Goal: Task Accomplishment & Management: Complete application form

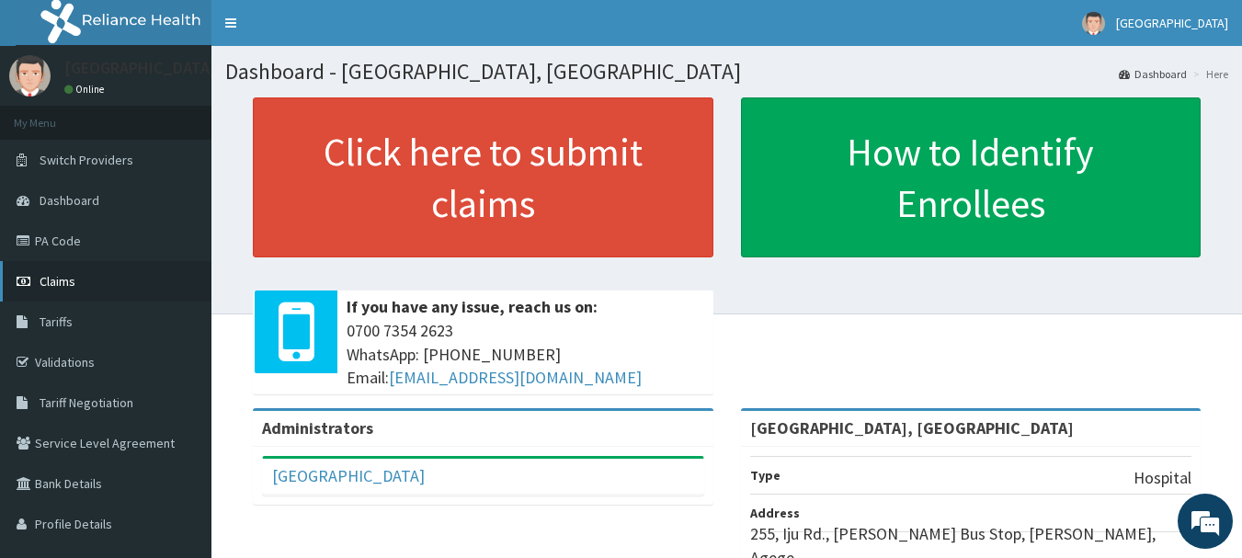
click at [130, 282] on link "Claims" at bounding box center [105, 281] width 211 height 40
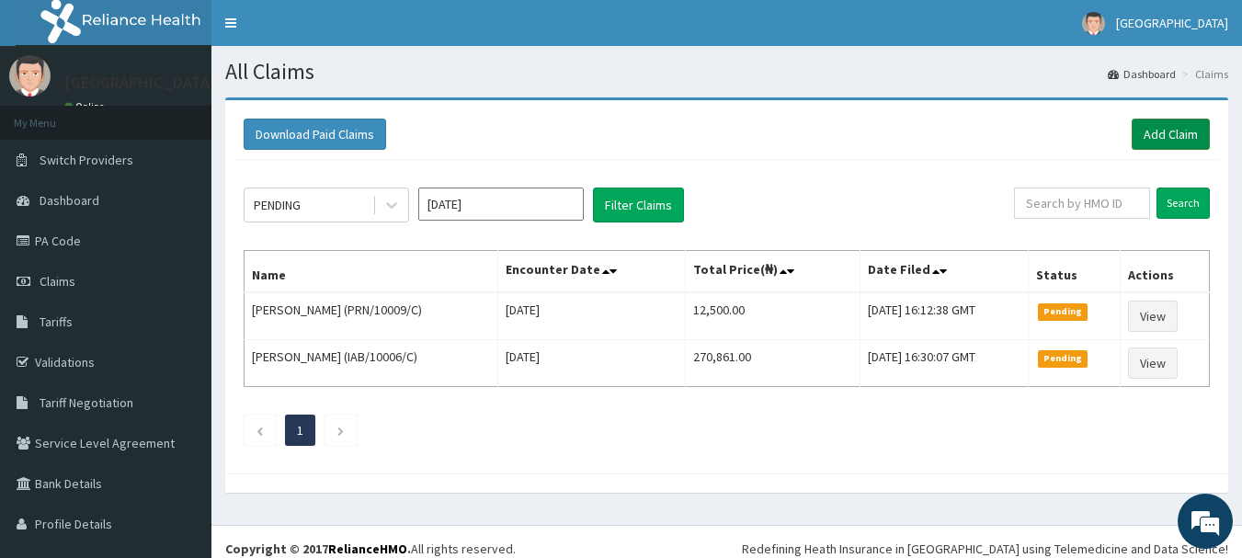
click at [1155, 131] on link "Add Claim" at bounding box center [1171, 134] width 78 height 31
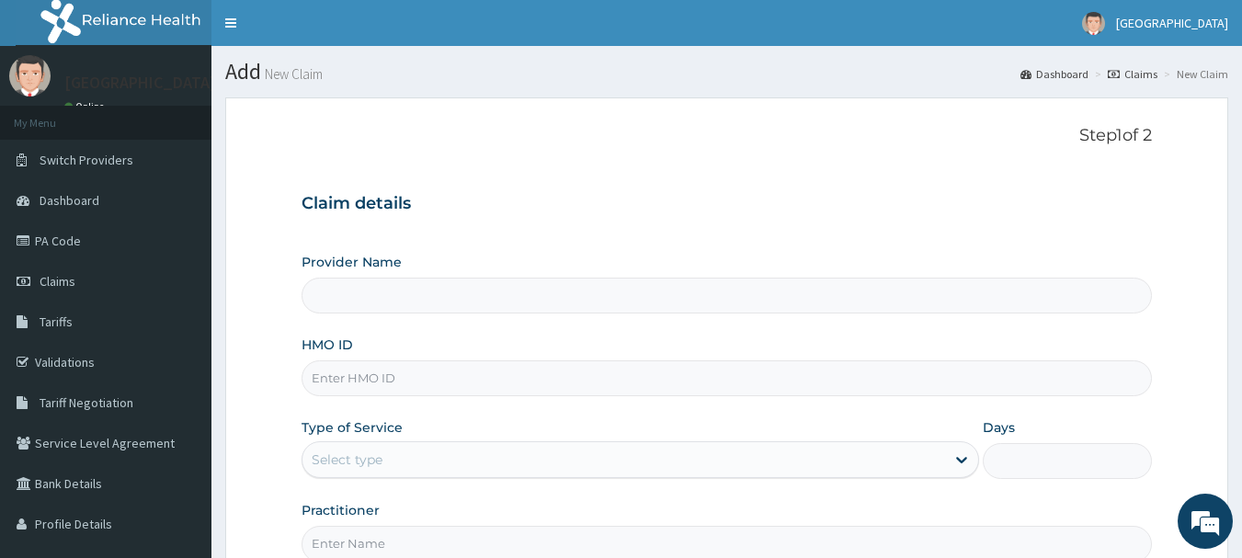
type input "[GEOGRAPHIC_DATA], [GEOGRAPHIC_DATA]"
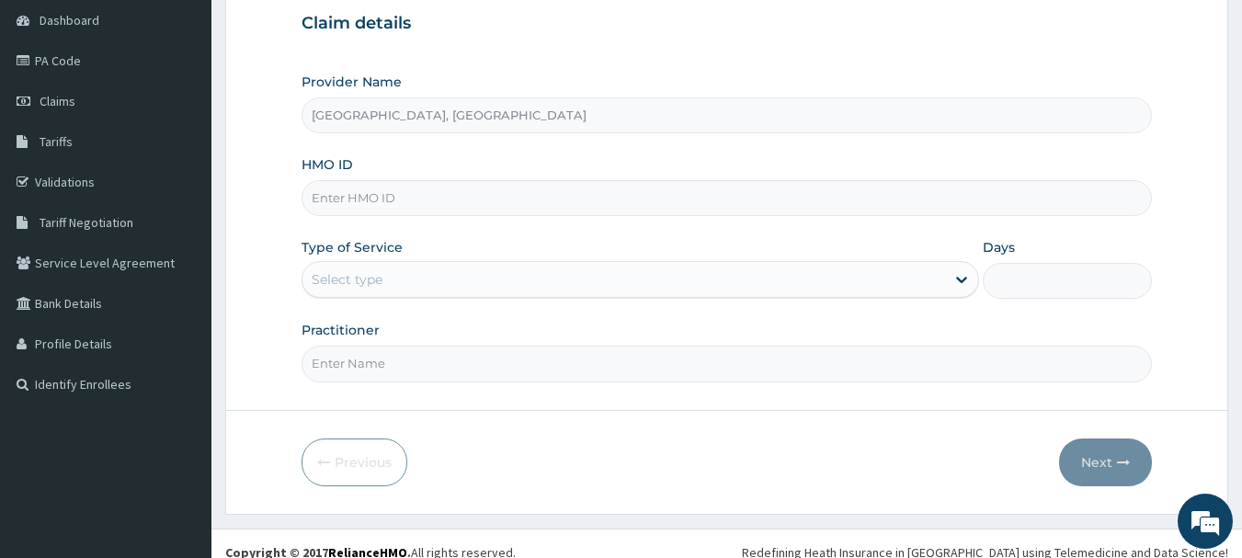
scroll to position [198, 0]
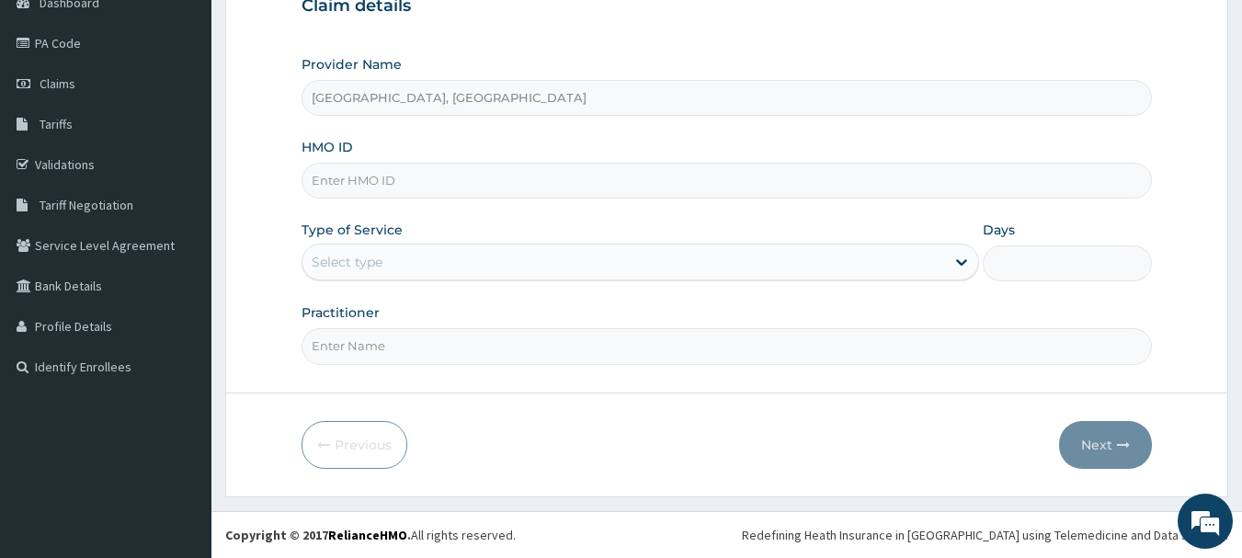
paste input "BUD/10006/A"
type input "BUD/10006/A"
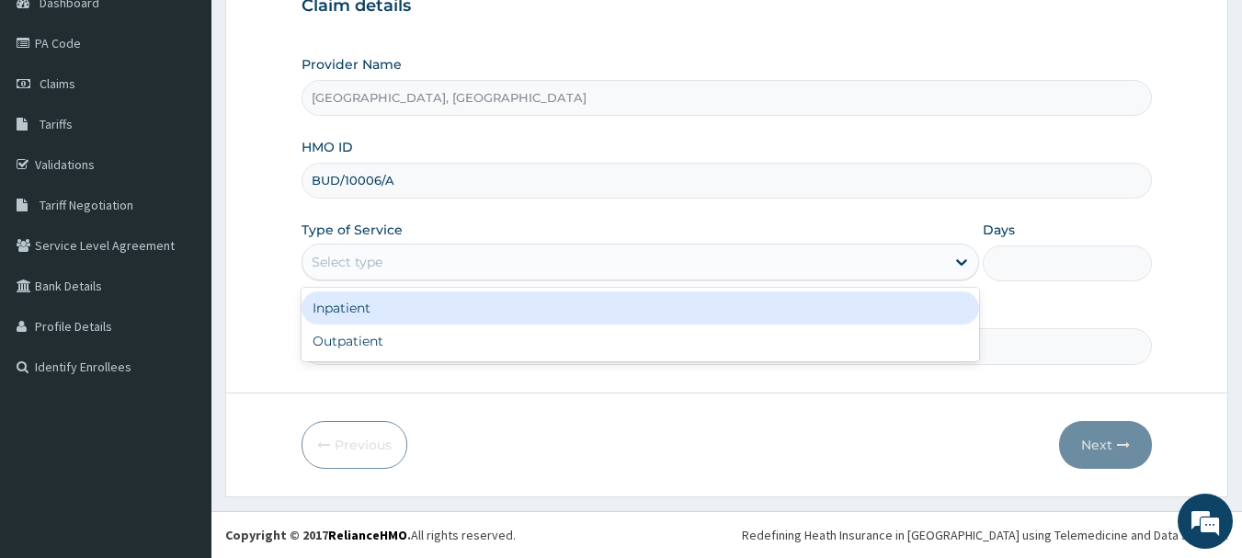
click at [405, 348] on div "Outpatient" at bounding box center [641, 341] width 678 height 33
type input "1"
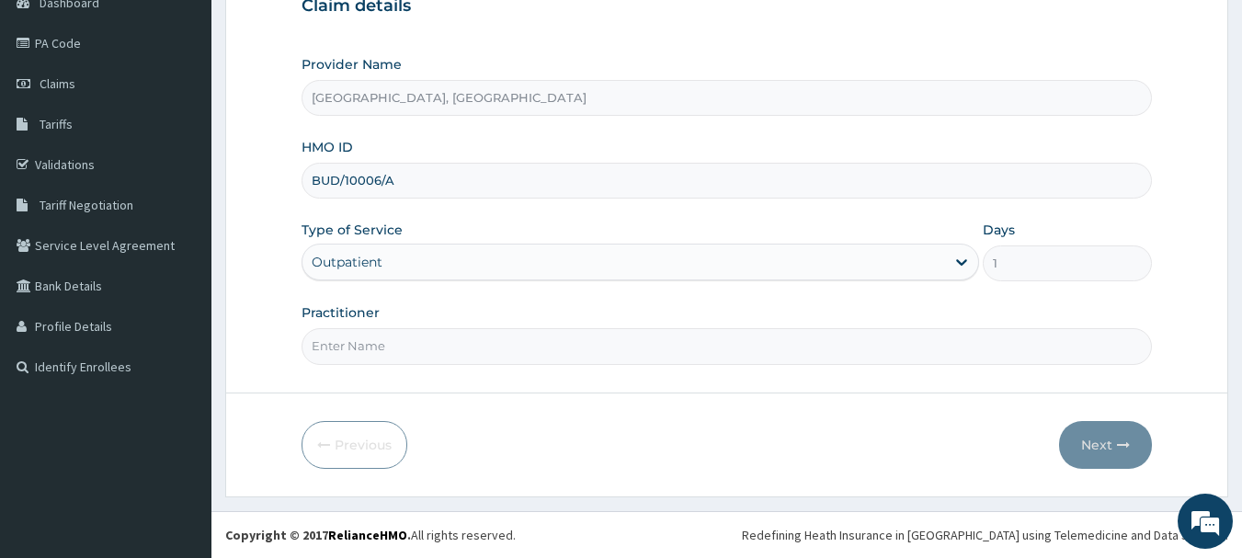
click at [444, 351] on input "Practitioner" at bounding box center [727, 346] width 851 height 36
type input "Dr Calista"
click at [1114, 443] on button "Next" at bounding box center [1105, 445] width 93 height 48
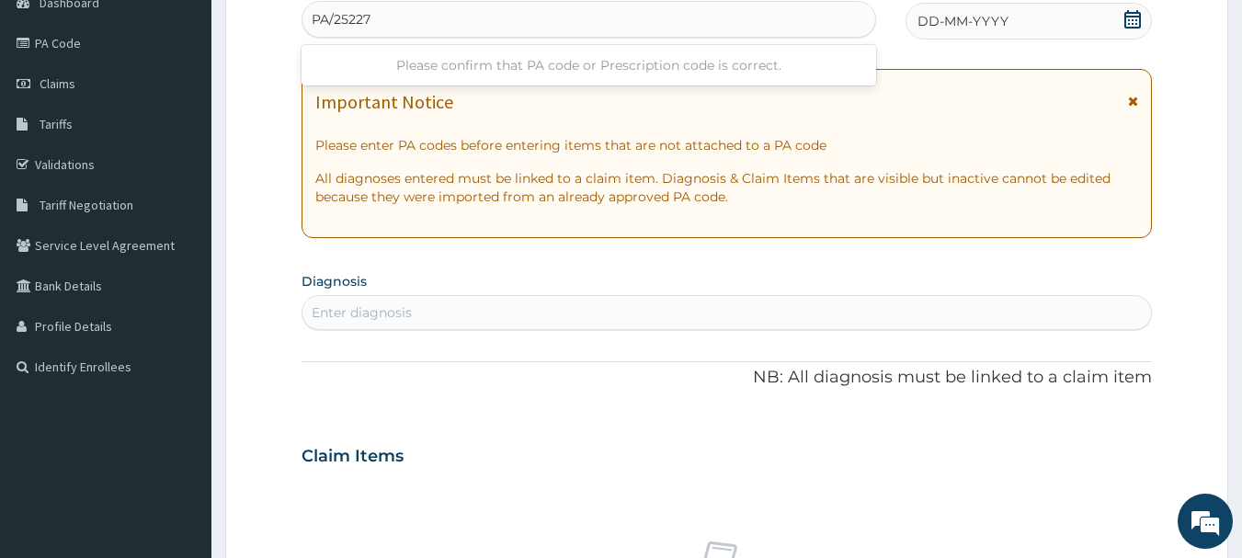
type input "PA/25227D"
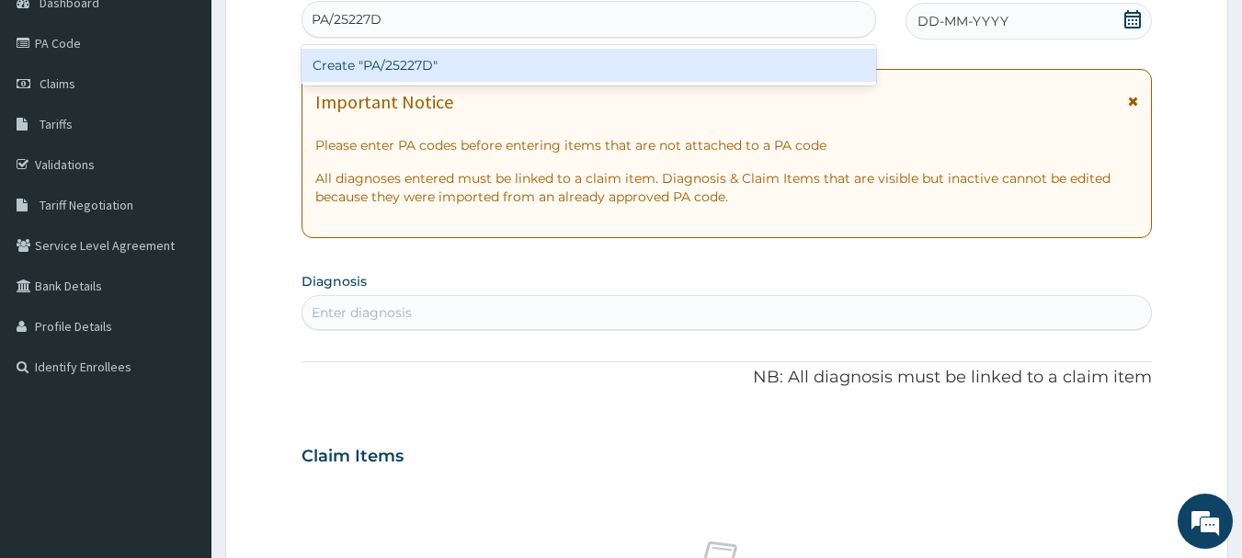
click at [490, 63] on div "Create "PA/25227D"" at bounding box center [590, 65] width 576 height 33
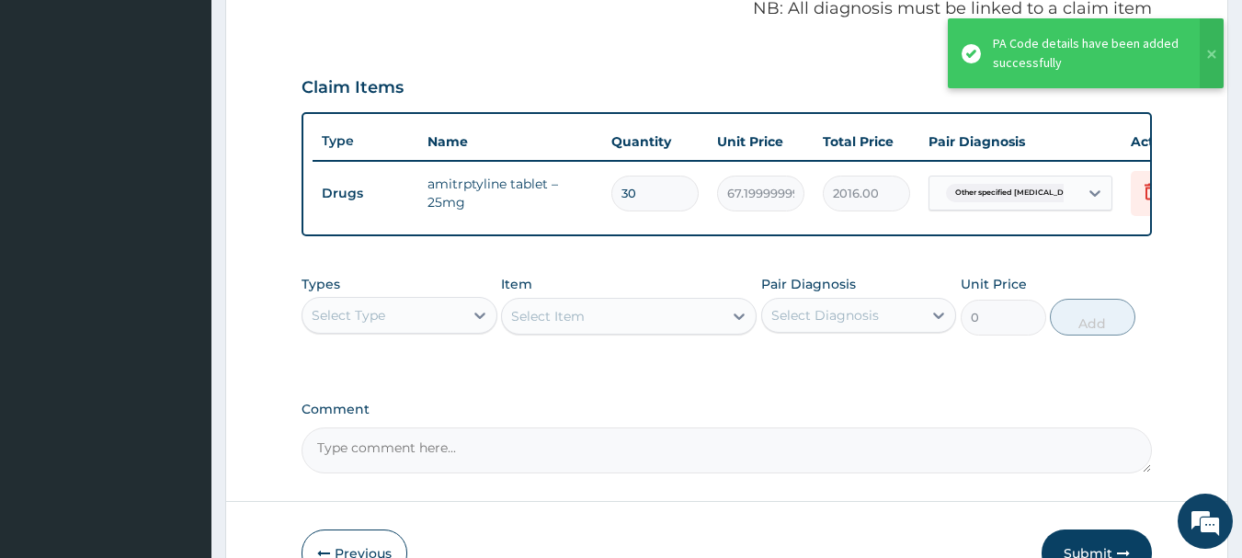
scroll to position [587, 0]
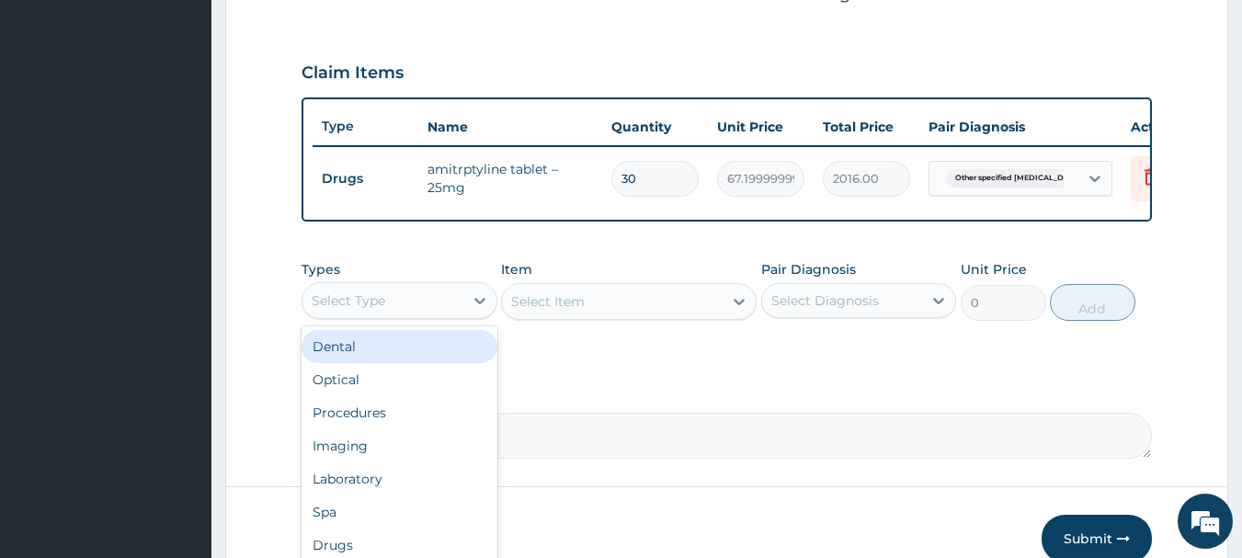
click at [424, 429] on div "Procedures" at bounding box center [400, 412] width 196 height 33
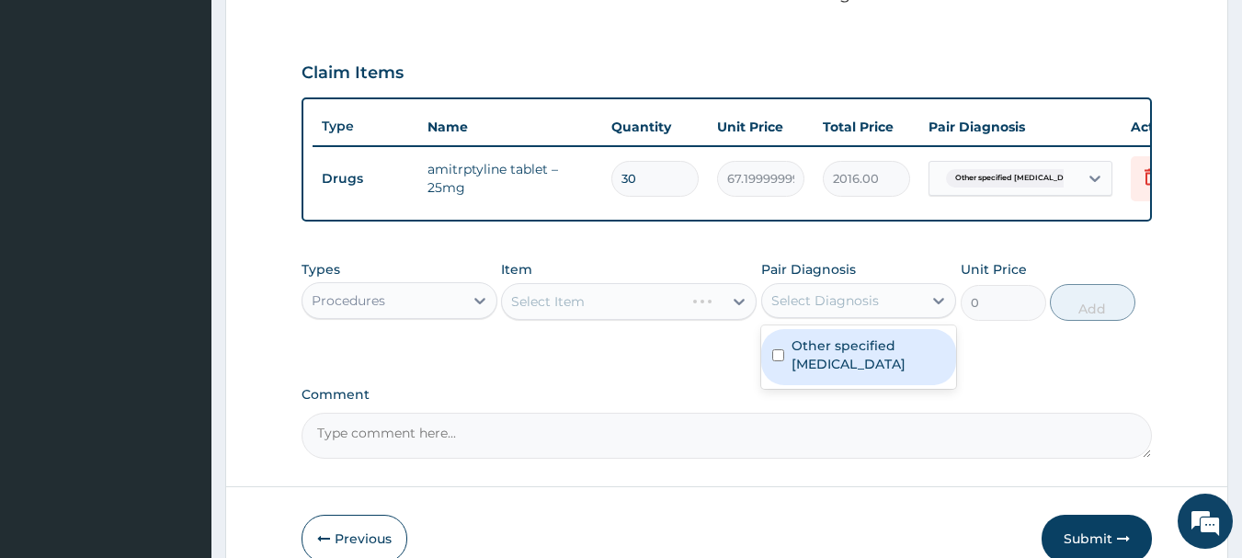
click at [855, 373] on label "Other specified chronic pain" at bounding box center [869, 355] width 154 height 37
checkbox input "true"
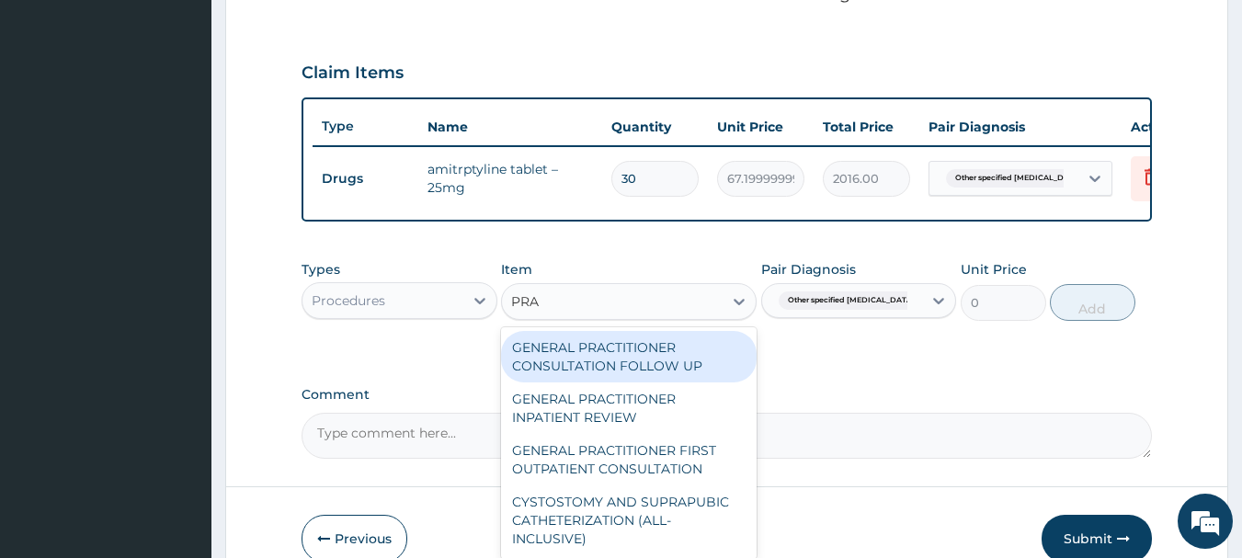
type input "PRAC"
click at [645, 475] on div "GENERAL PRACTITIONER FIRST OUTPATIENT CONSULTATION" at bounding box center [629, 459] width 256 height 51
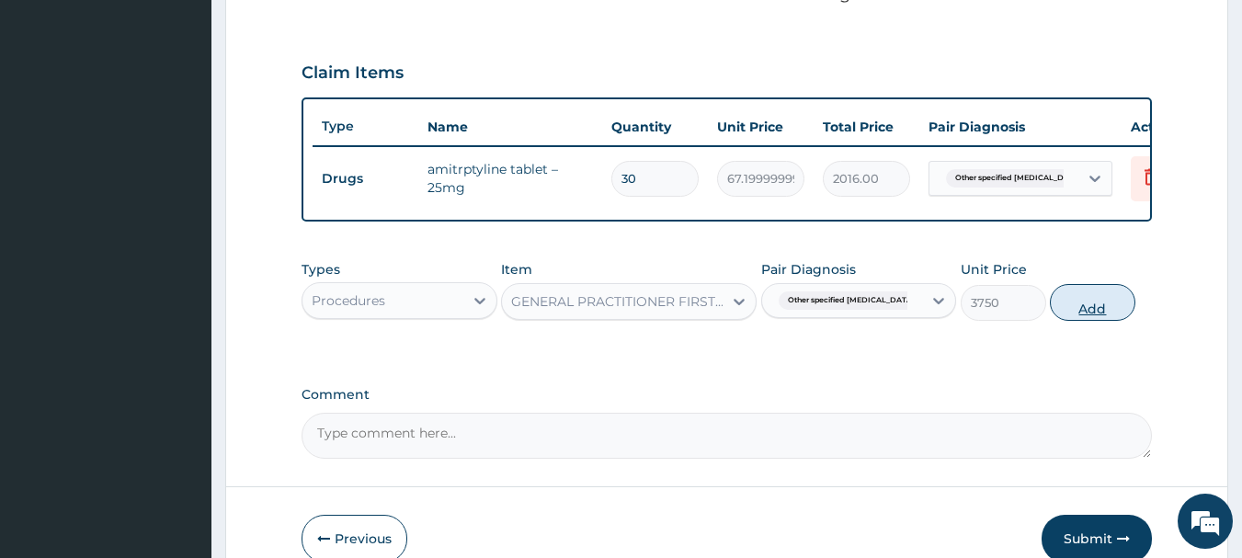
click at [1114, 319] on button "Add" at bounding box center [1093, 302] width 86 height 37
type input "0"
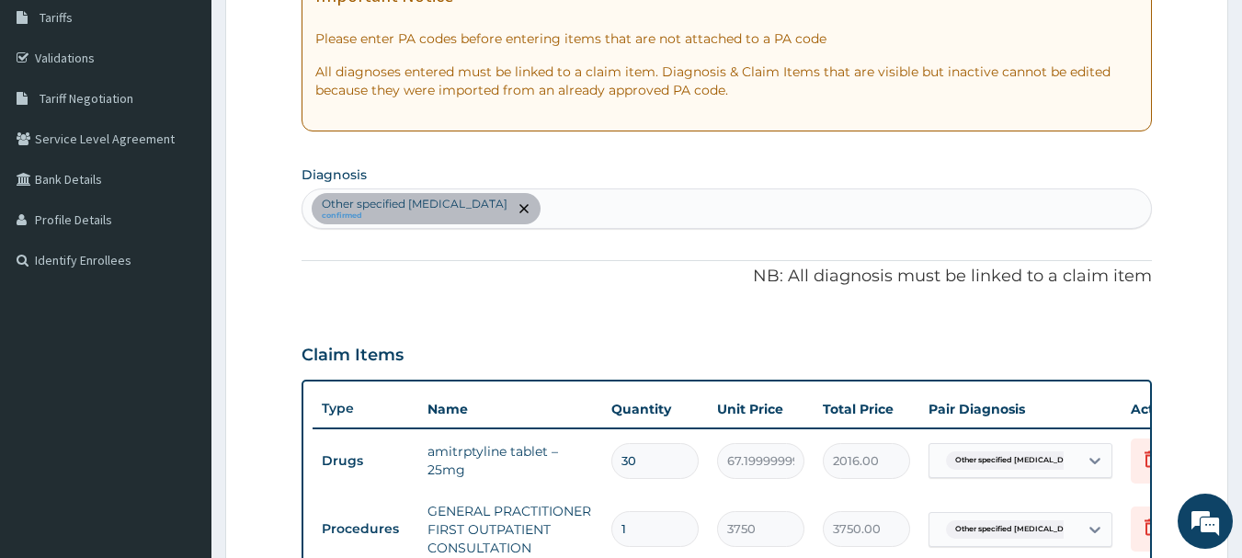
scroll to position [0, 0]
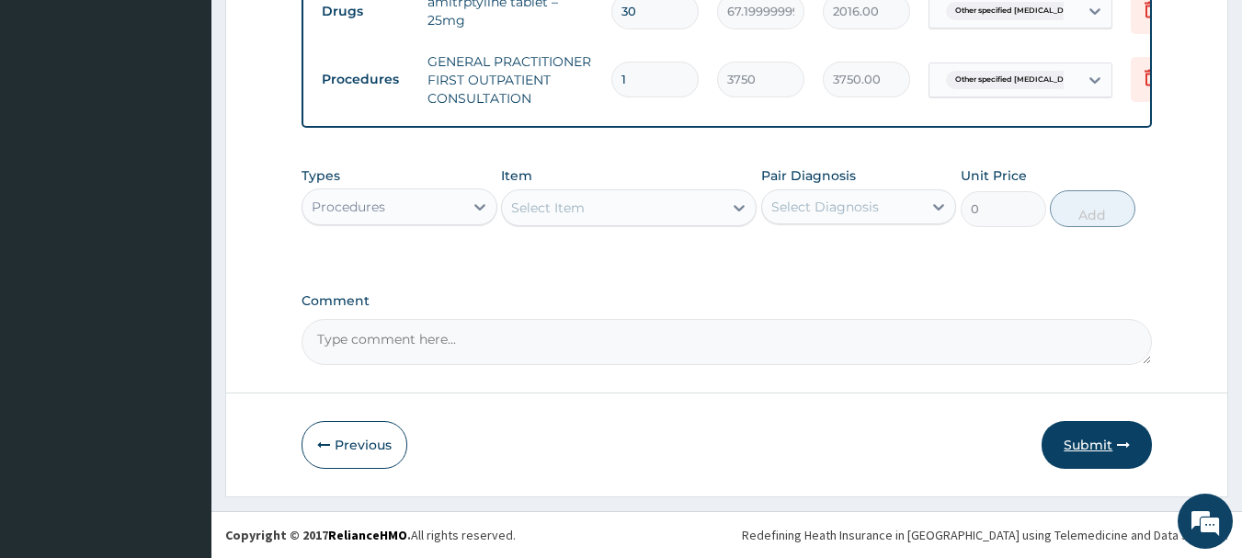
click at [1097, 437] on button "Submit" at bounding box center [1097, 445] width 110 height 48
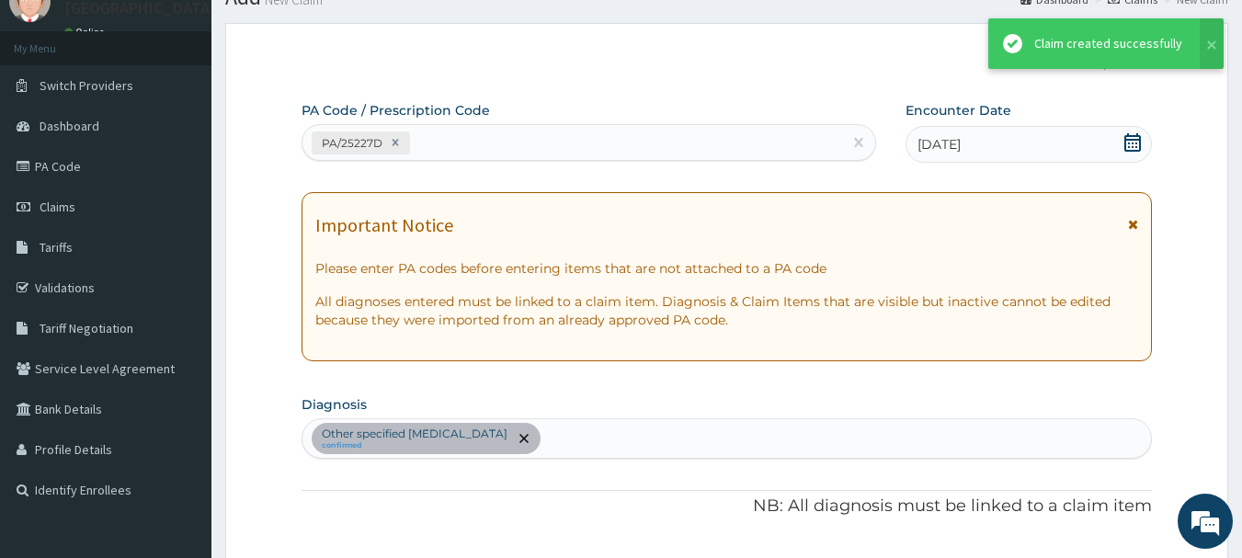
scroll to position [768, 0]
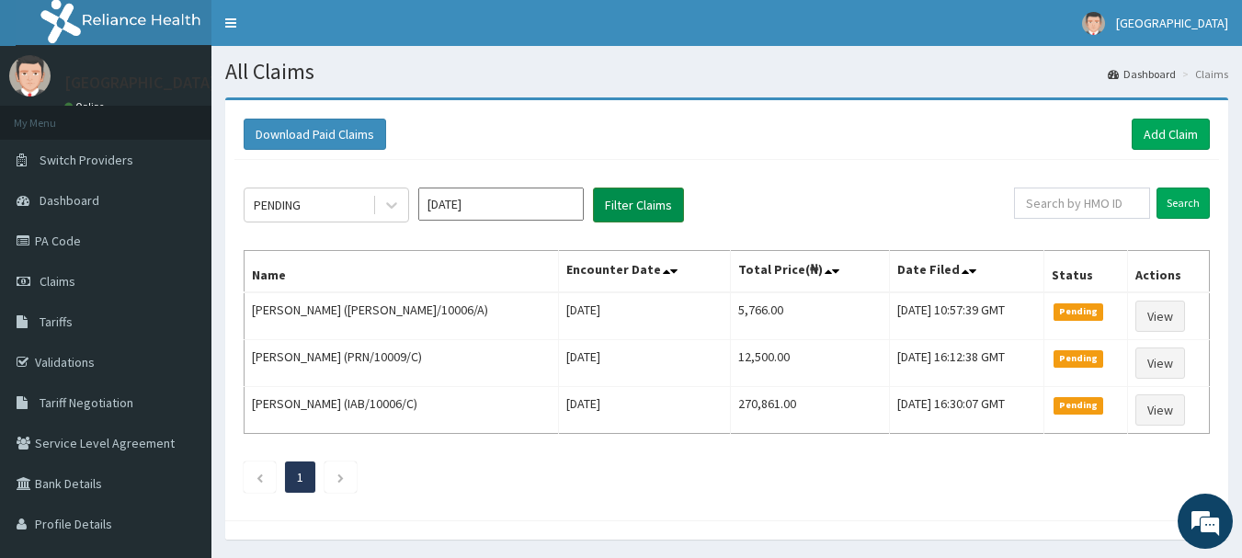
click at [663, 215] on button "Filter Claims" at bounding box center [638, 205] width 91 height 35
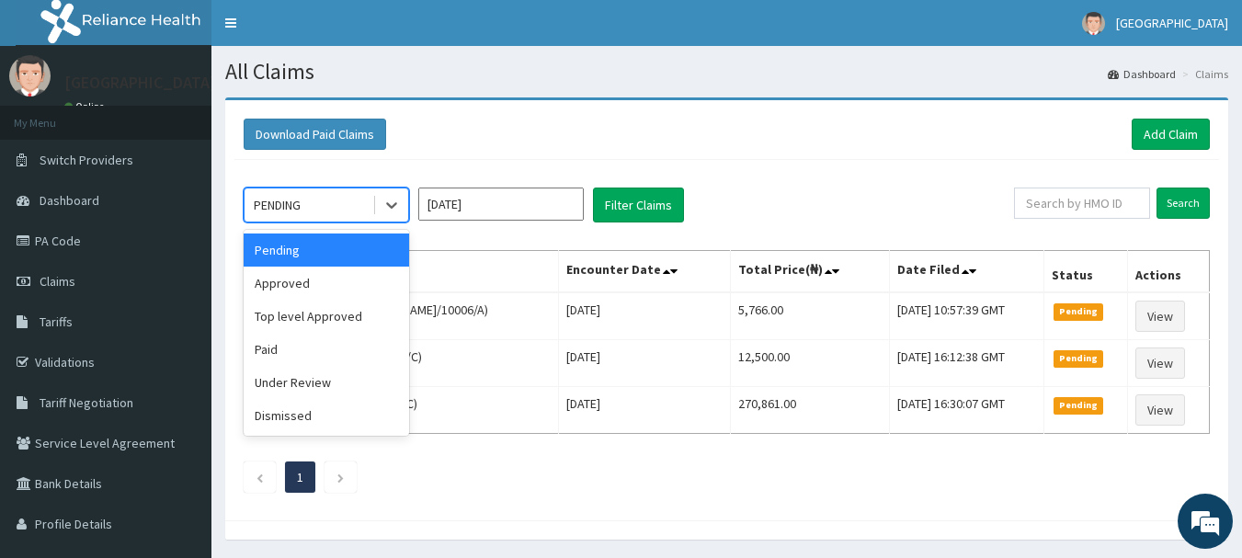
click at [364, 251] on div "Pending" at bounding box center [326, 250] width 165 height 33
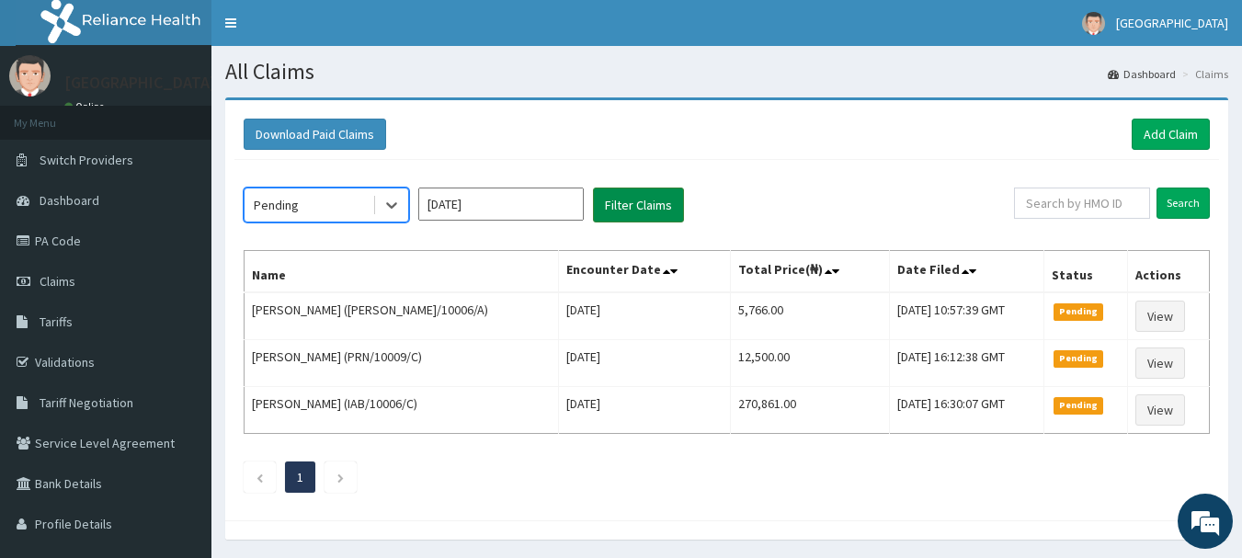
click at [657, 208] on button "Filter Claims" at bounding box center [638, 205] width 91 height 35
click at [656, 212] on button "Filter Claims" at bounding box center [638, 205] width 91 height 35
click at [654, 214] on button "Filter Claims" at bounding box center [638, 205] width 91 height 35
click at [642, 218] on button "Filter Claims" at bounding box center [638, 205] width 91 height 35
click at [648, 211] on button "Filter Claims" at bounding box center [638, 205] width 91 height 35
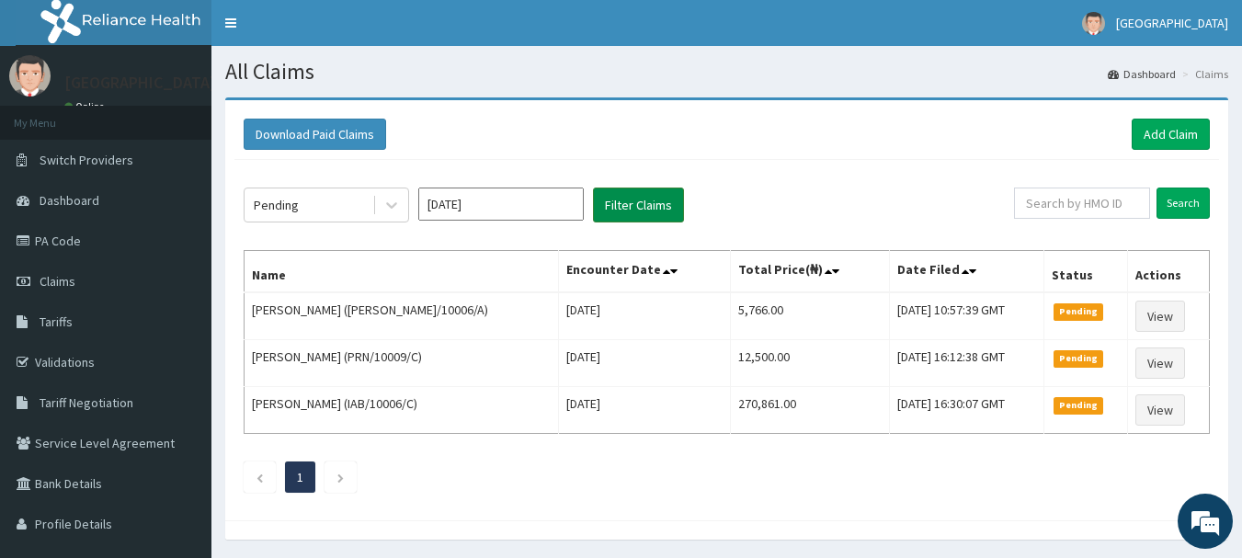
click at [654, 212] on button "Filter Claims" at bounding box center [638, 205] width 91 height 35
click at [1184, 125] on link "Add Claim" at bounding box center [1171, 134] width 78 height 31
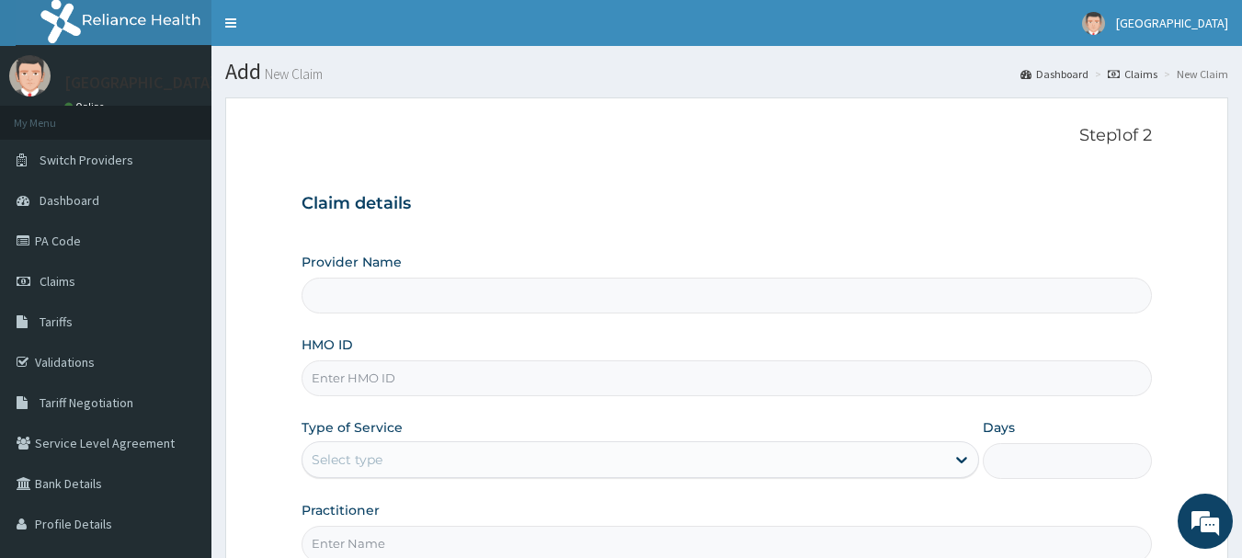
type input "Osuntuyi Medical Centre, Iju"
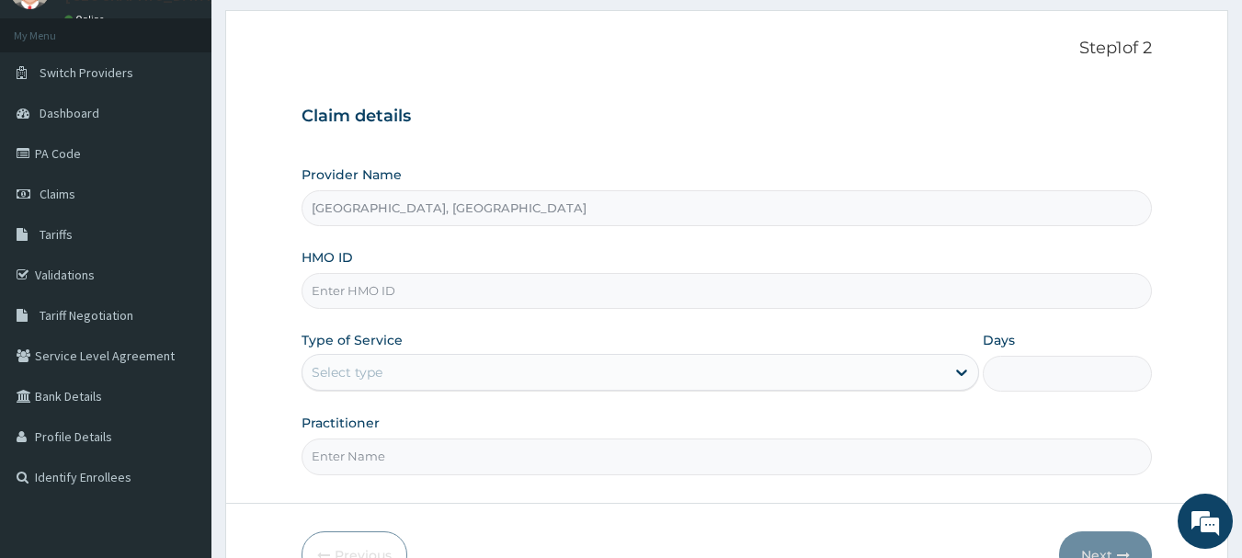
scroll to position [198, 0]
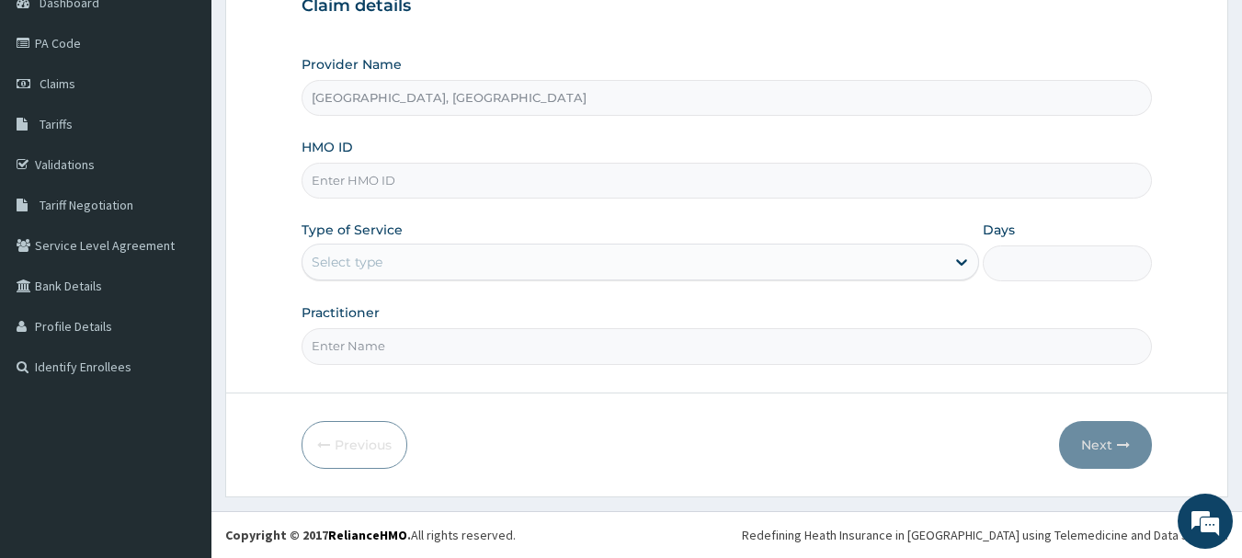
paste input "BXL/10031/E"
type input "BXL/10031/E"
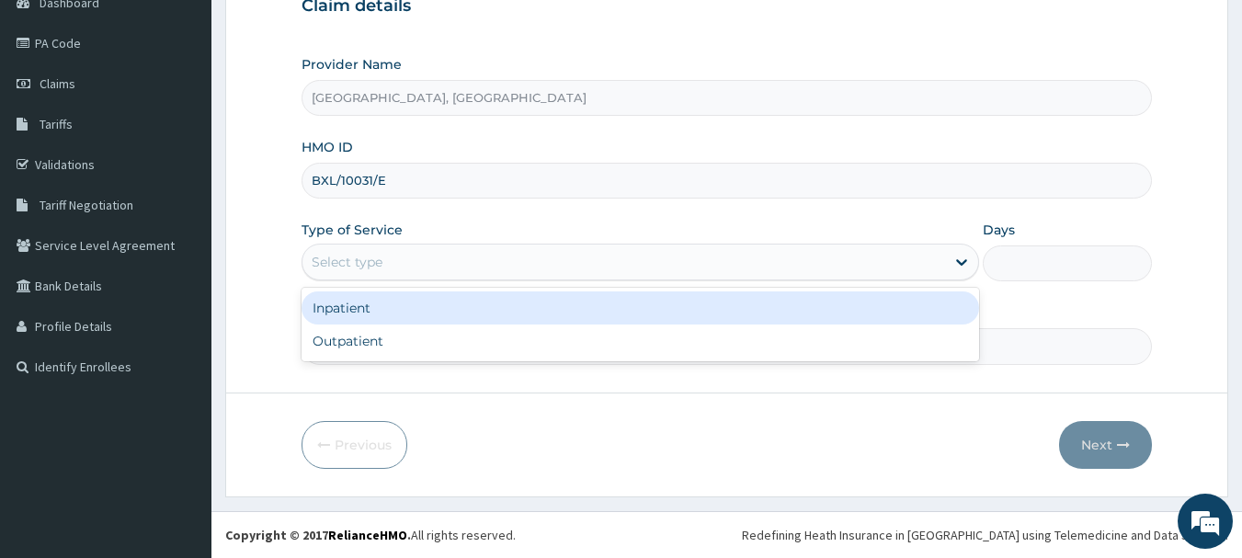
click at [395, 342] on div "Outpatient" at bounding box center [641, 341] width 678 height 33
type input "1"
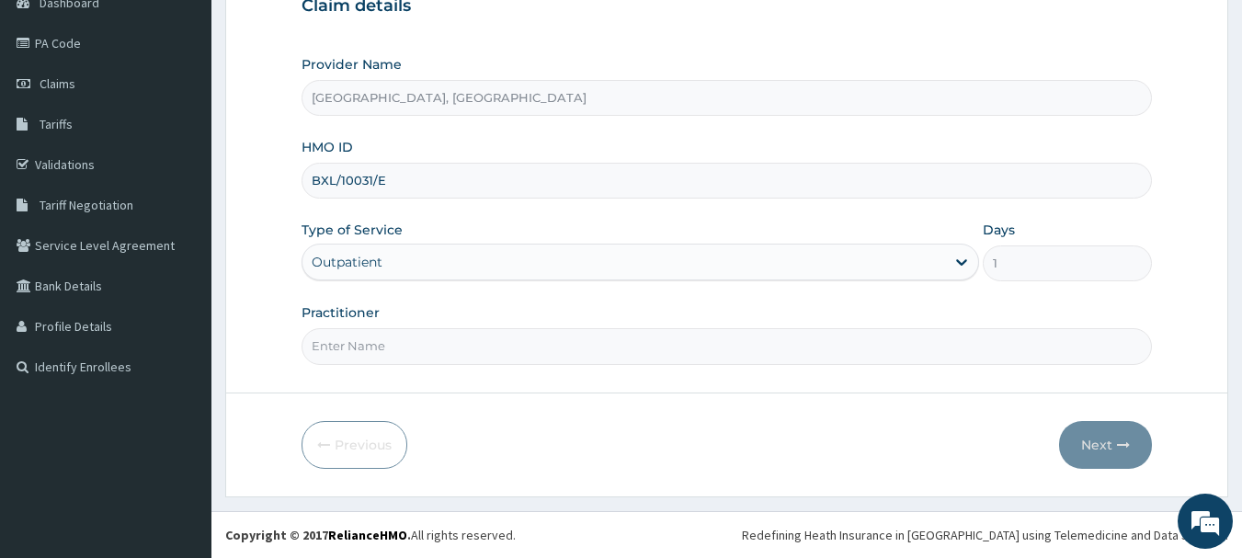
click at [428, 339] on input "Practitioner" at bounding box center [727, 346] width 851 height 36
type input "DR Adesipe"
click at [1117, 456] on button "Next" at bounding box center [1105, 445] width 93 height 48
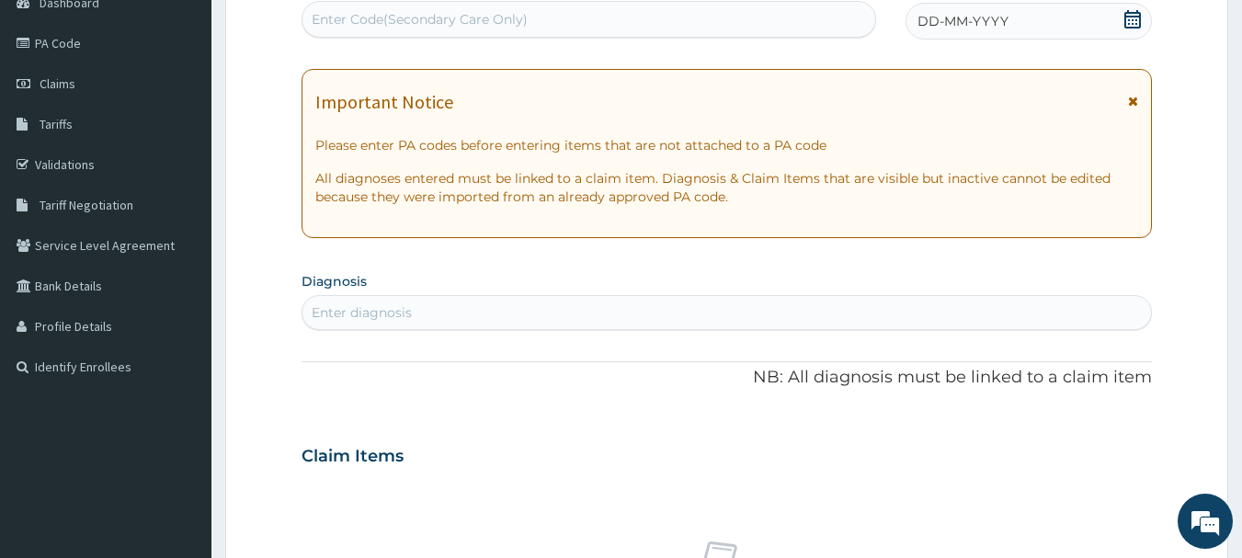
click at [1143, 12] on div "DD-MM-YYYY" at bounding box center [1029, 21] width 246 height 37
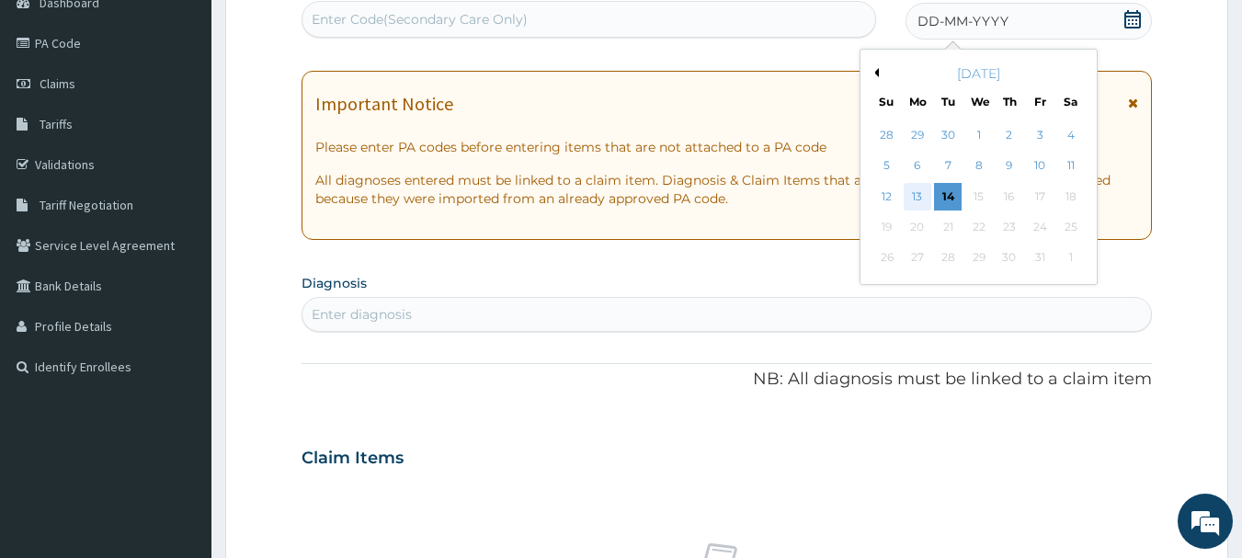
click at [918, 197] on div "13" at bounding box center [918, 197] width 28 height 28
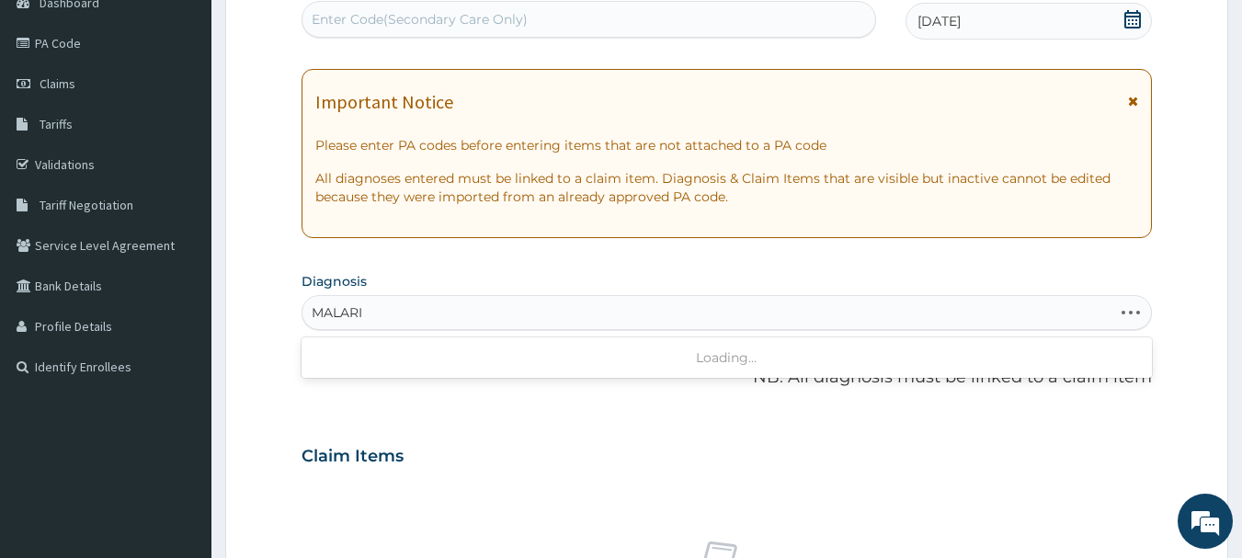
type input "MALARIA"
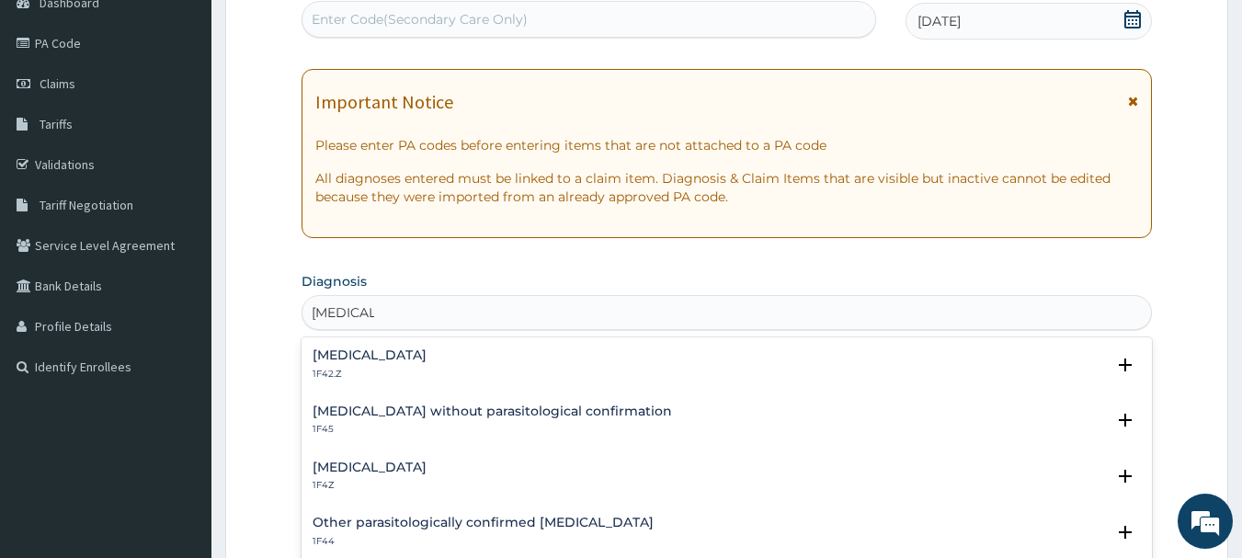
click at [479, 463] on div "[MEDICAL_DATA] 1F4Z" at bounding box center [727, 477] width 829 height 32
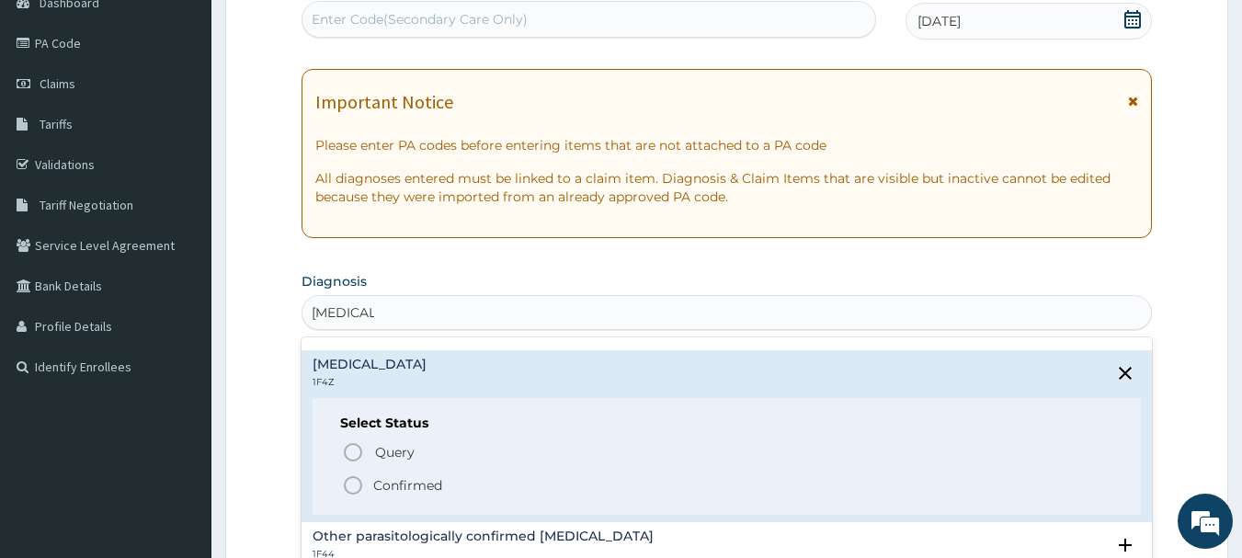
scroll to position [161, 0]
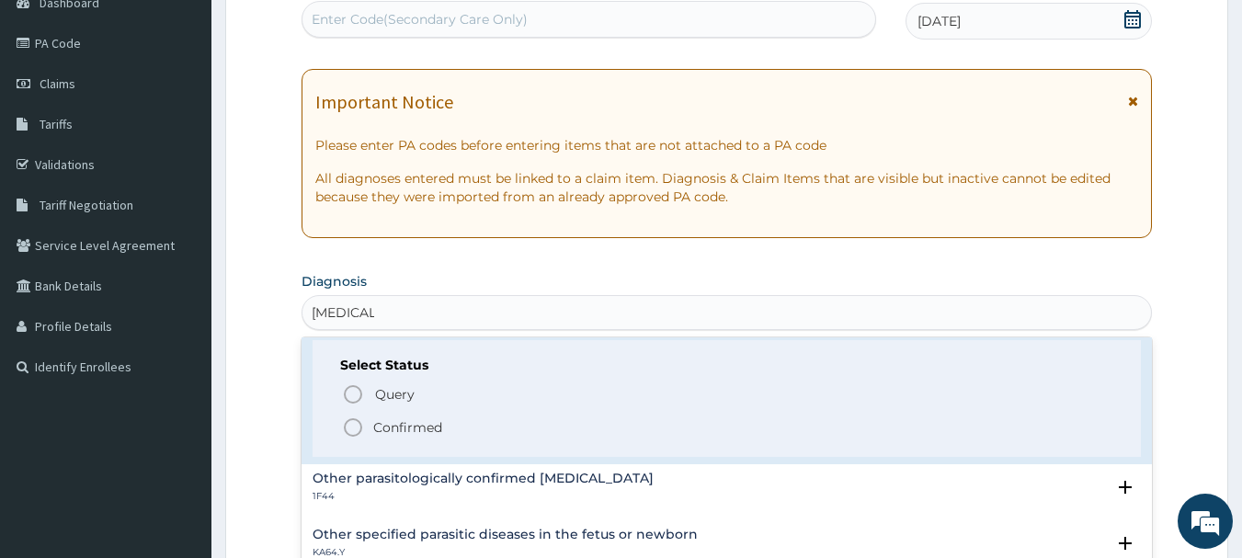
click at [448, 426] on span "Confirmed" at bounding box center [728, 428] width 772 height 22
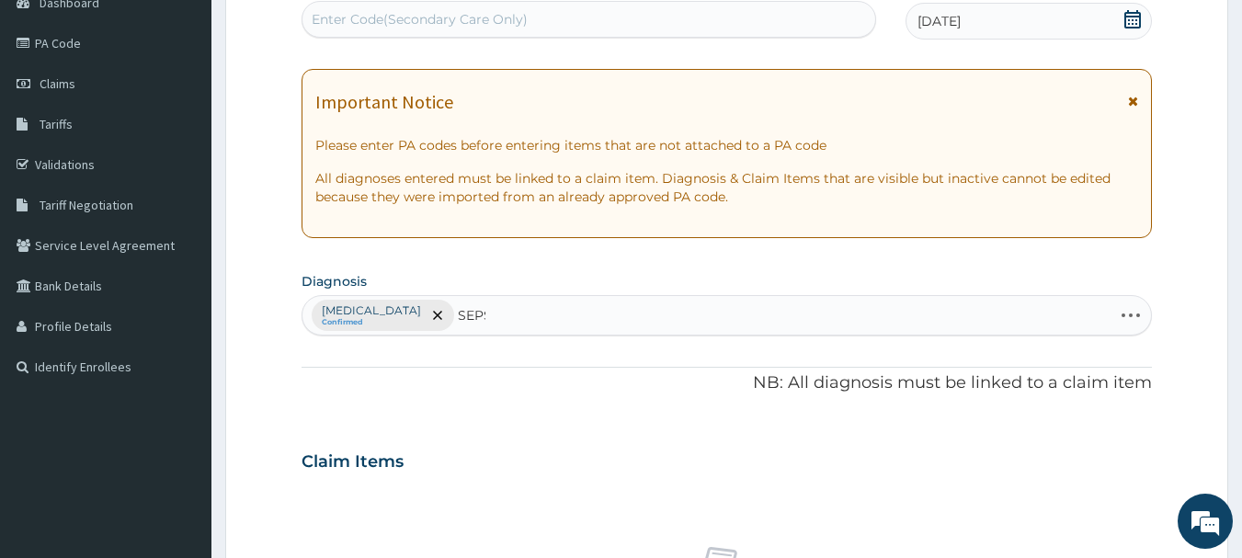
type input "SEPSIS"
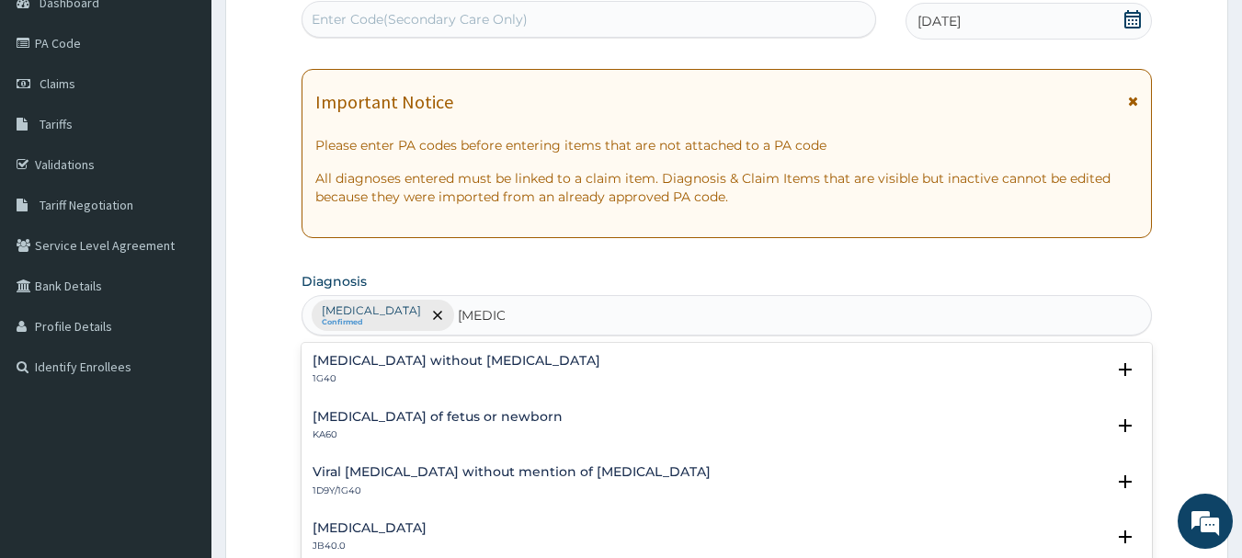
click at [540, 381] on div "Sepsis without septic shock 1G40" at bounding box center [727, 370] width 829 height 32
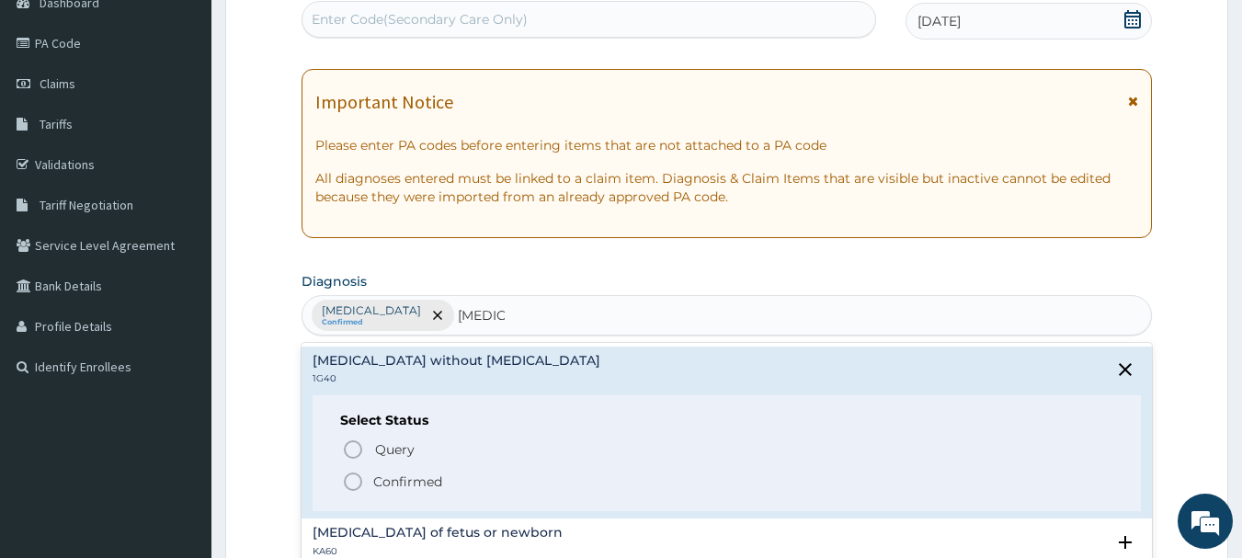
click at [475, 478] on span "Confirmed" at bounding box center [728, 482] width 772 height 22
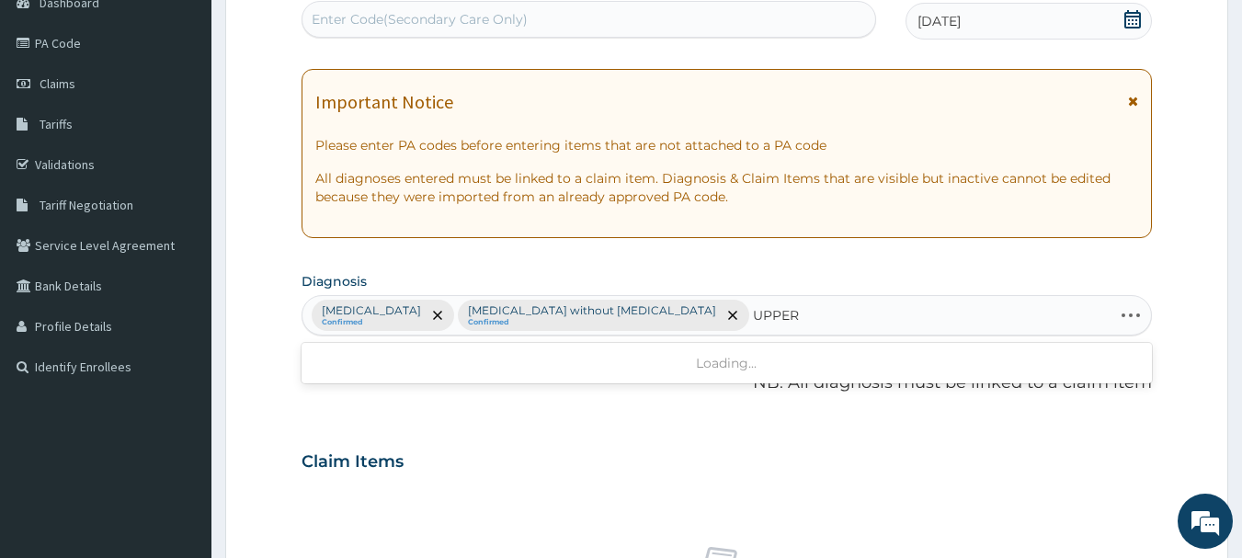
type input "UPPER"
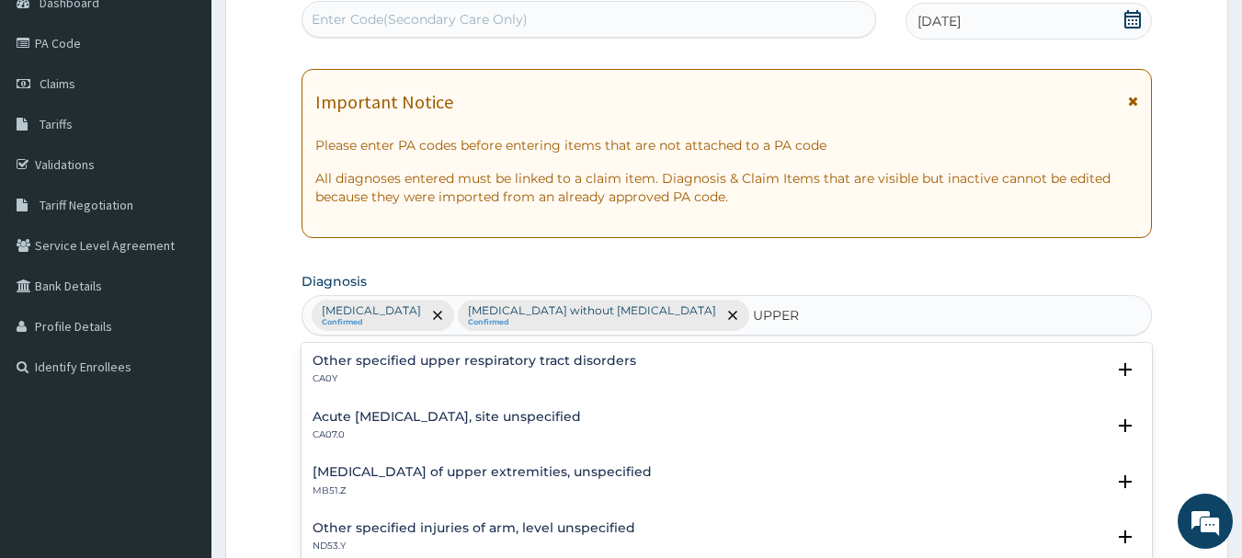
click at [537, 430] on p "CA07.0" at bounding box center [447, 434] width 268 height 13
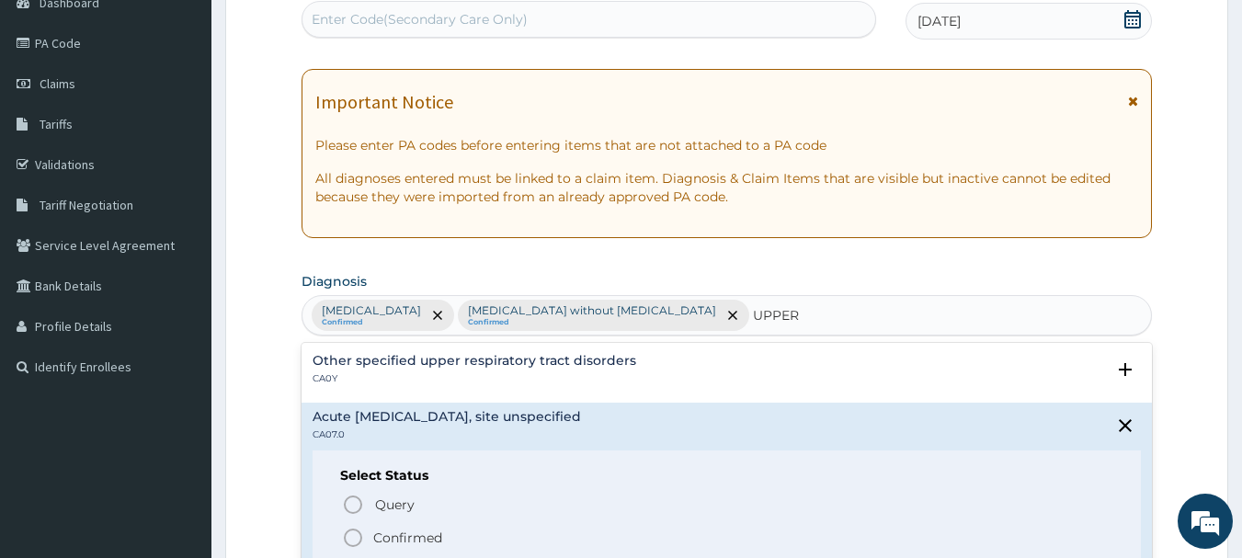
click at [464, 527] on span "Confirmed" at bounding box center [728, 538] width 772 height 22
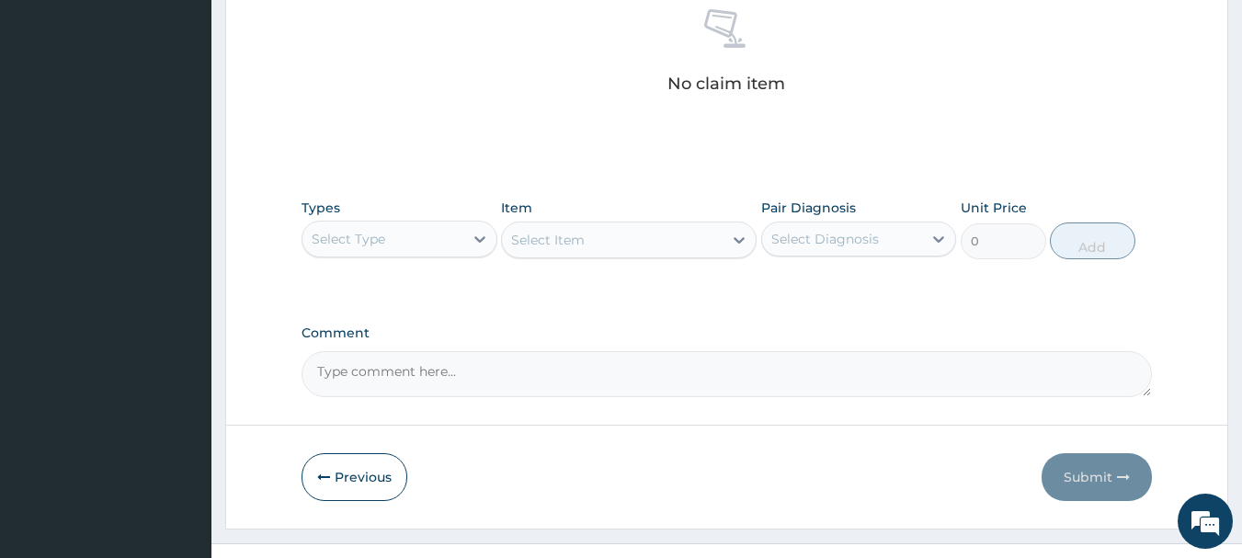
scroll to position [756, 0]
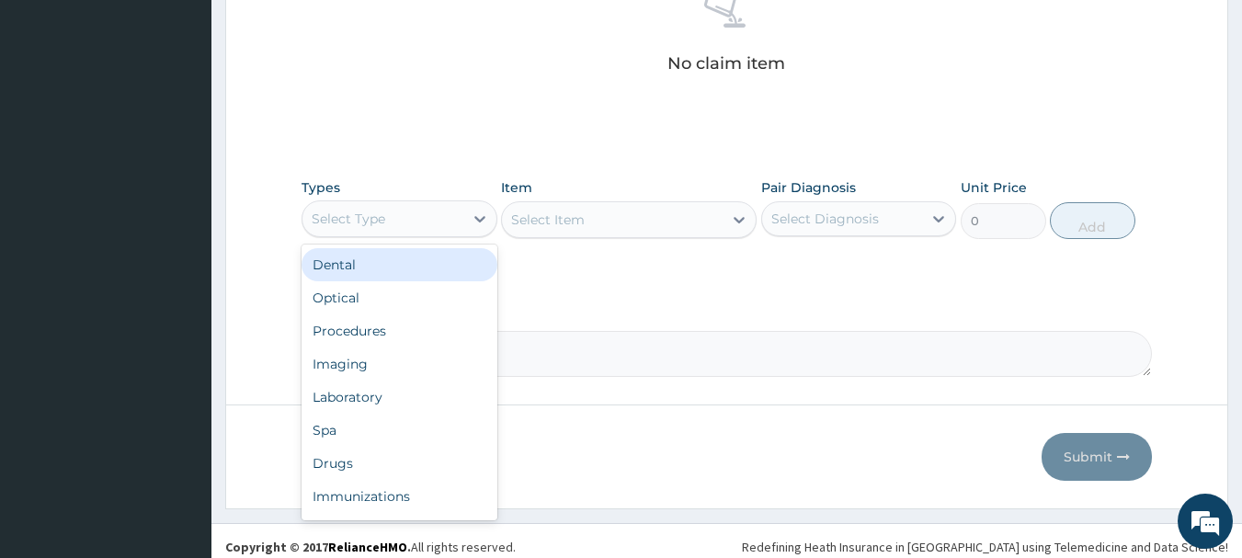
click at [422, 337] on div "Procedures" at bounding box center [400, 330] width 196 height 33
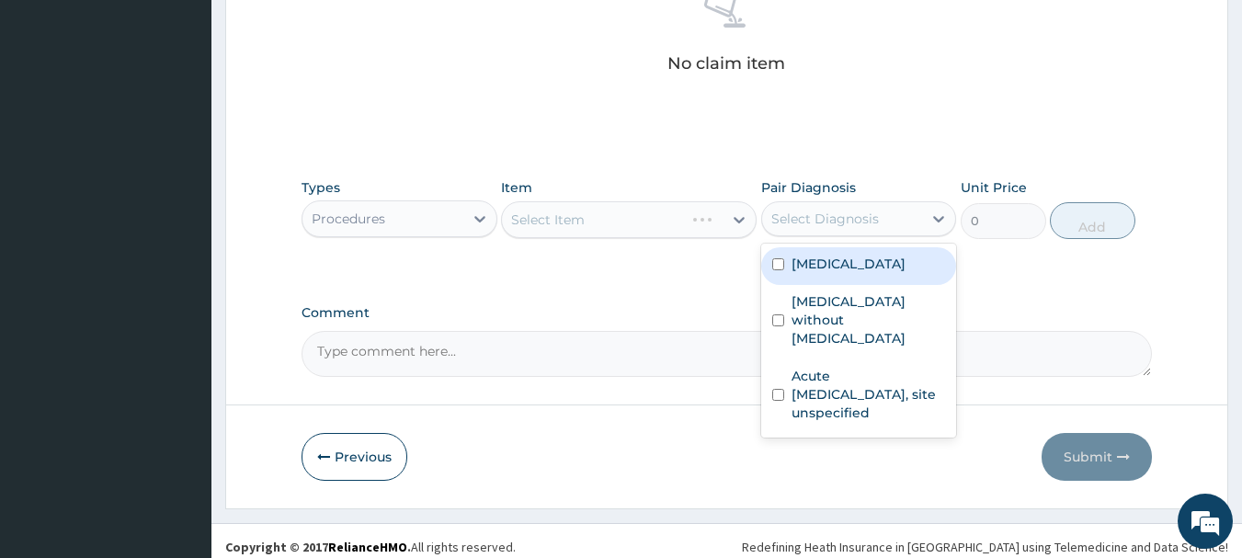
click at [867, 271] on label "Malaria, unspecified" at bounding box center [849, 264] width 114 height 18
checkbox input "true"
click at [853, 319] on label "Sepsis without septic shock" at bounding box center [869, 319] width 154 height 55
checkbox input "true"
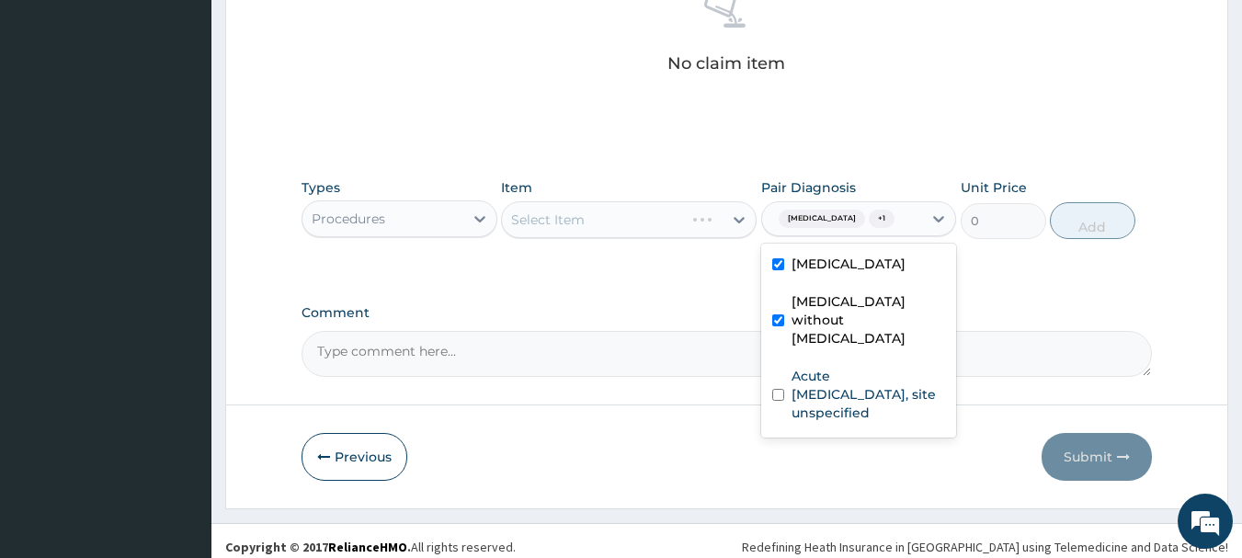
click at [831, 382] on label "Acute upper respiratory infection, site unspecified" at bounding box center [869, 394] width 154 height 55
checkbox input "true"
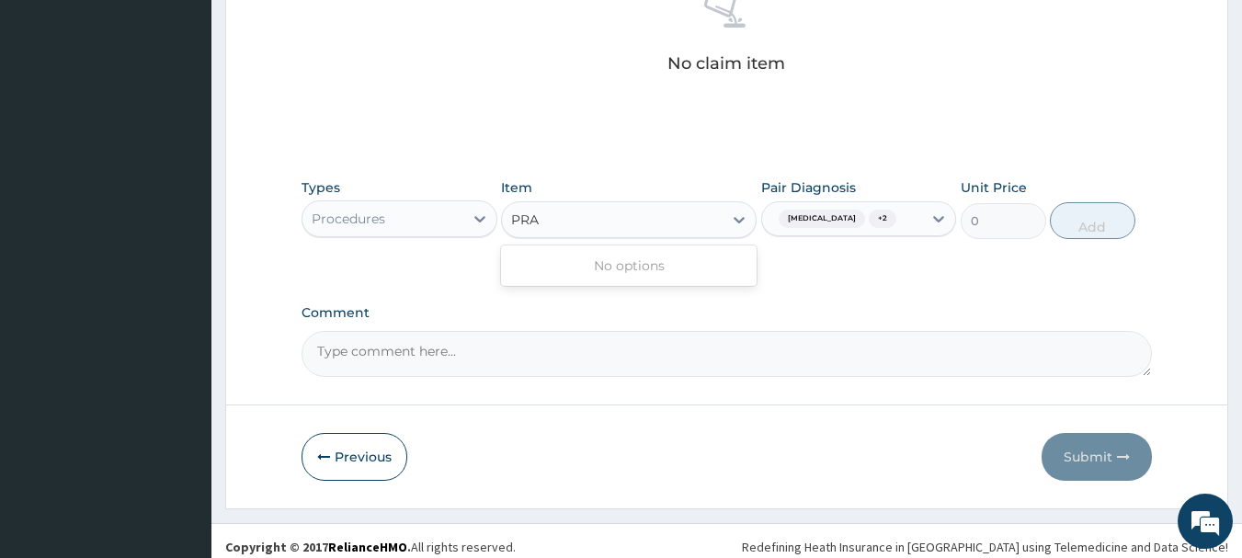
type input "PRAC"
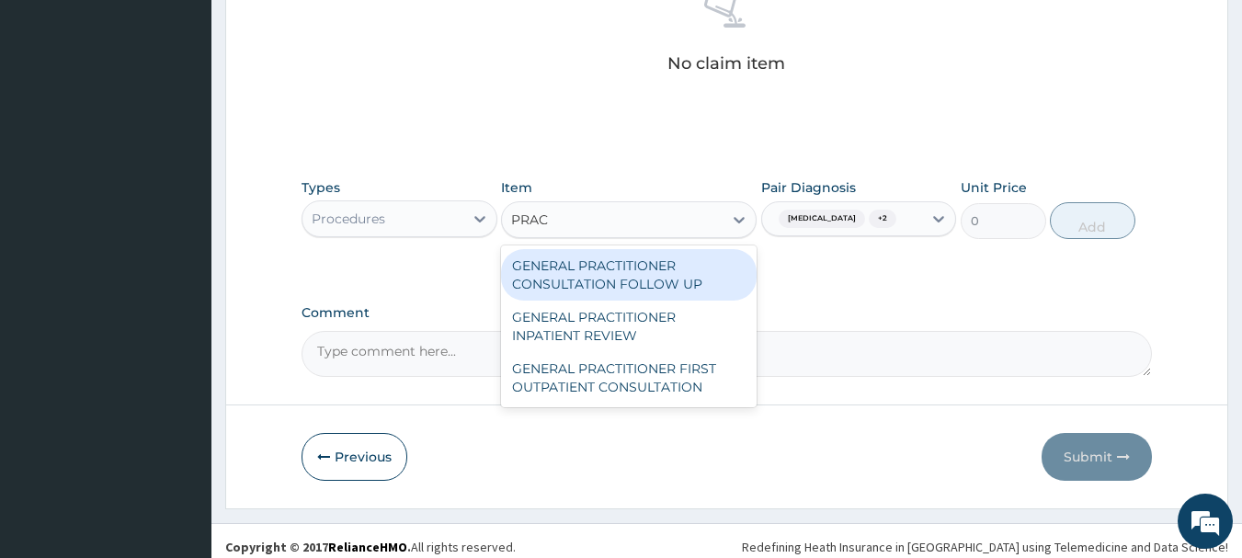
click at [658, 380] on div "GENERAL PRACTITIONER FIRST OUTPATIENT CONSULTATION" at bounding box center [629, 377] width 256 height 51
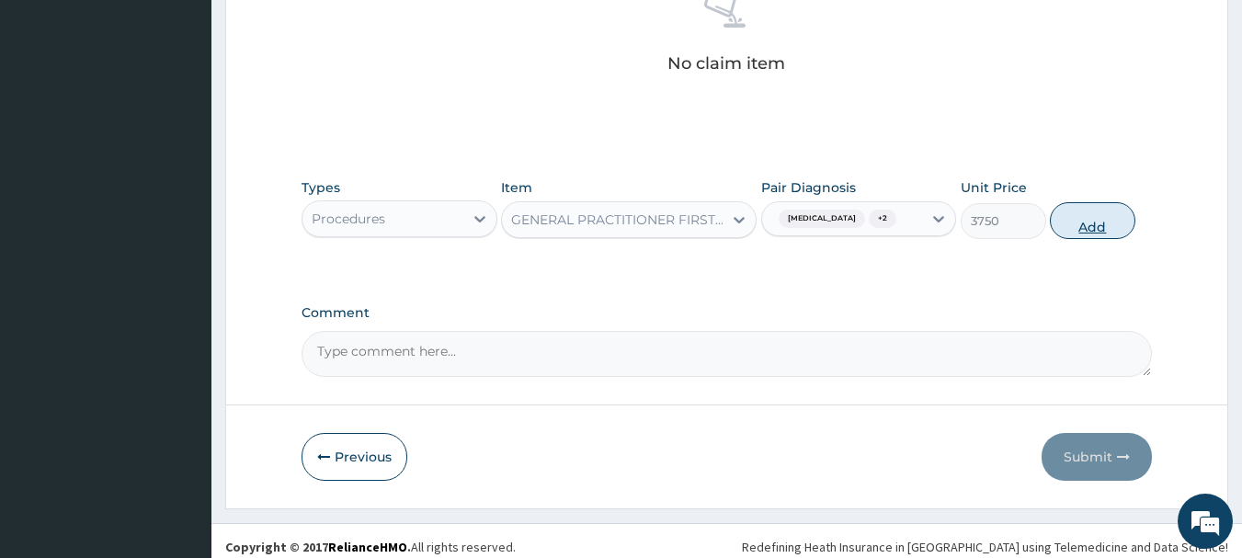
click at [1111, 235] on button "Add" at bounding box center [1093, 220] width 86 height 37
type input "0"
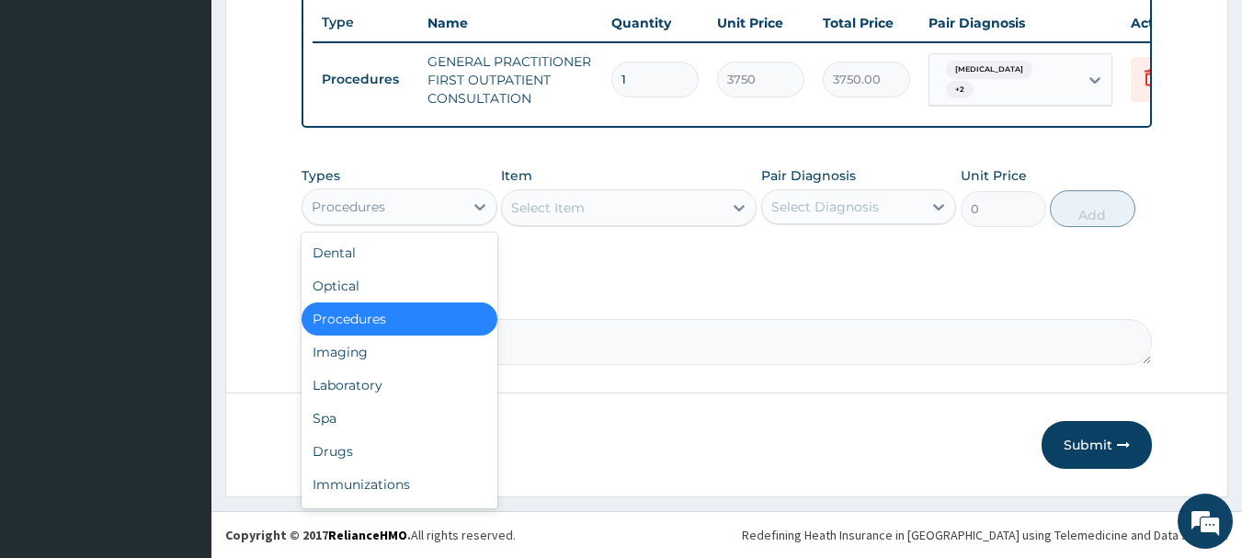
click at [382, 450] on div "Drugs" at bounding box center [400, 451] width 196 height 33
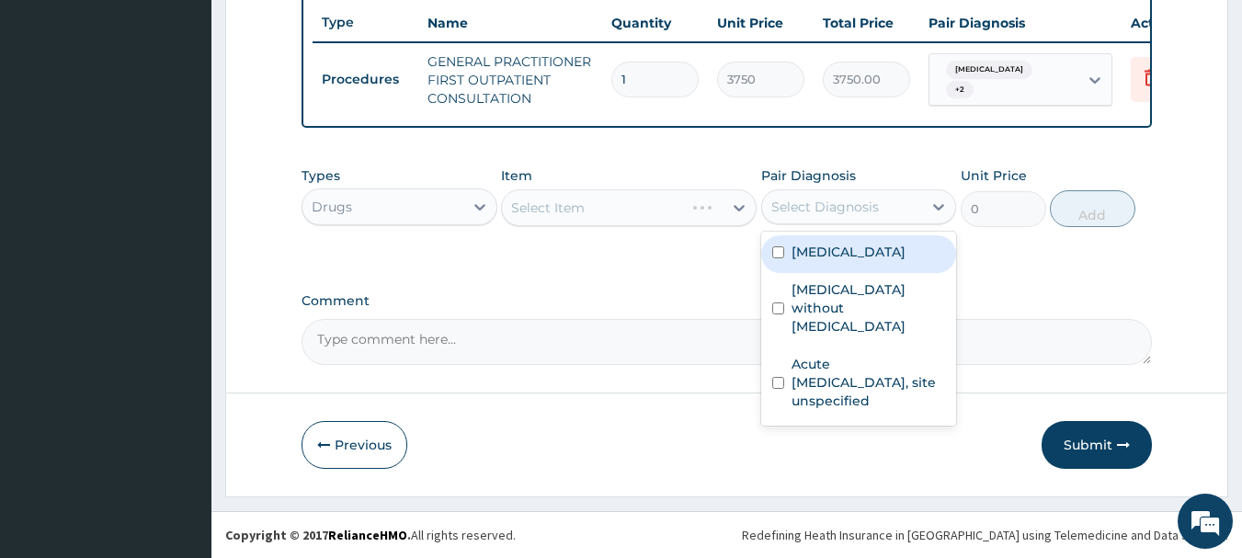
click at [872, 257] on label "Malaria, unspecified" at bounding box center [849, 252] width 114 height 18
checkbox input "true"
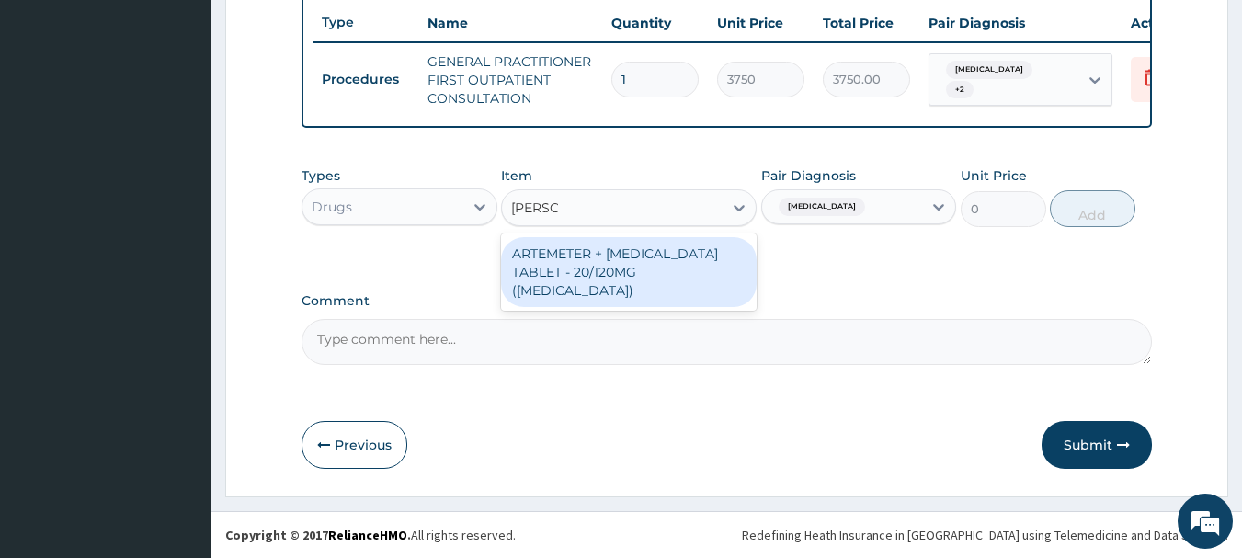
type input "COART"
click at [643, 265] on div "ARTEMETER + LUMEFANTRINE TABLET - 20/120MG (COARTEM)" at bounding box center [629, 272] width 256 height 70
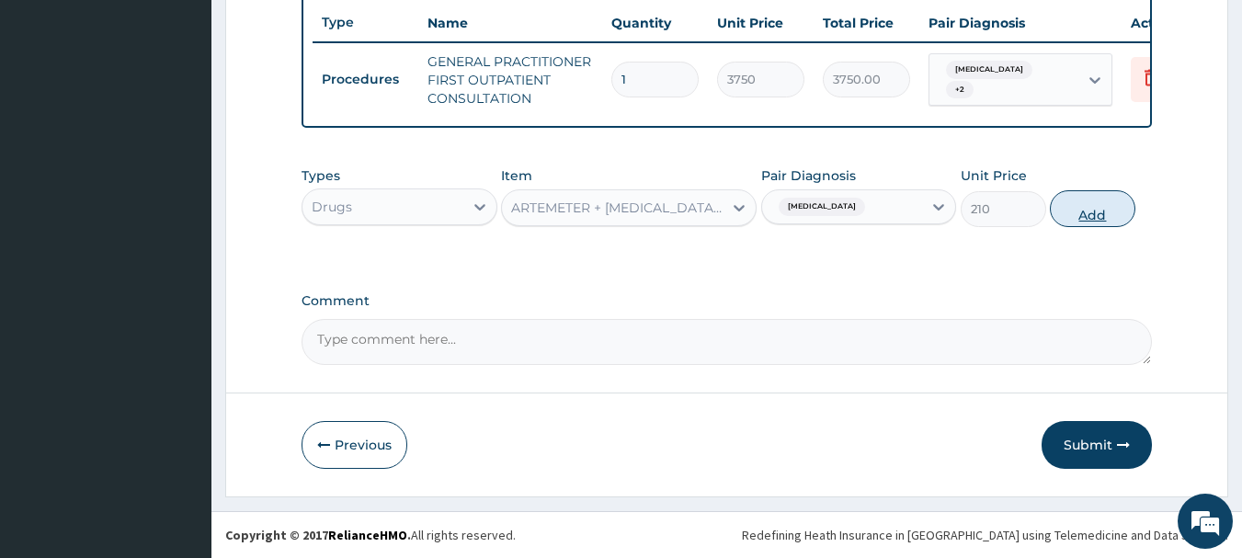
click at [1118, 216] on button "Add" at bounding box center [1093, 208] width 86 height 37
type input "0"
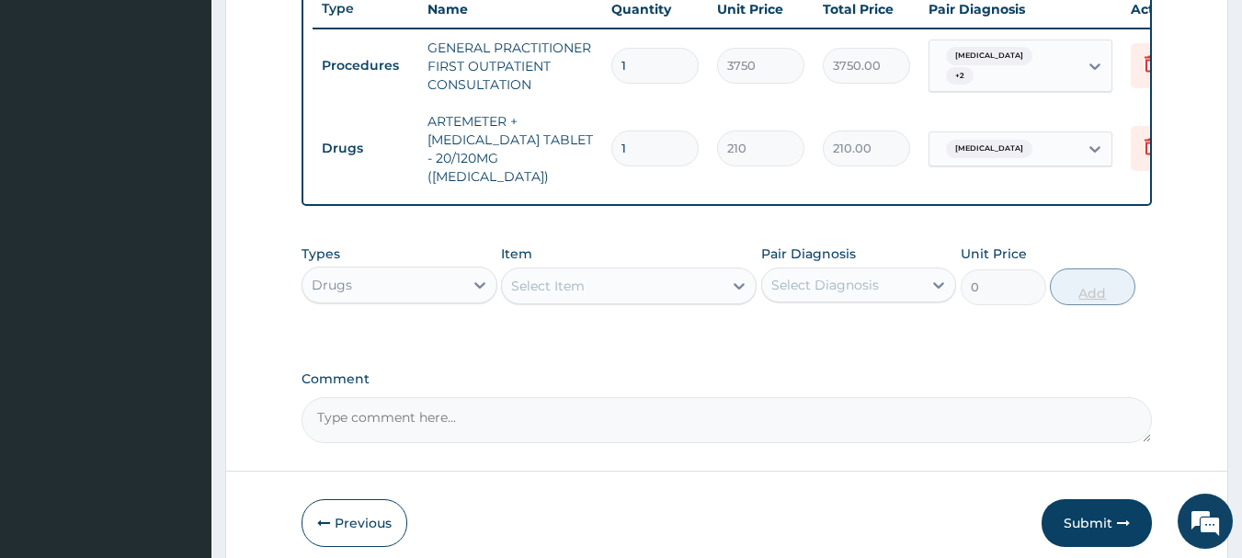
type input "0.00"
type input "2"
type input "420.00"
type input "24"
type input "5040.00"
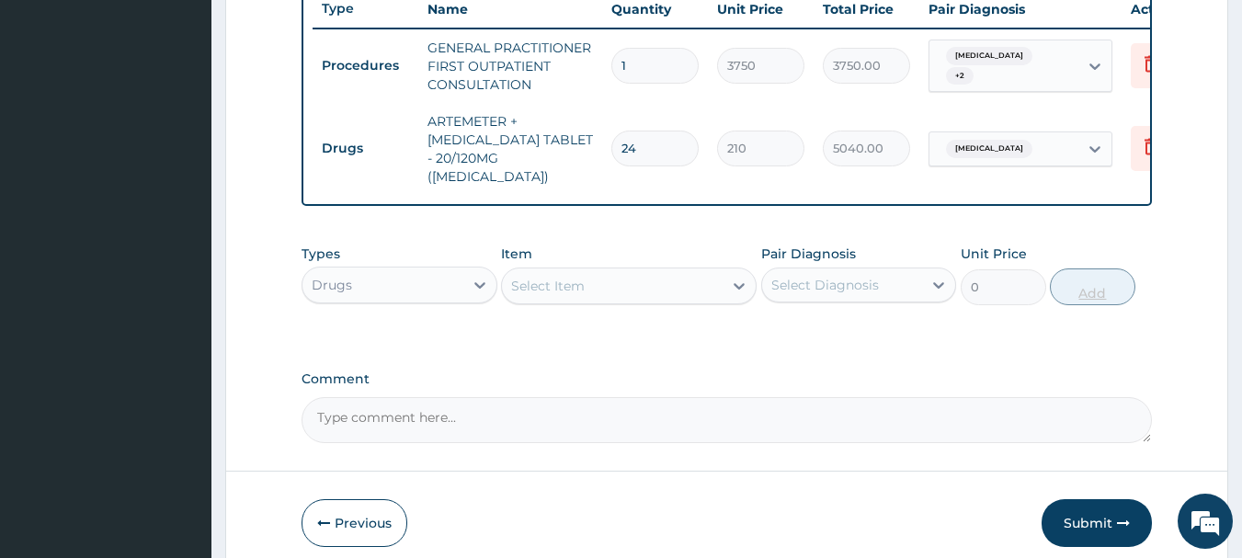
type input "24"
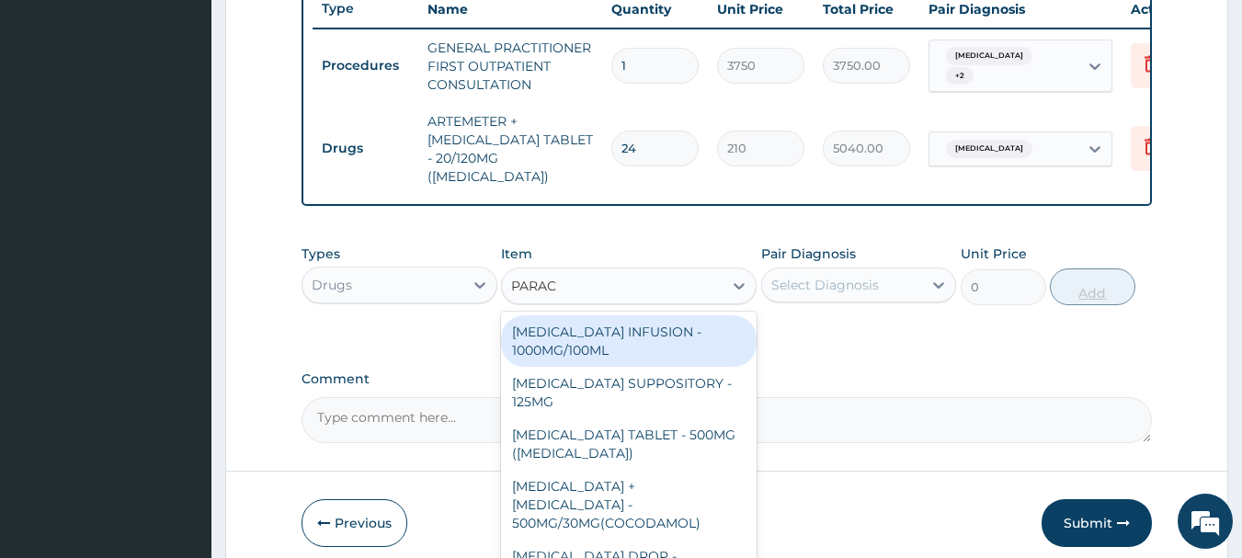
type input "PARACE"
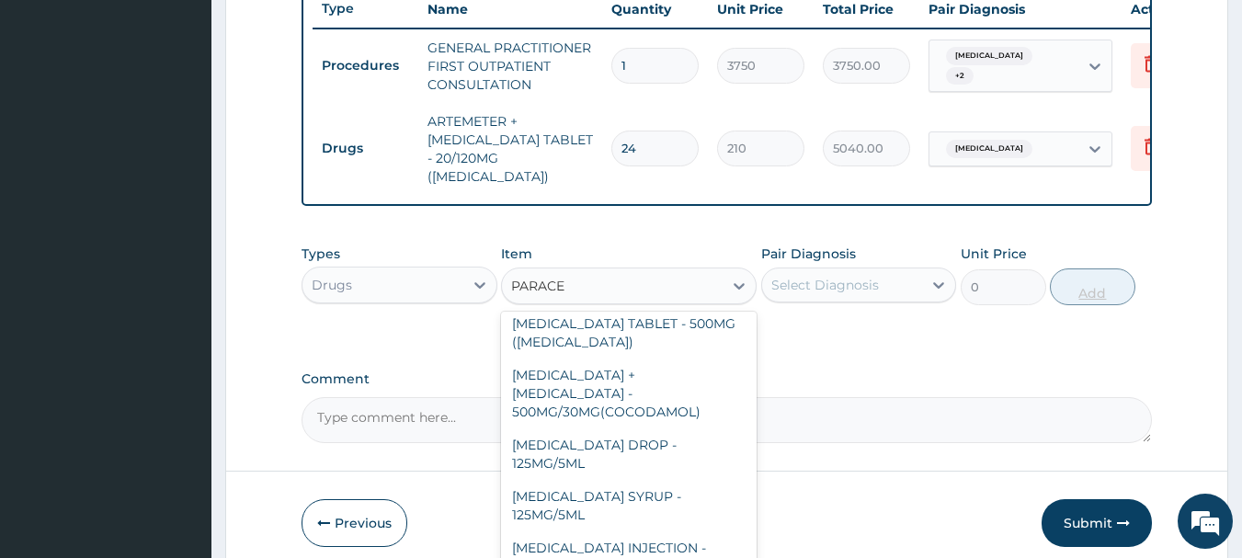
scroll to position [195, 0]
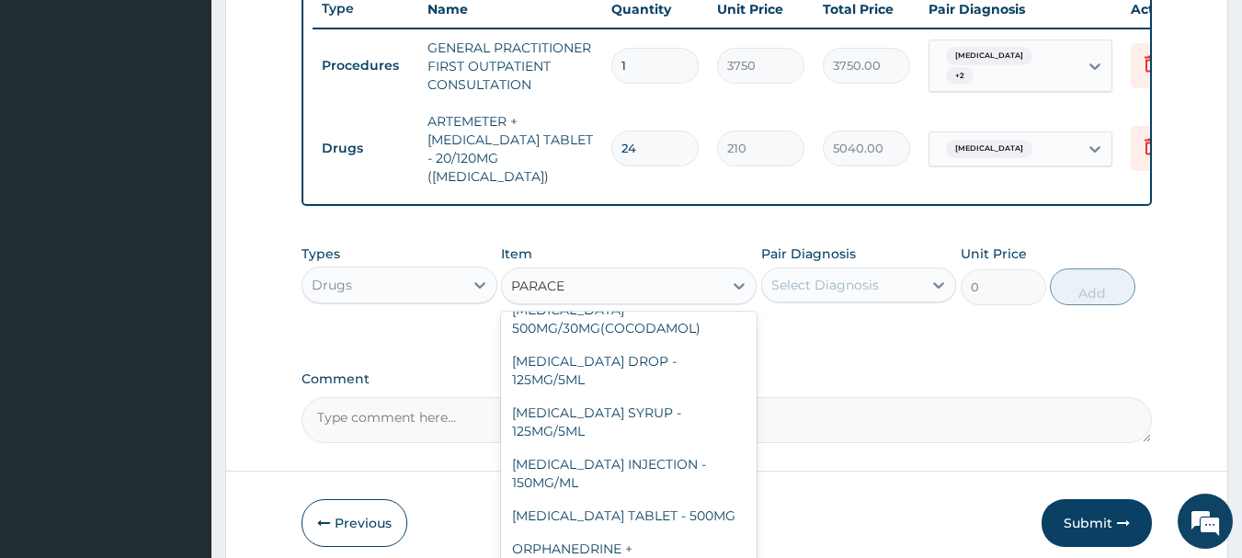
click at [681, 501] on div "PARACETAMOL TABLET - 500MG" at bounding box center [629, 515] width 256 height 33
type input "33.599999999999994"
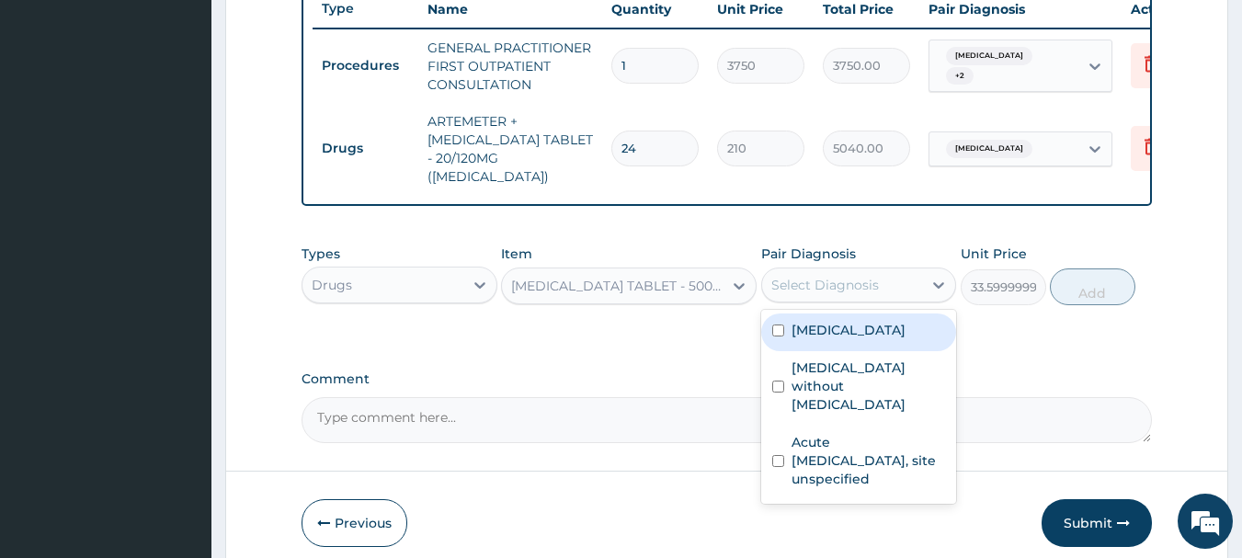
click at [871, 333] on label "Malaria, unspecified" at bounding box center [849, 330] width 114 height 18
checkbox input "true"
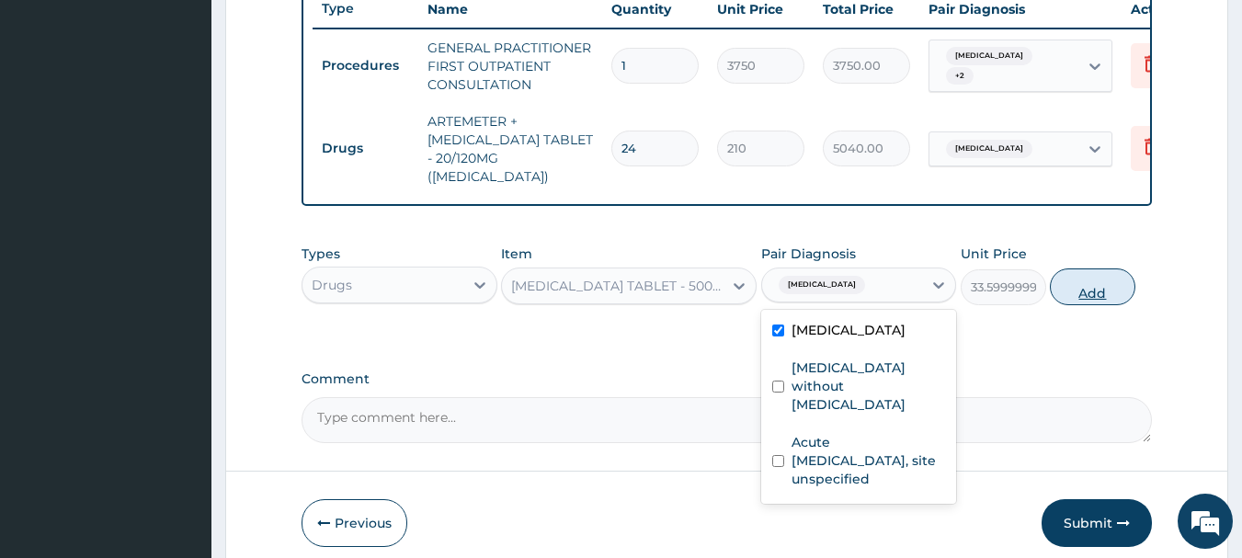
click at [1117, 283] on button "Add" at bounding box center [1093, 286] width 86 height 37
type input "0"
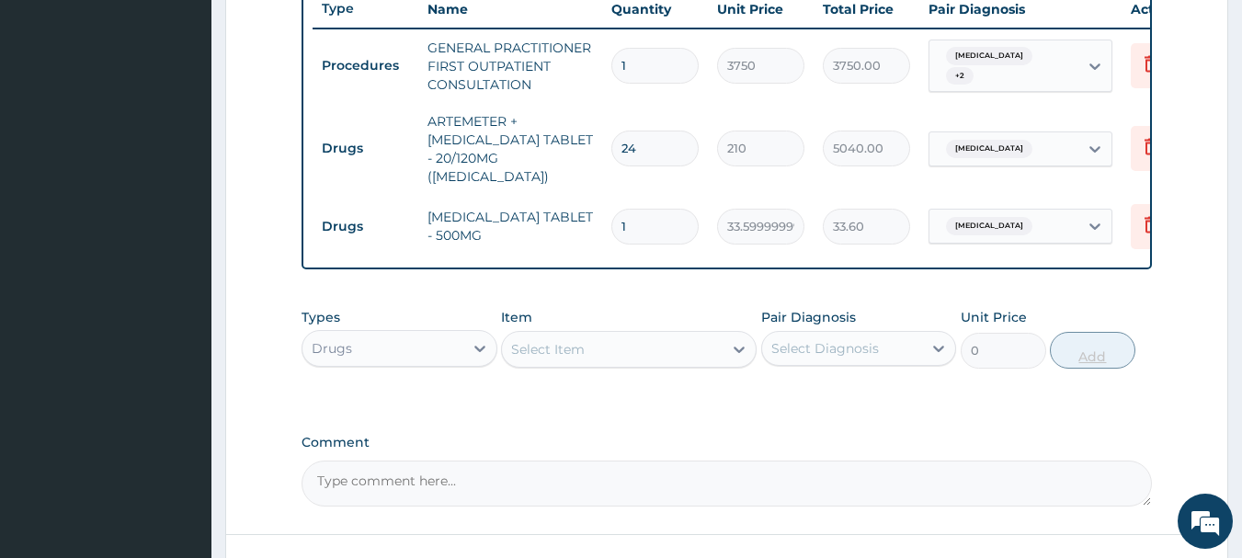
type input "0.00"
type input "9"
type input "302.40"
type input "9"
click at [670, 142] on input "24" at bounding box center [654, 149] width 87 height 36
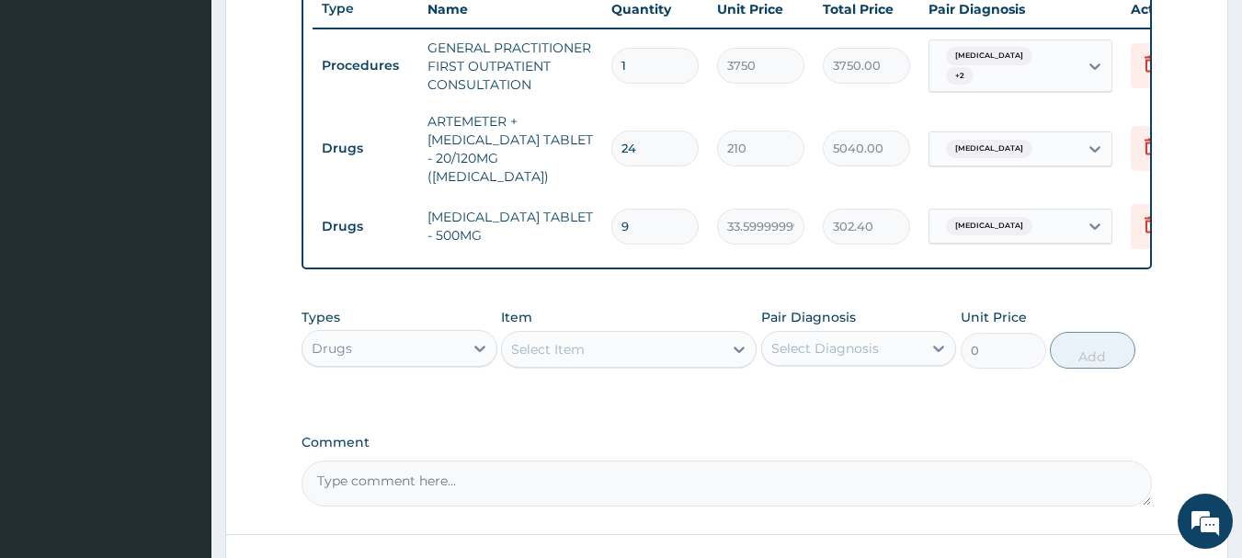
type input "2"
type input "420.00"
type input "0.00"
type input "1"
type input "210.00"
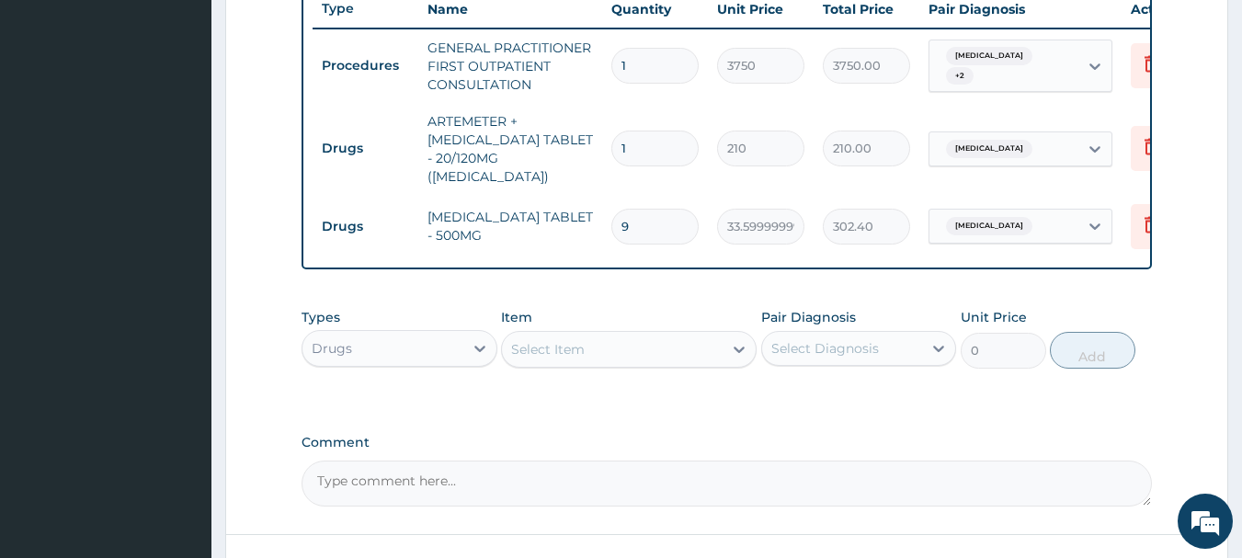
type input "12"
type input "2520.00"
type input "12"
type input "AMOX"
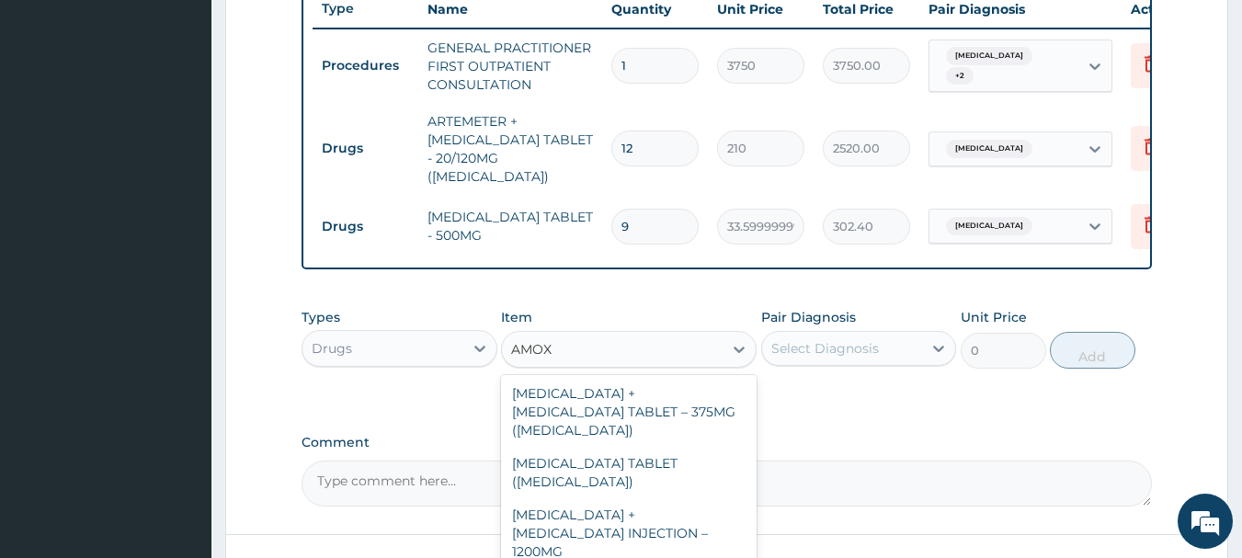
scroll to position [128, 0]
type input "112"
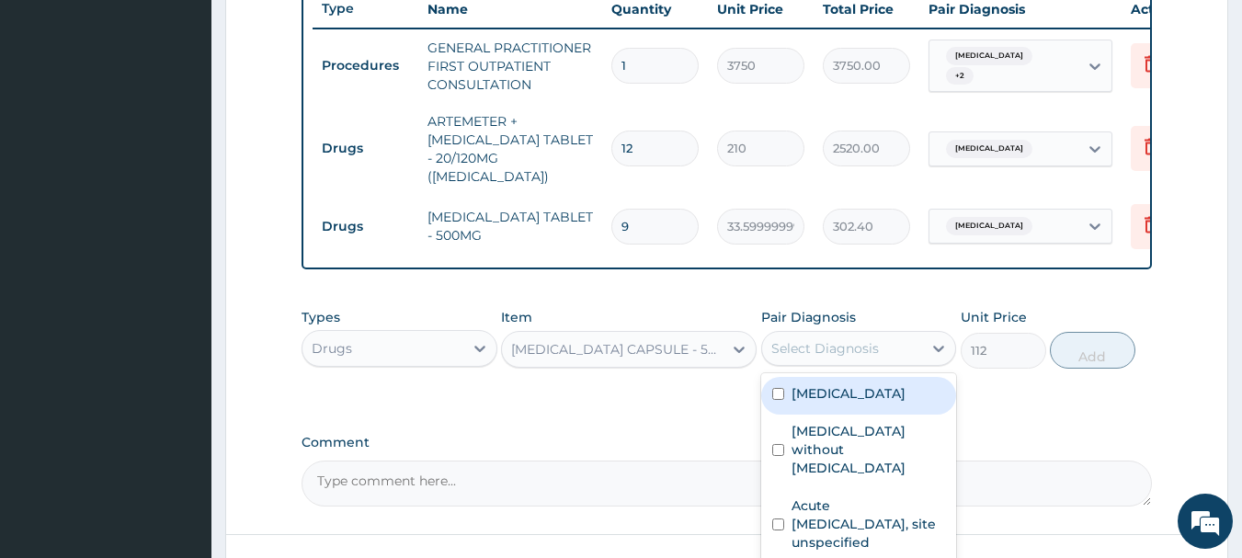
click at [897, 429] on label "Sepsis without septic shock" at bounding box center [869, 449] width 154 height 55
checkbox input "true"
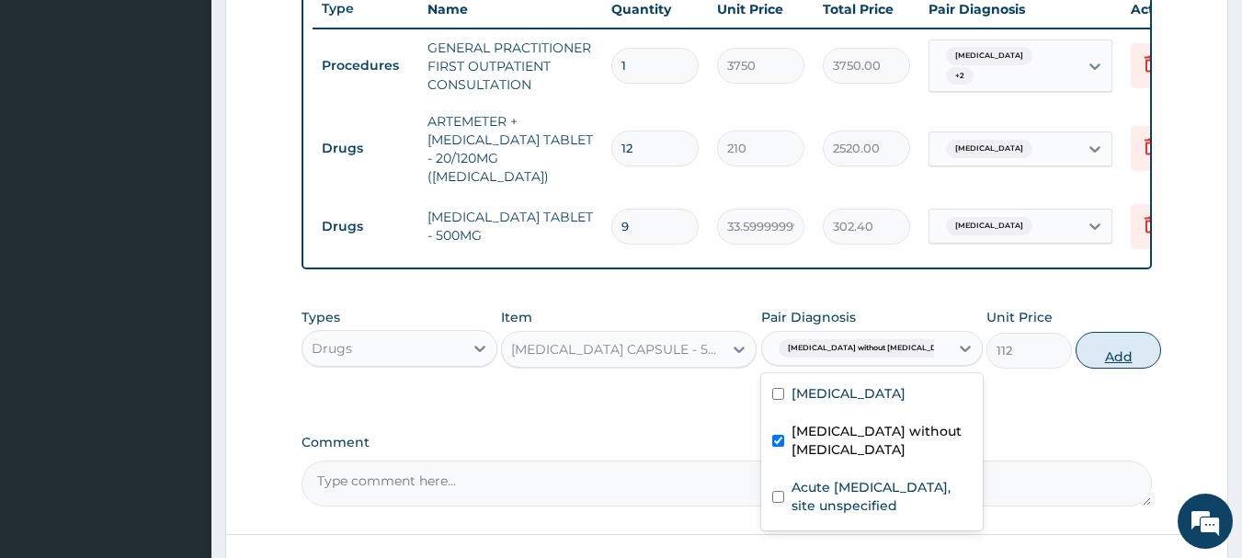
click at [1121, 338] on button "Add" at bounding box center [1119, 350] width 86 height 37
type input "0"
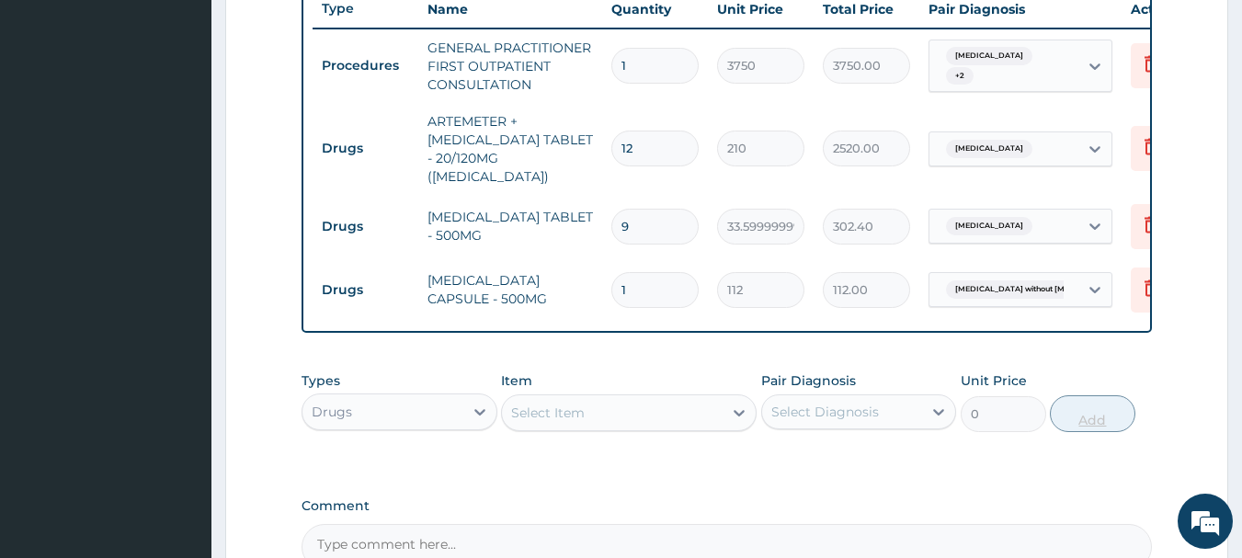
type input "10"
type input "1120.00"
type input "10"
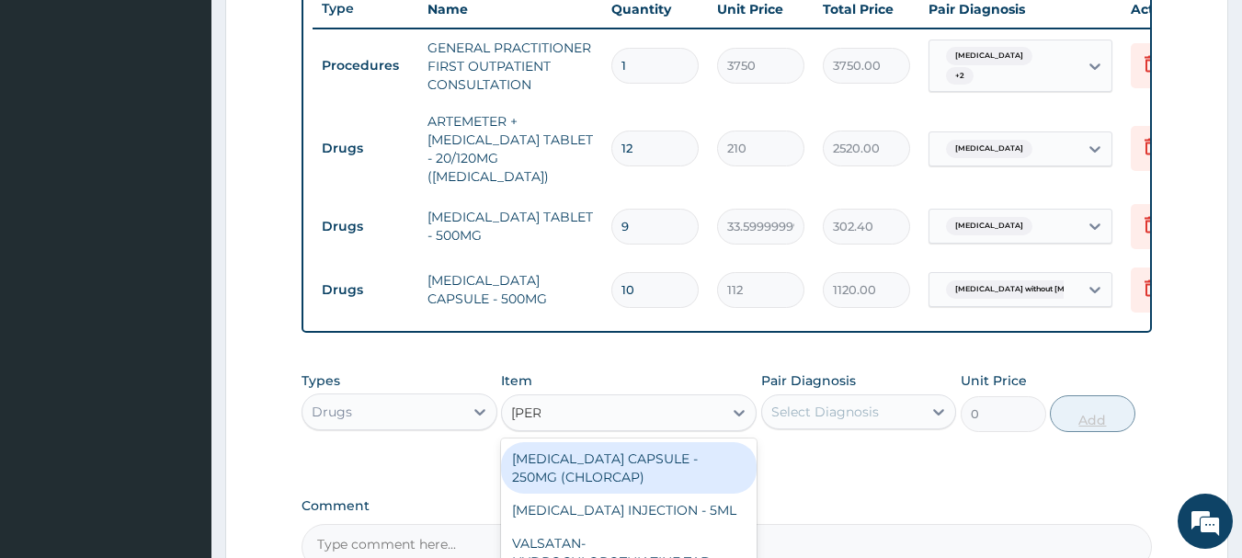
type input "LORAT"
click at [674, 516] on div "LORATADINE TABLET - 10MG (LORATYN)" at bounding box center [629, 519] width 256 height 51
type input "98"
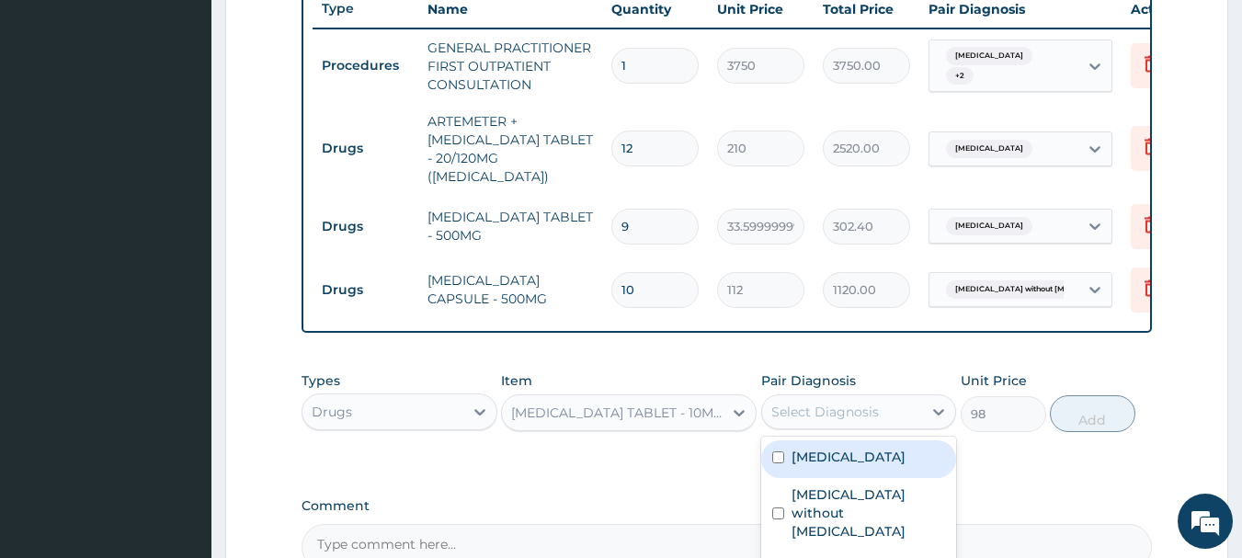
checkbox input "true"
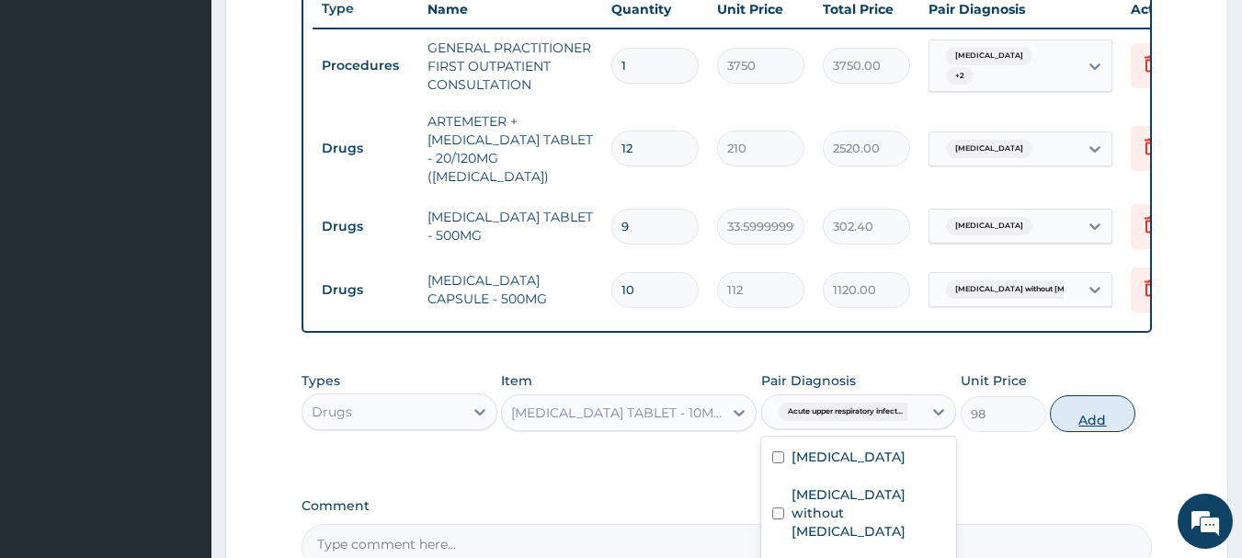
click at [1119, 425] on button "Add" at bounding box center [1093, 413] width 86 height 37
type input "0"
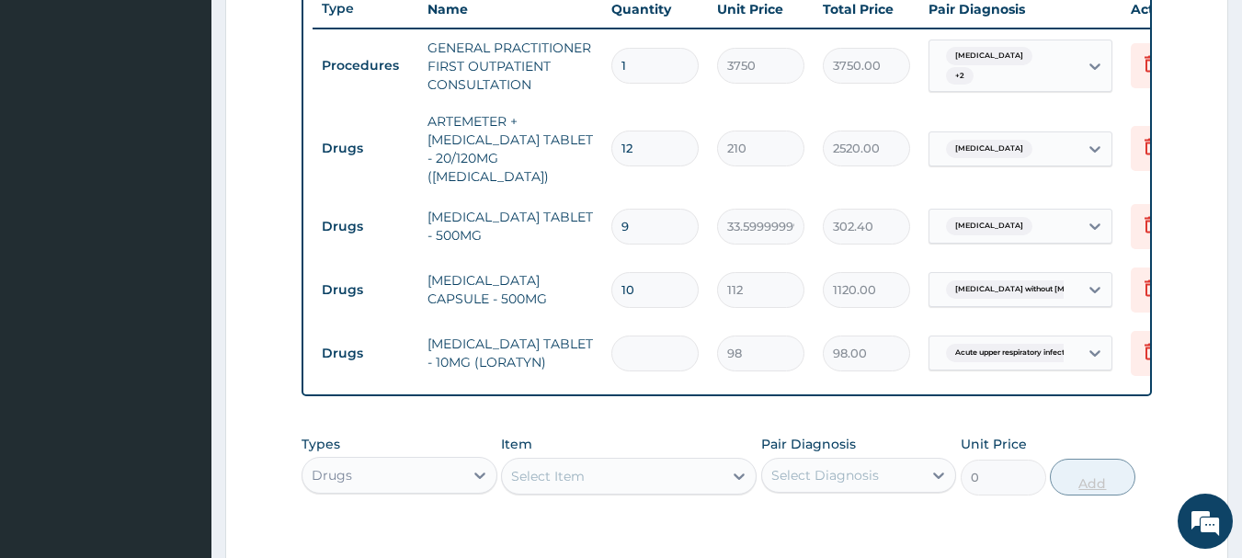
type input "0.00"
type input "5"
type input "490.00"
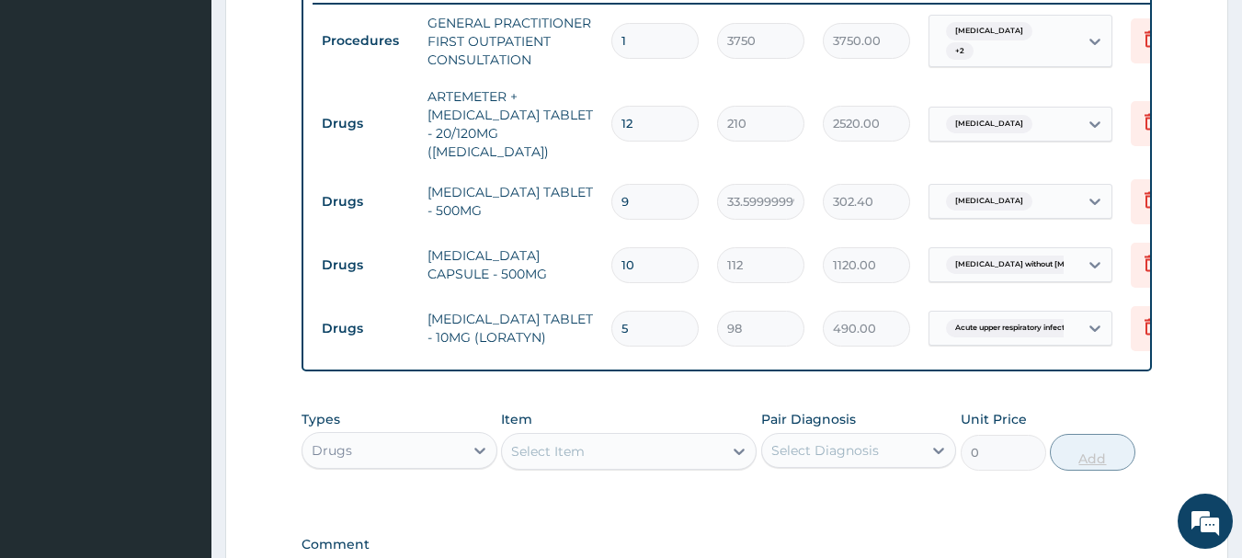
scroll to position [968, 0]
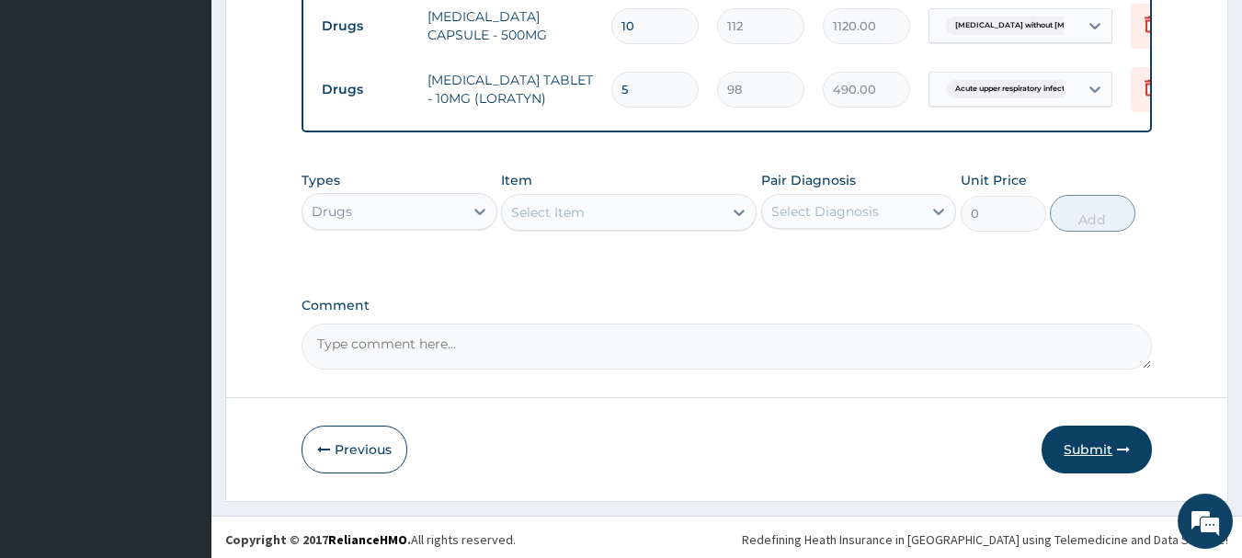
click at [1092, 456] on button "Submit" at bounding box center [1097, 450] width 110 height 48
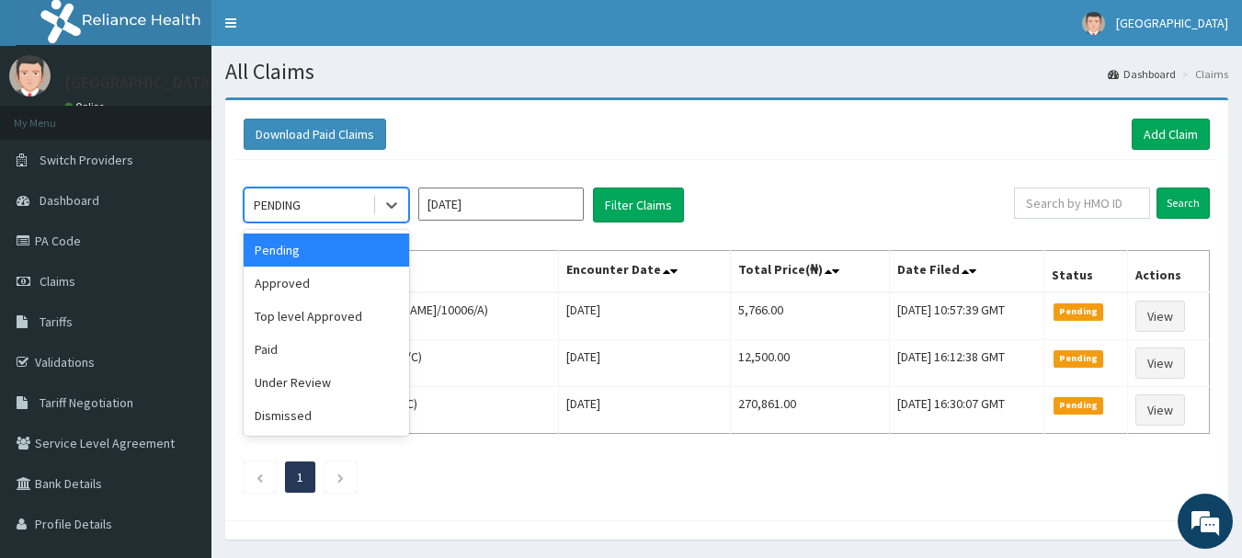
click at [360, 287] on div "Approved" at bounding box center [326, 283] width 165 height 33
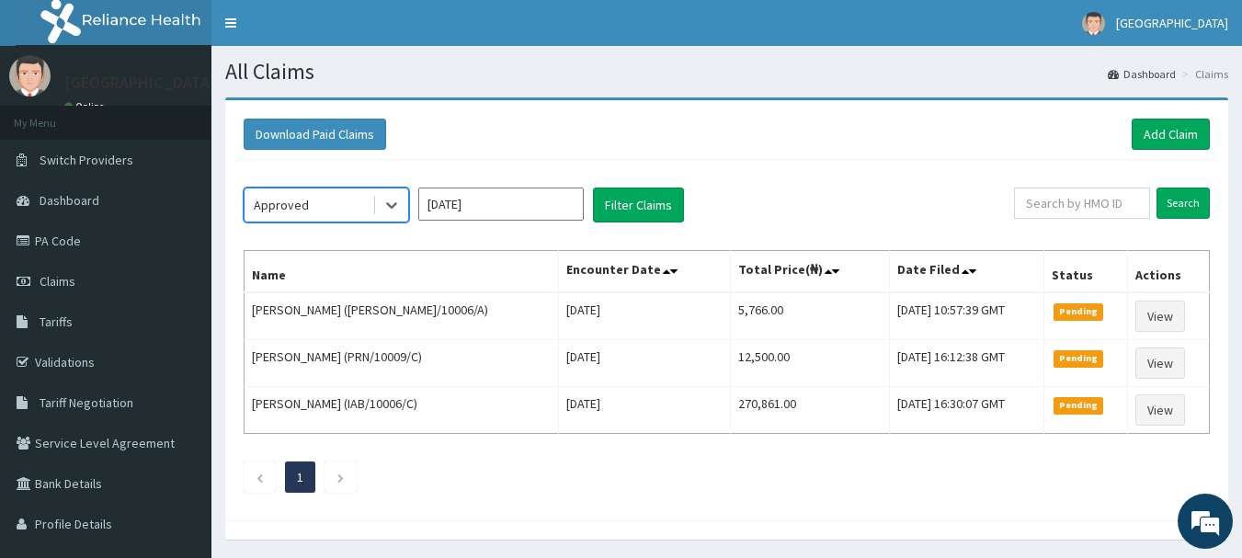
click at [655, 175] on div "option Approved, selected. Select is focused ,type to refine list, press Down t…" at bounding box center [726, 335] width 985 height 351
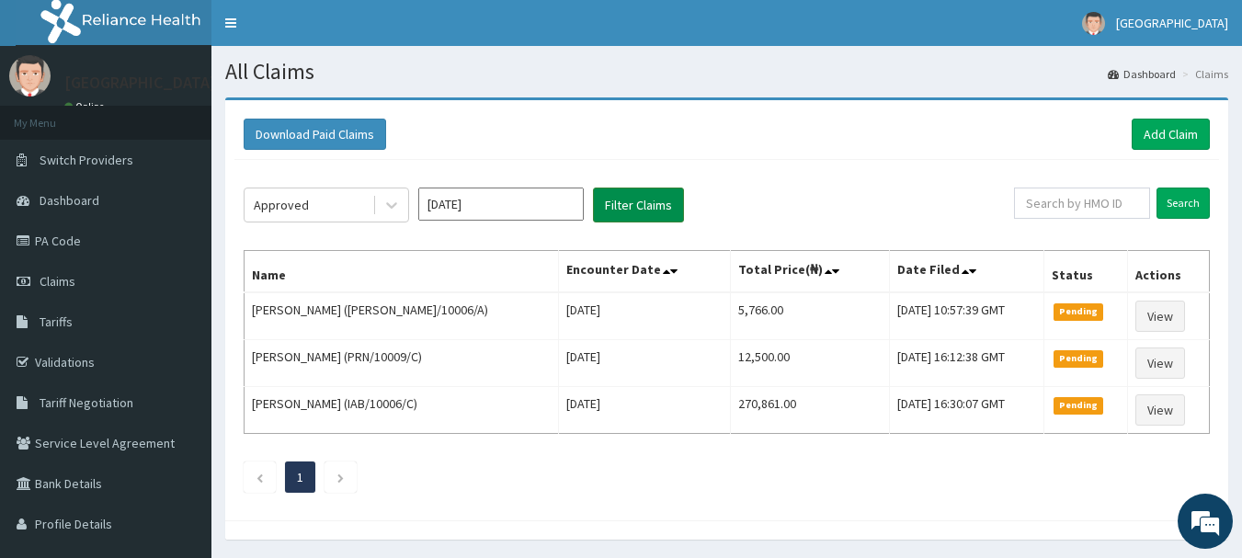
click at [656, 205] on button "Filter Claims" at bounding box center [638, 205] width 91 height 35
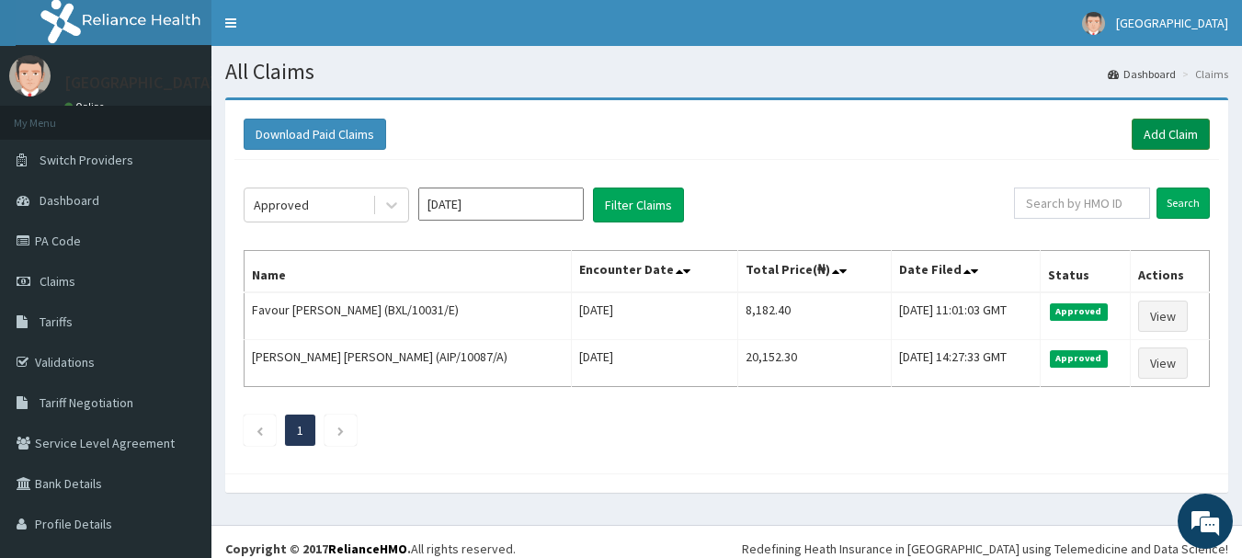
click at [1172, 137] on link "Add Claim" at bounding box center [1171, 134] width 78 height 31
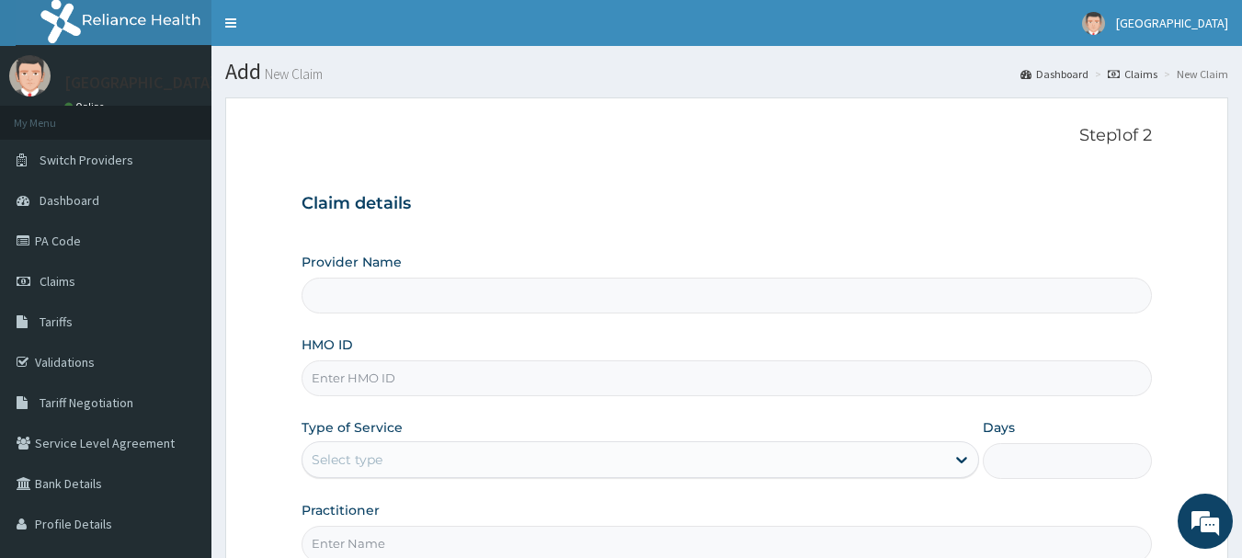
type input "[GEOGRAPHIC_DATA], [GEOGRAPHIC_DATA]"
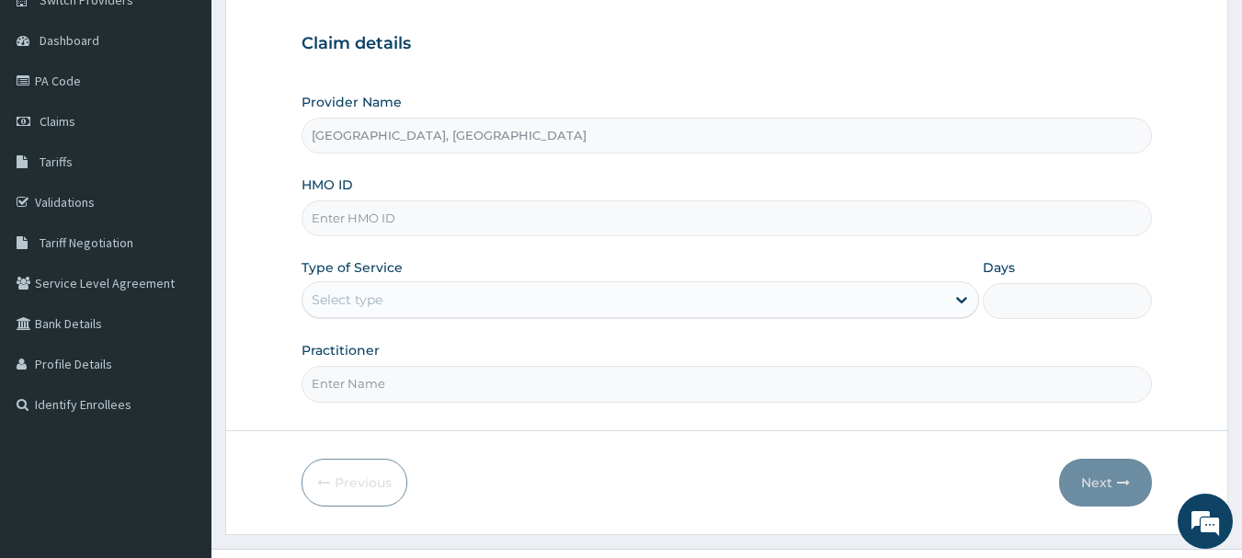
paste input "BXL/10031/C"
type input "BXL/10031/C"
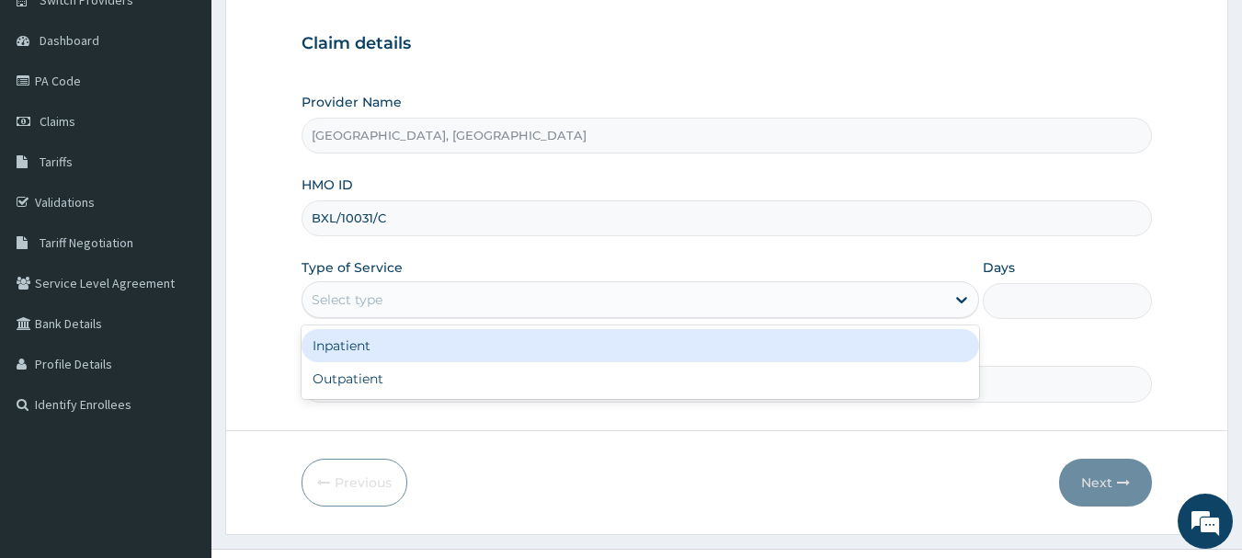
click at [421, 391] on div "Outpatient" at bounding box center [641, 378] width 678 height 33
type input "1"
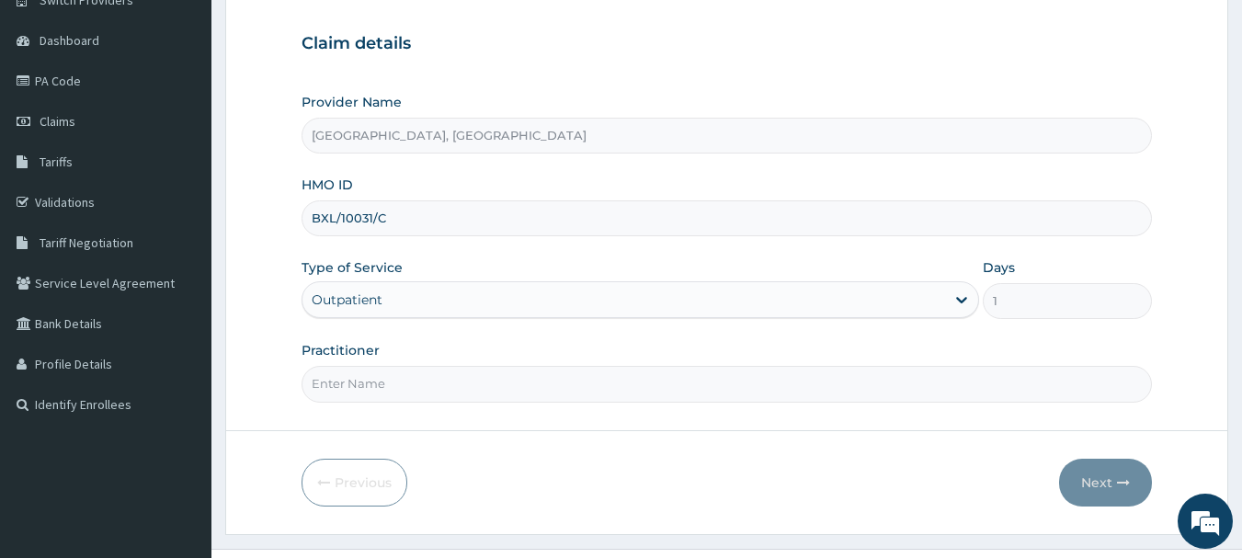
click at [428, 386] on input "Practitioner" at bounding box center [727, 384] width 851 height 36
type input "[PERSON_NAME]"
click at [1121, 480] on icon "button" at bounding box center [1123, 482] width 13 height 13
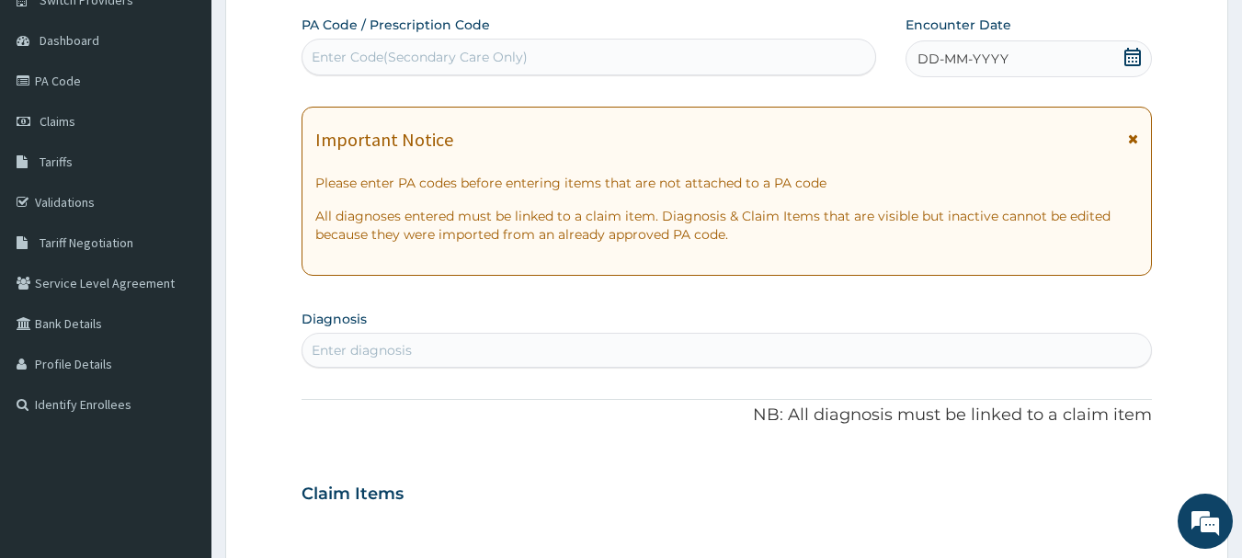
click at [1144, 68] on div "DD-MM-YYYY" at bounding box center [1029, 58] width 246 height 37
type input "PA/BECDCE"
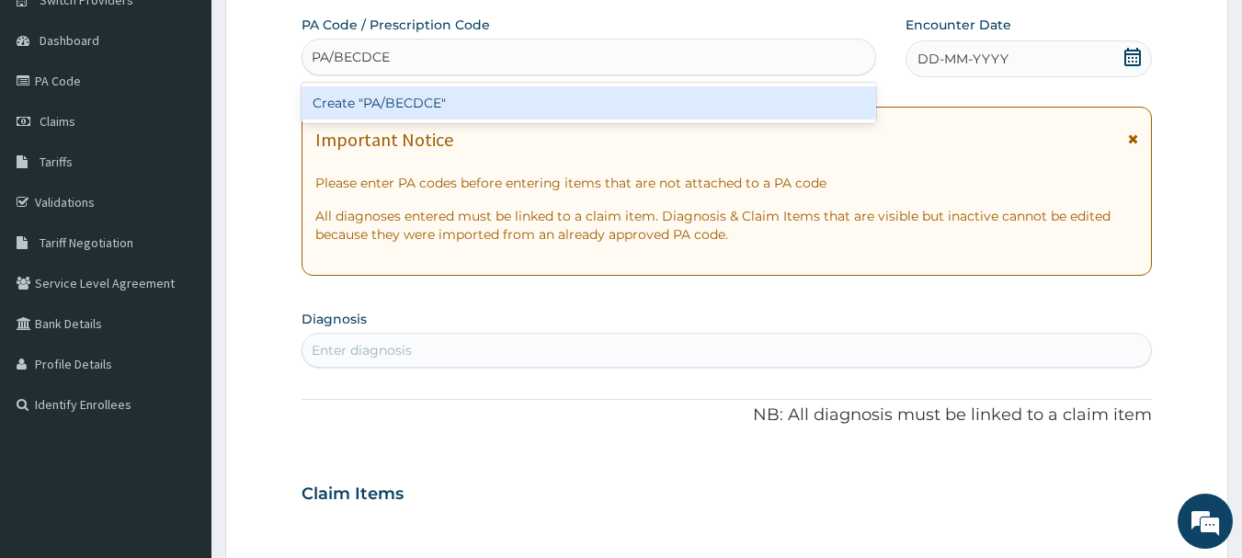
click at [508, 98] on div "Create "PA/BECDCE"" at bounding box center [590, 102] width 576 height 33
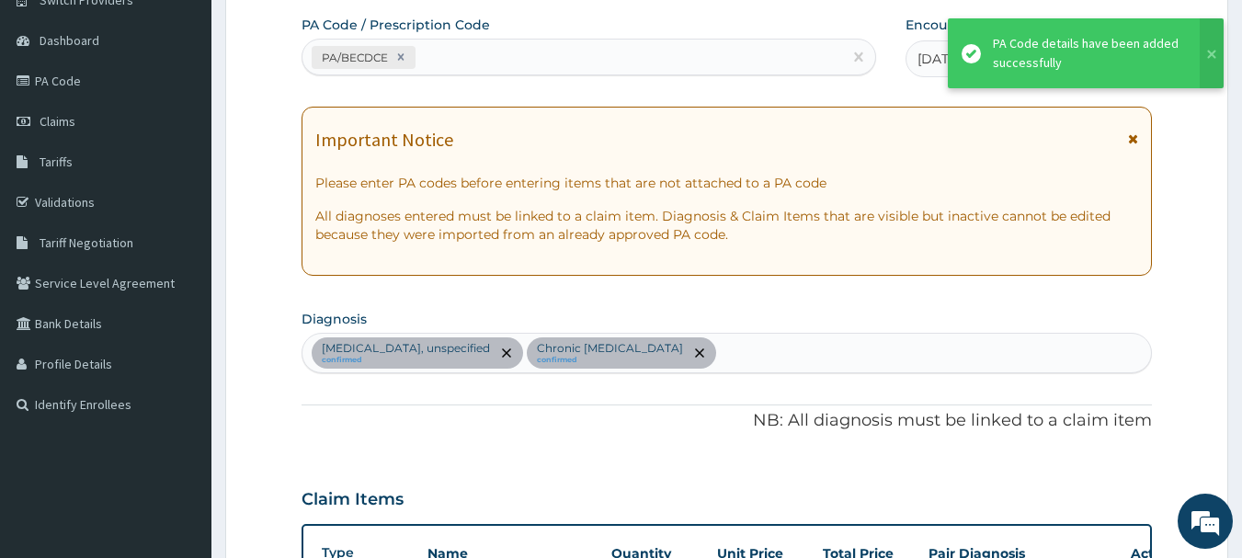
scroll to position [613, 0]
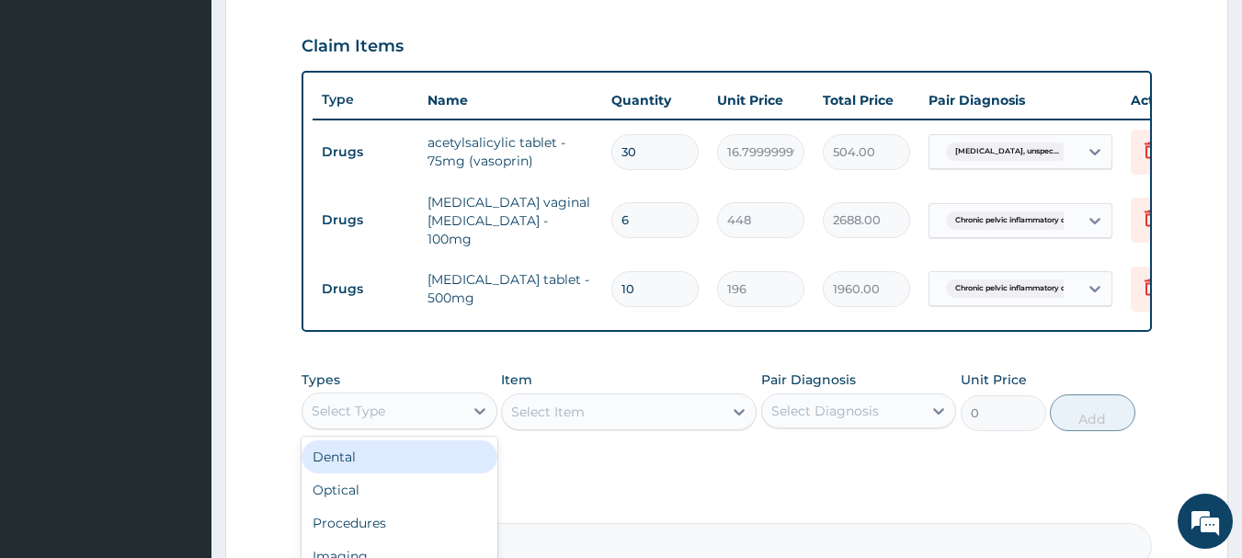
click at [431, 526] on div "Procedures" at bounding box center [400, 523] width 196 height 33
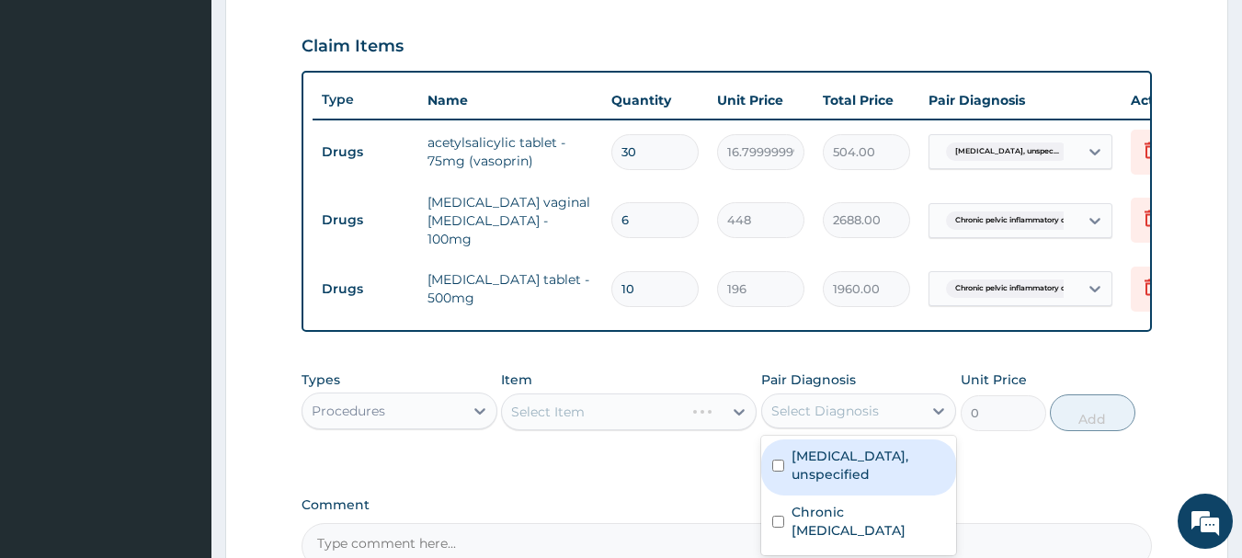
click at [884, 474] on label "Essential hypertension, unspecified" at bounding box center [869, 465] width 154 height 37
checkbox input "true"
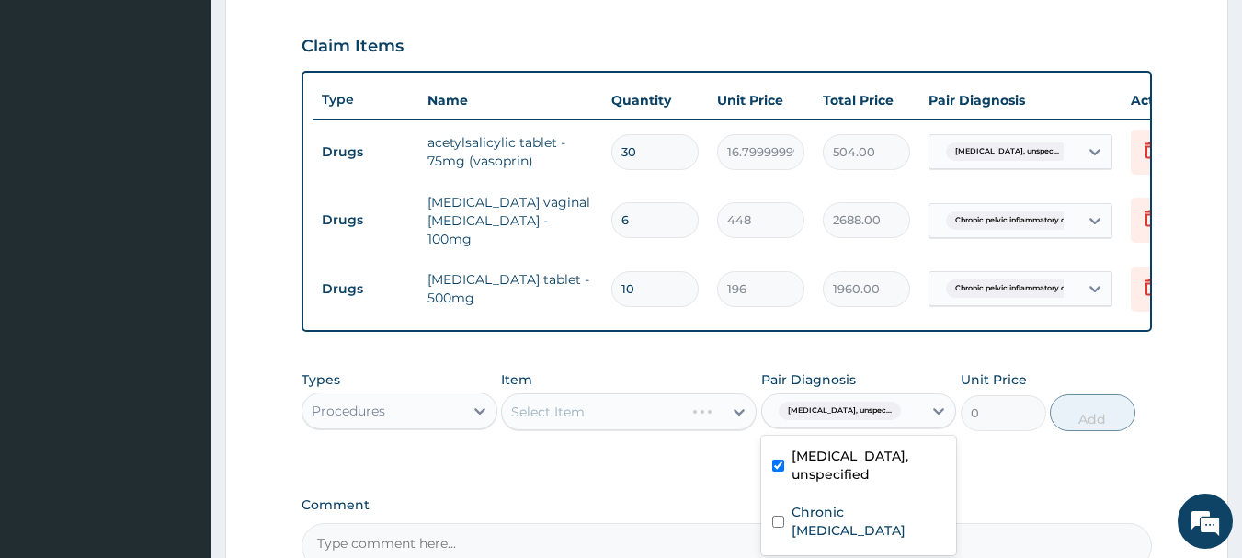
click at [881, 535] on label "Chronic pelvic inflammatory disease" at bounding box center [869, 521] width 154 height 37
checkbox input "true"
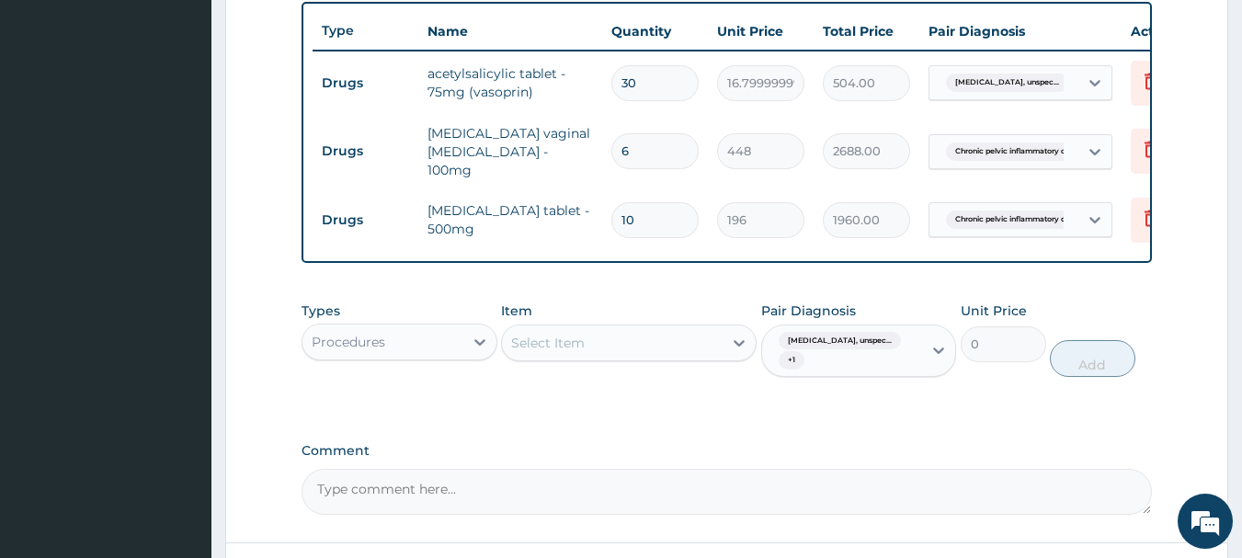
scroll to position [683, 0]
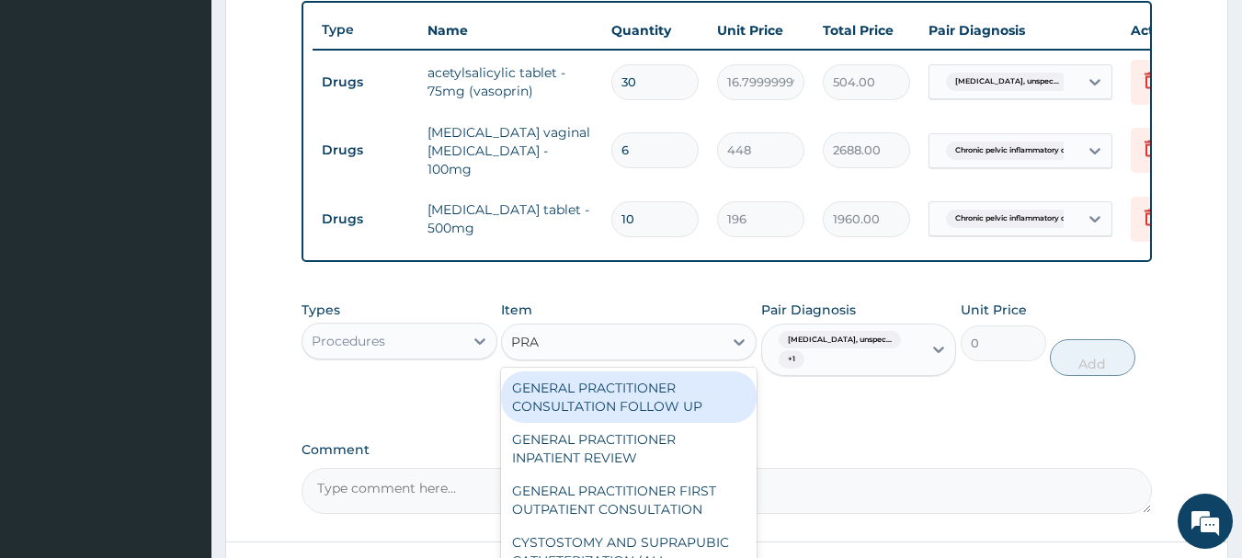
type input "PRAC"
click at [667, 520] on div "GENERAL PRACTITIONER FIRST OUTPATIENT CONSULTATION" at bounding box center [629, 499] width 256 height 51
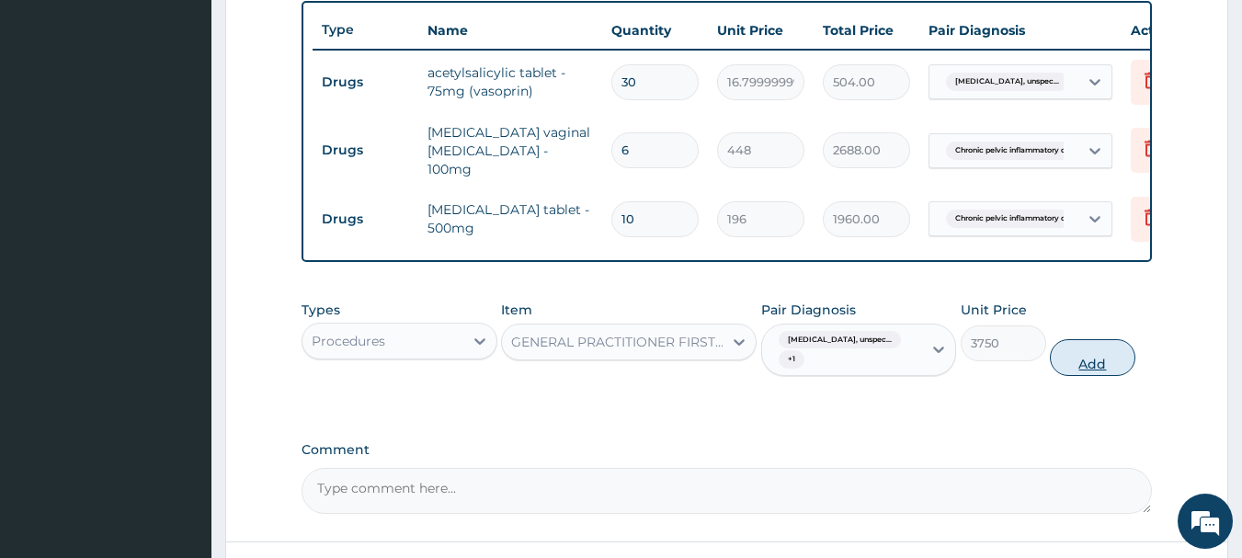
click at [1129, 361] on button "Add" at bounding box center [1093, 357] width 86 height 37
type input "0"
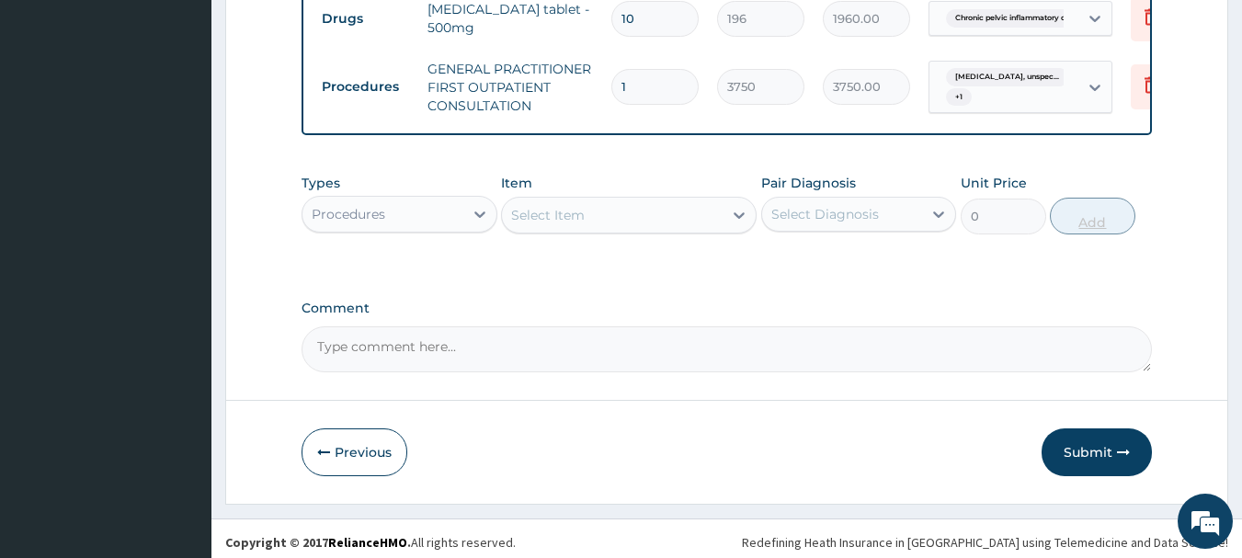
scroll to position [895, 0]
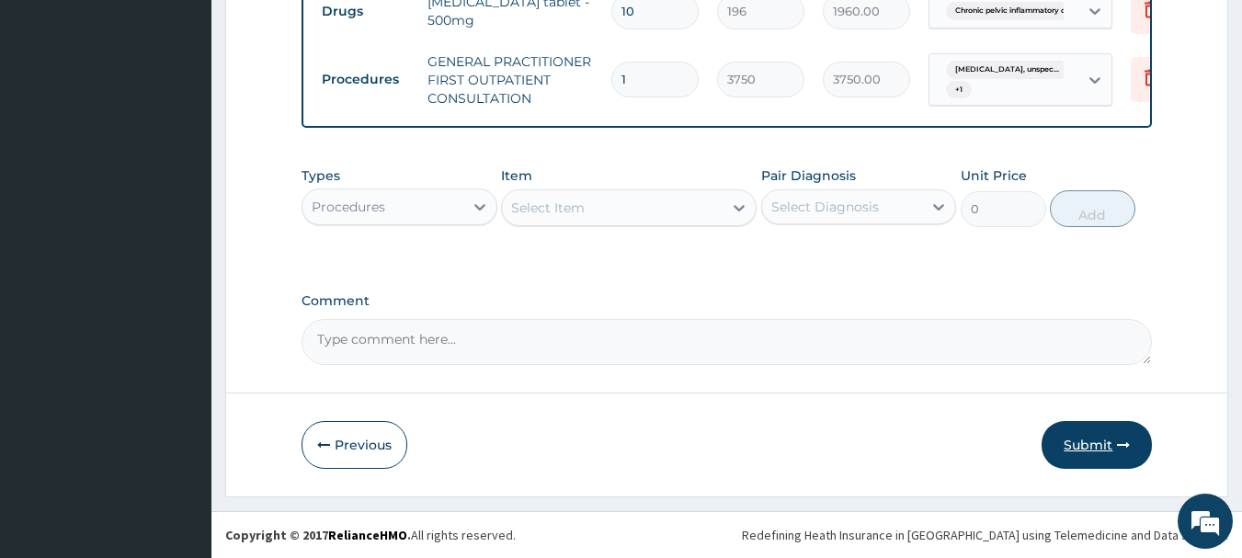
click at [1123, 439] on icon "button" at bounding box center [1123, 445] width 13 height 13
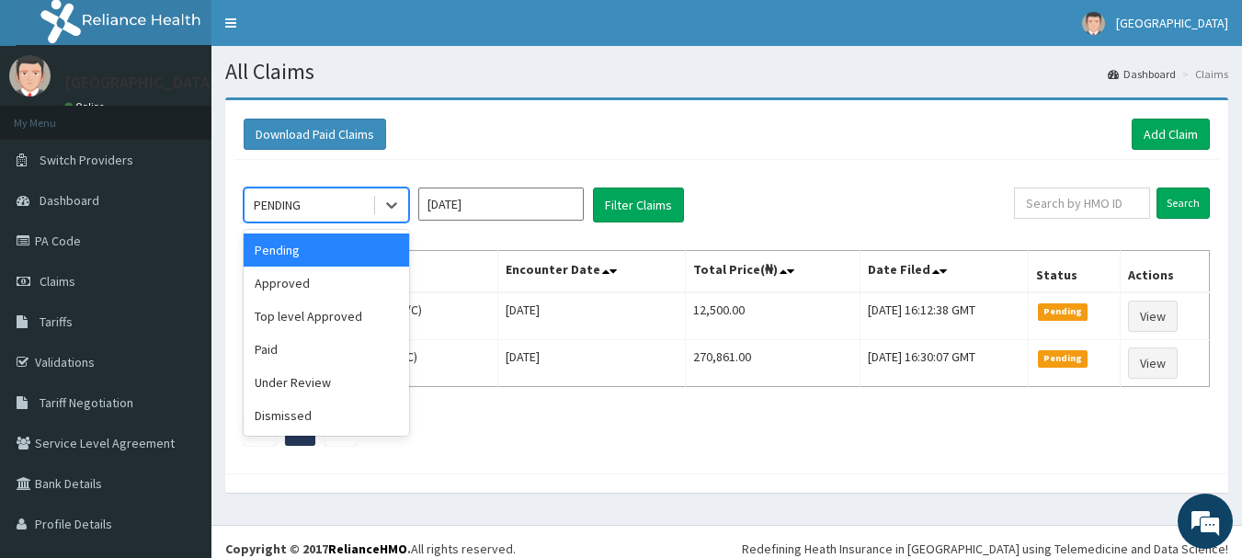
click at [354, 281] on div "Approved" at bounding box center [326, 283] width 165 height 33
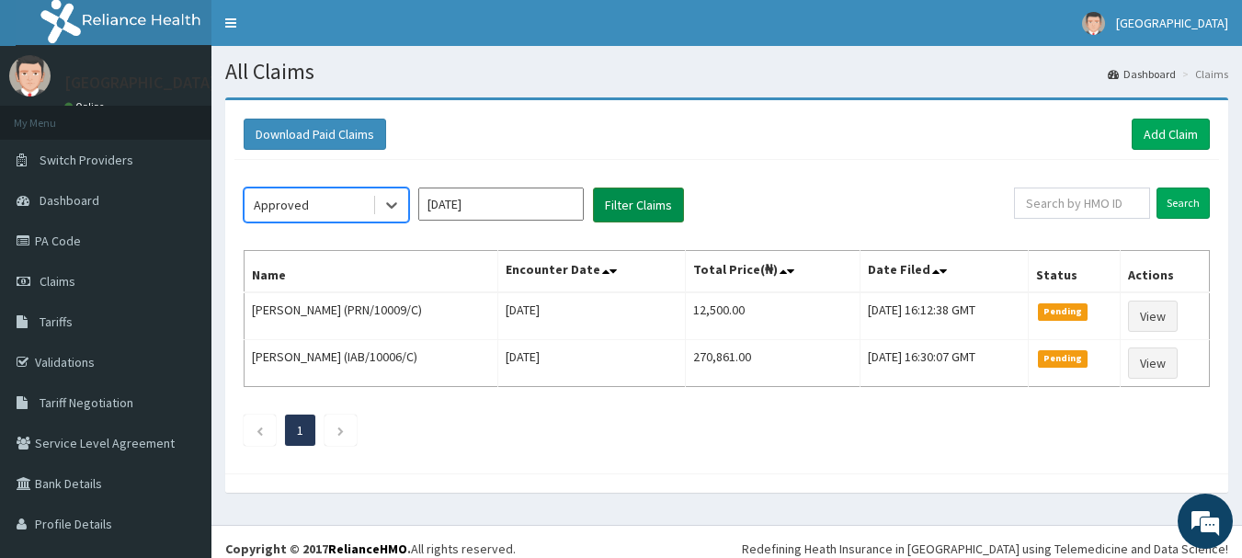
click at [631, 208] on button "Filter Claims" at bounding box center [638, 205] width 91 height 35
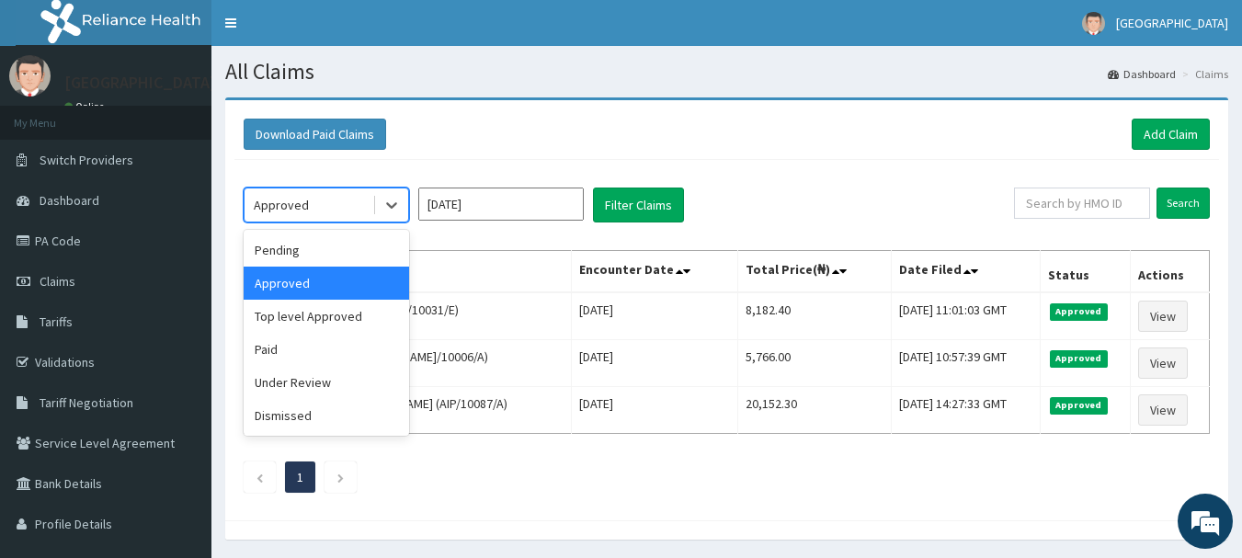
click at [352, 383] on div "Under Review" at bounding box center [326, 382] width 165 height 33
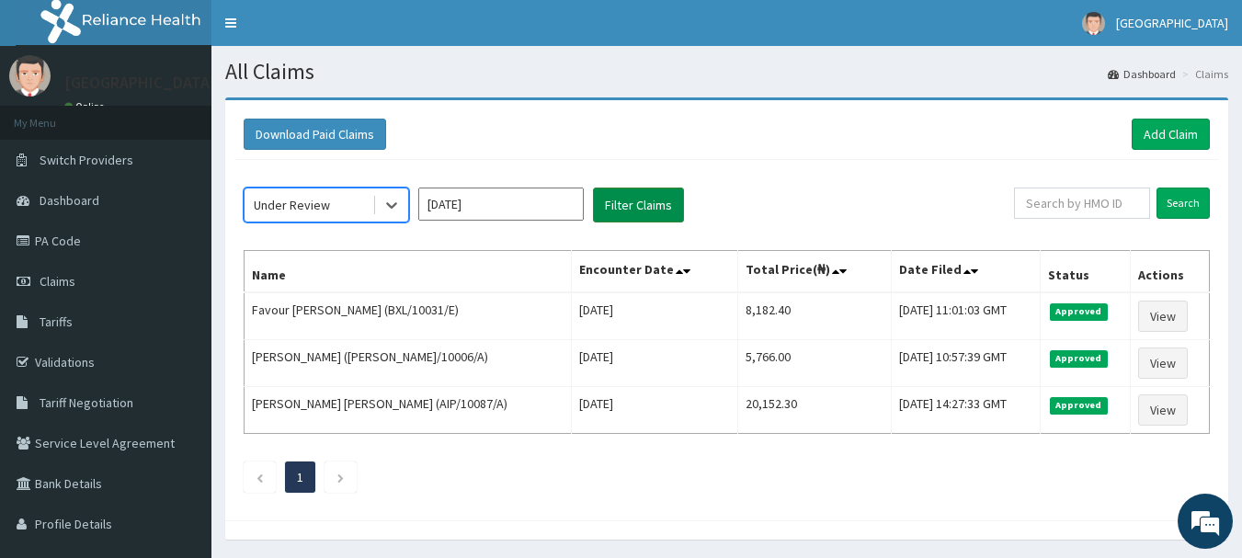
click at [674, 195] on button "Filter Claims" at bounding box center [638, 205] width 91 height 35
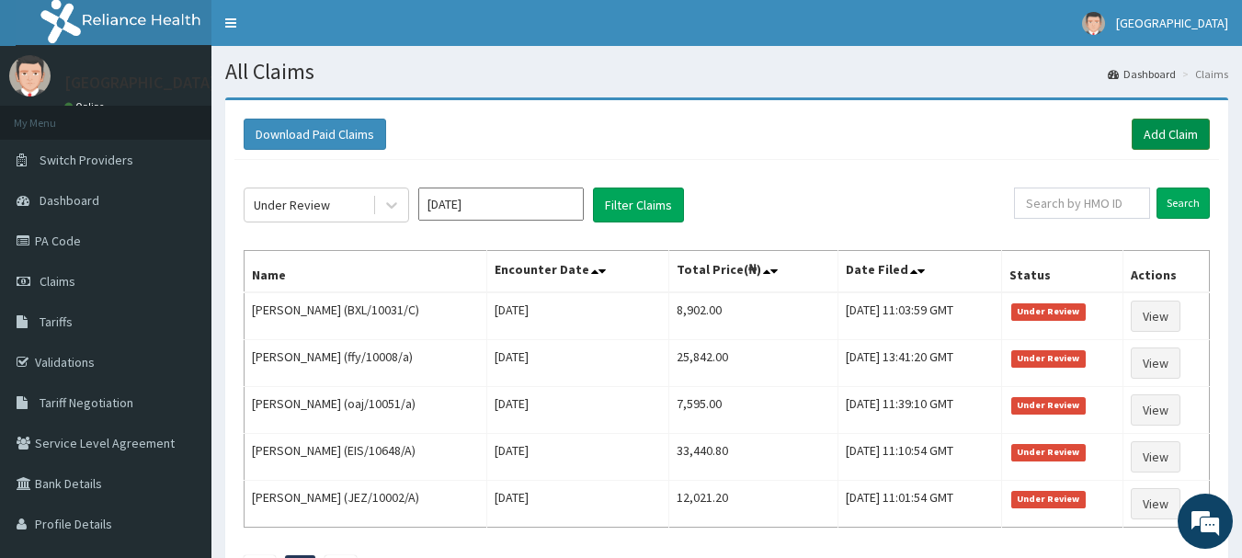
click at [1189, 131] on link "Add Claim" at bounding box center [1171, 134] width 78 height 31
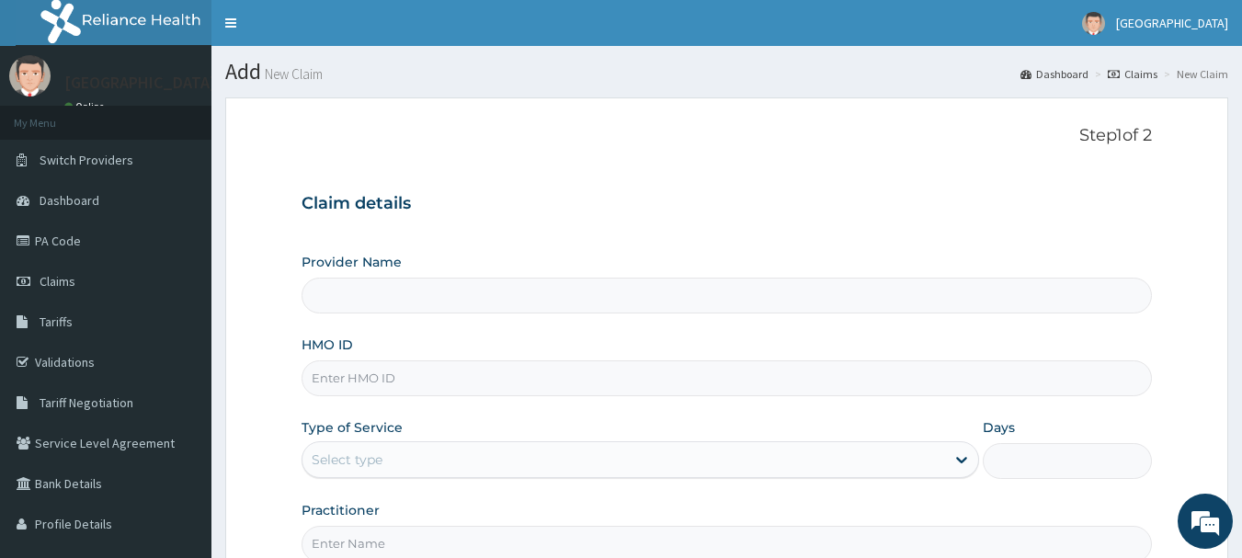
type input "[GEOGRAPHIC_DATA], [GEOGRAPHIC_DATA]"
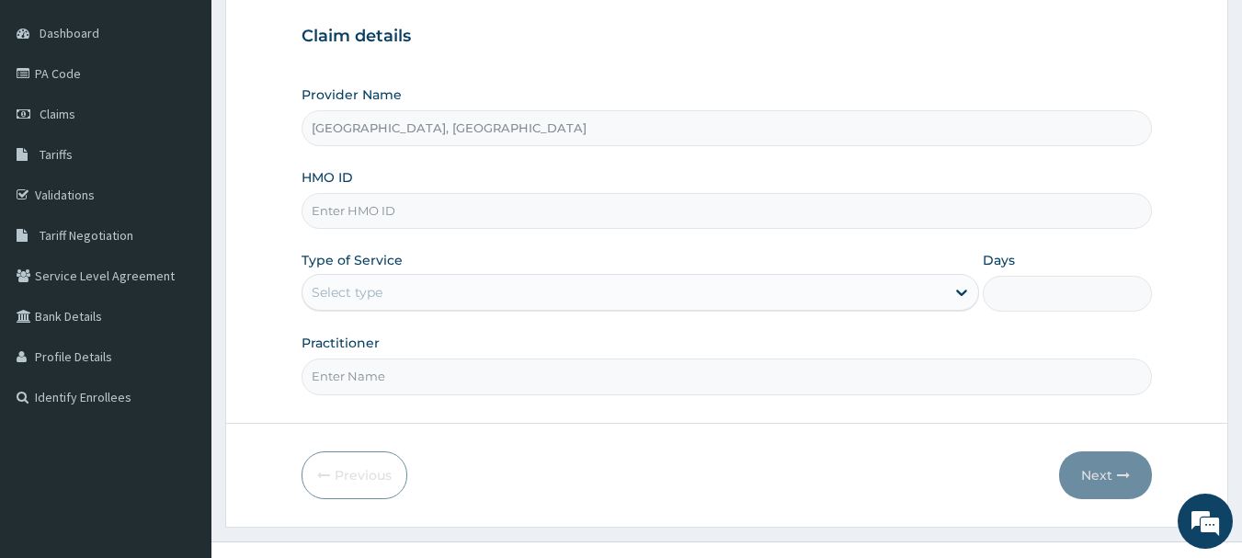
scroll to position [189, 0]
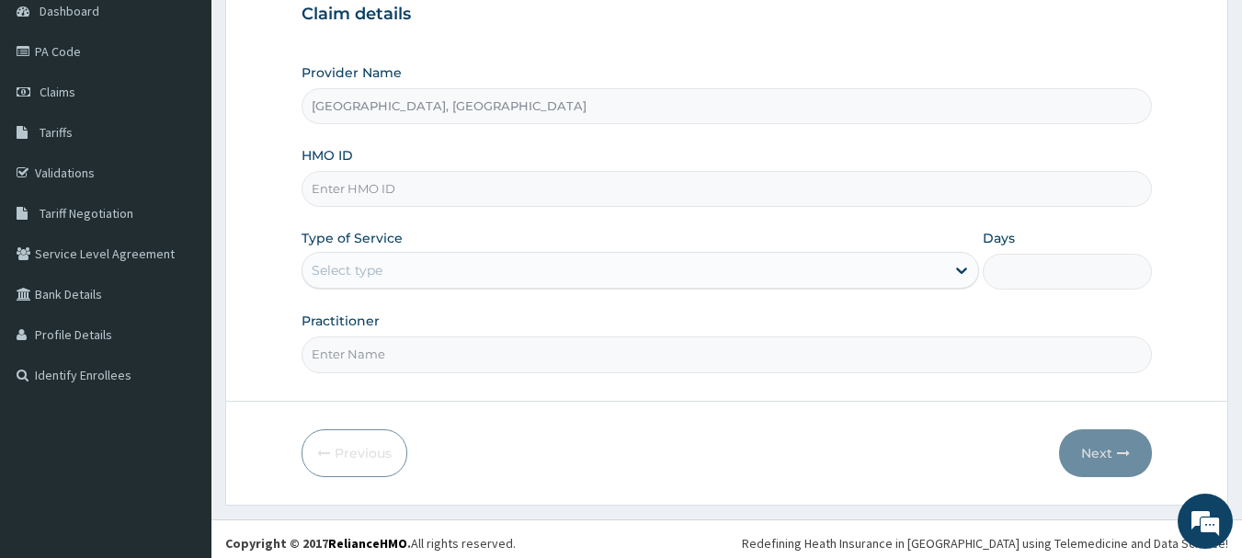
click at [431, 186] on input "HMO ID" at bounding box center [727, 189] width 851 height 36
paste input "EFT/10265/A"
type input "EFT/10265/A"
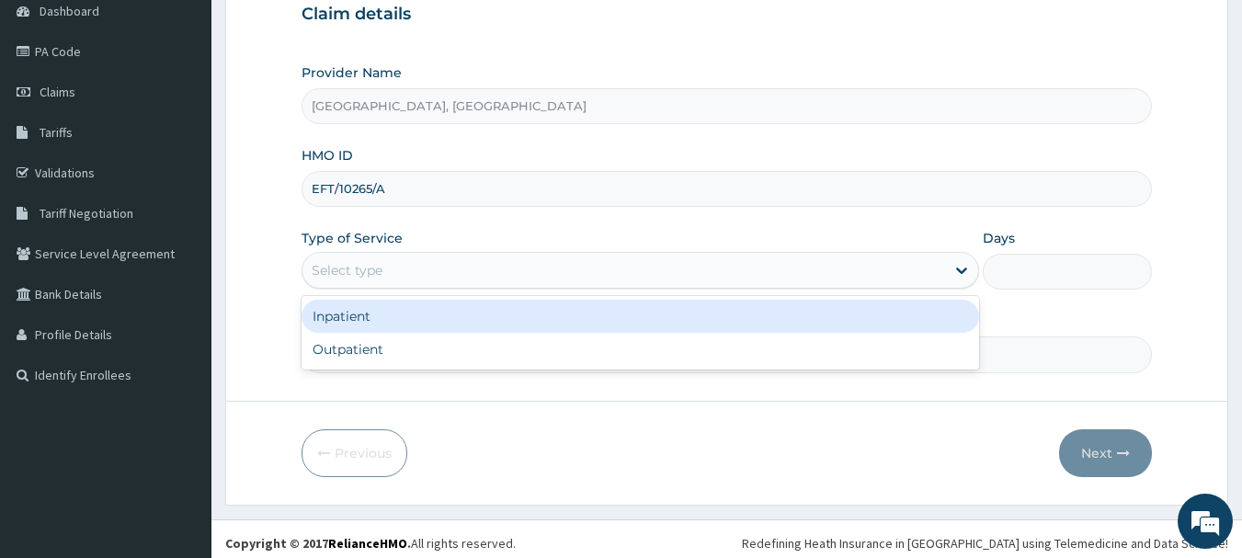
click at [434, 348] on div "Outpatient" at bounding box center [641, 349] width 678 height 33
type input "1"
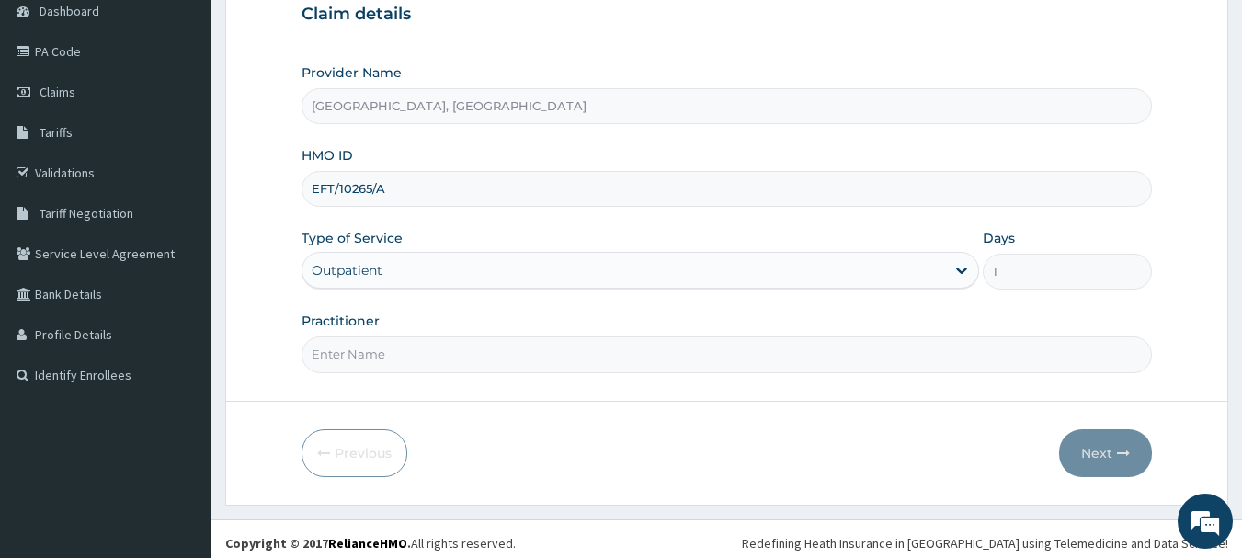
click at [440, 359] on input "Practitioner" at bounding box center [727, 355] width 851 height 36
type input "[PERSON_NAME]"
click at [1113, 457] on button "Next" at bounding box center [1105, 453] width 93 height 48
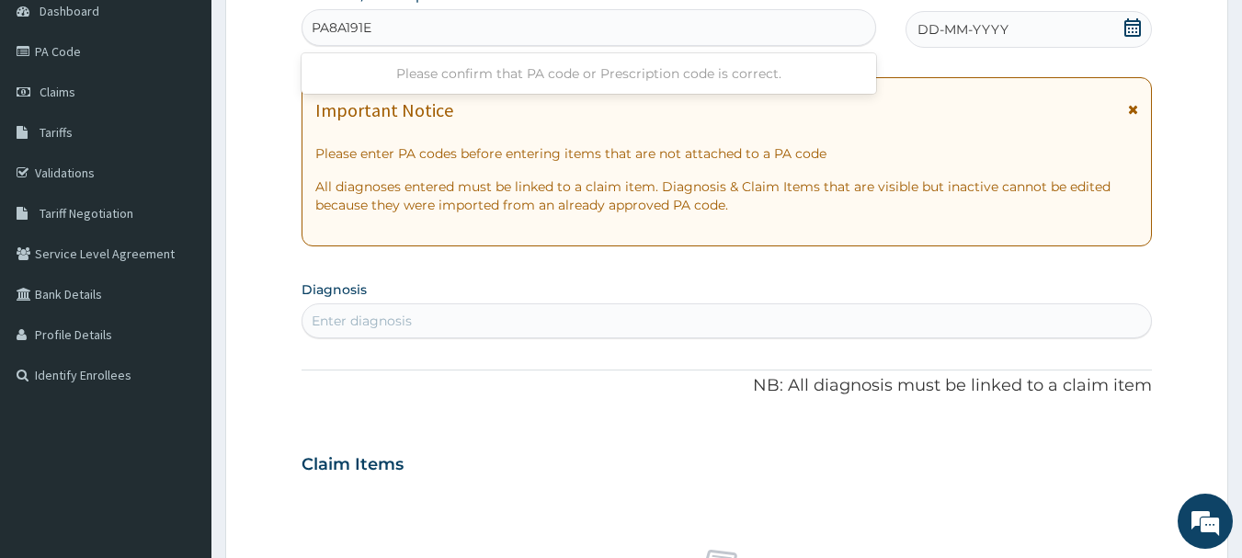
click at [329, 24] on input "PA8A191E" at bounding box center [343, 27] width 63 height 18
type input "PA/8A191E"
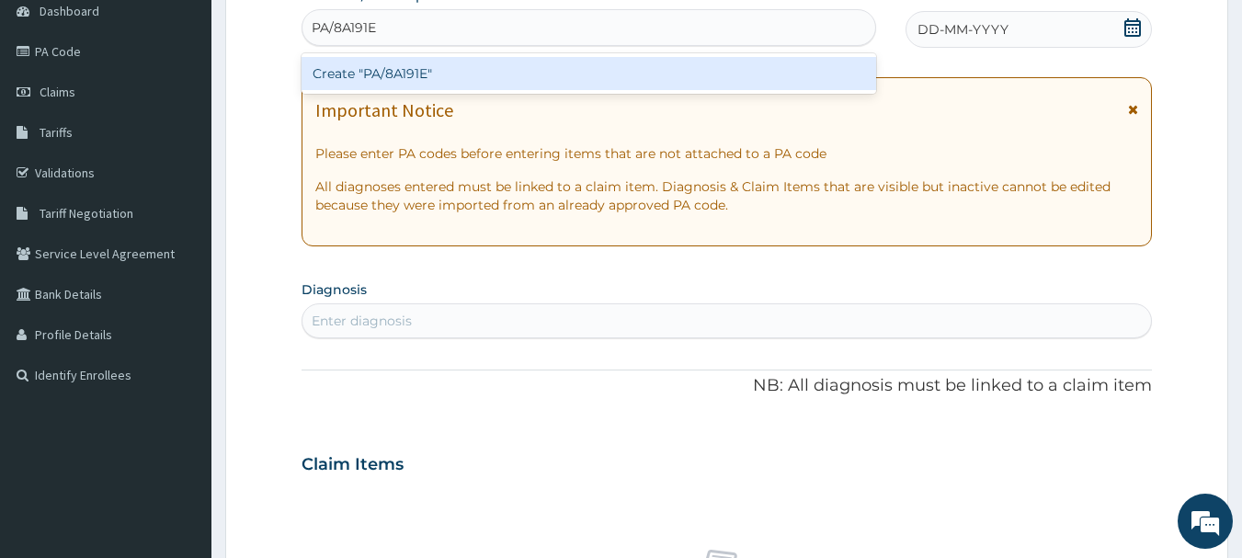
click at [496, 68] on div "Create "PA/8A191E"" at bounding box center [590, 73] width 576 height 33
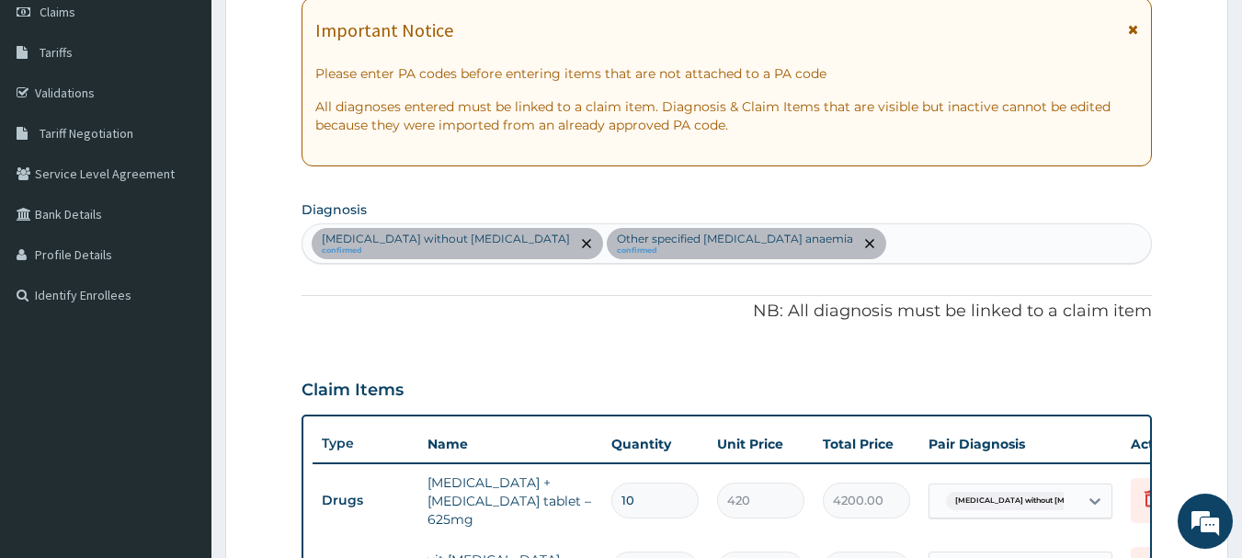
scroll to position [268, 0]
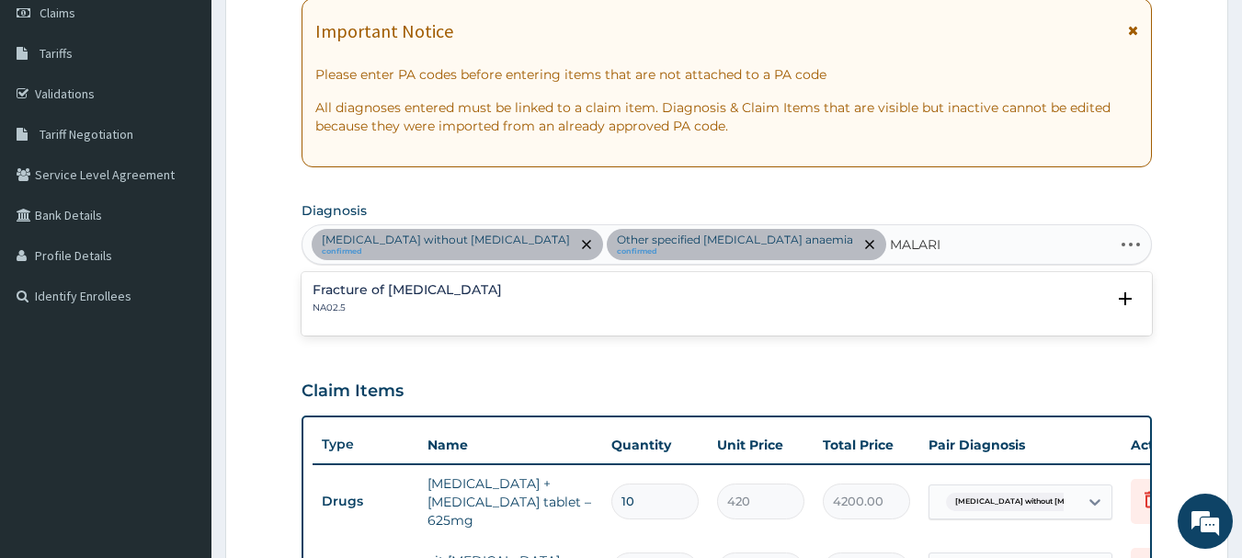
type input "[MEDICAL_DATA]"
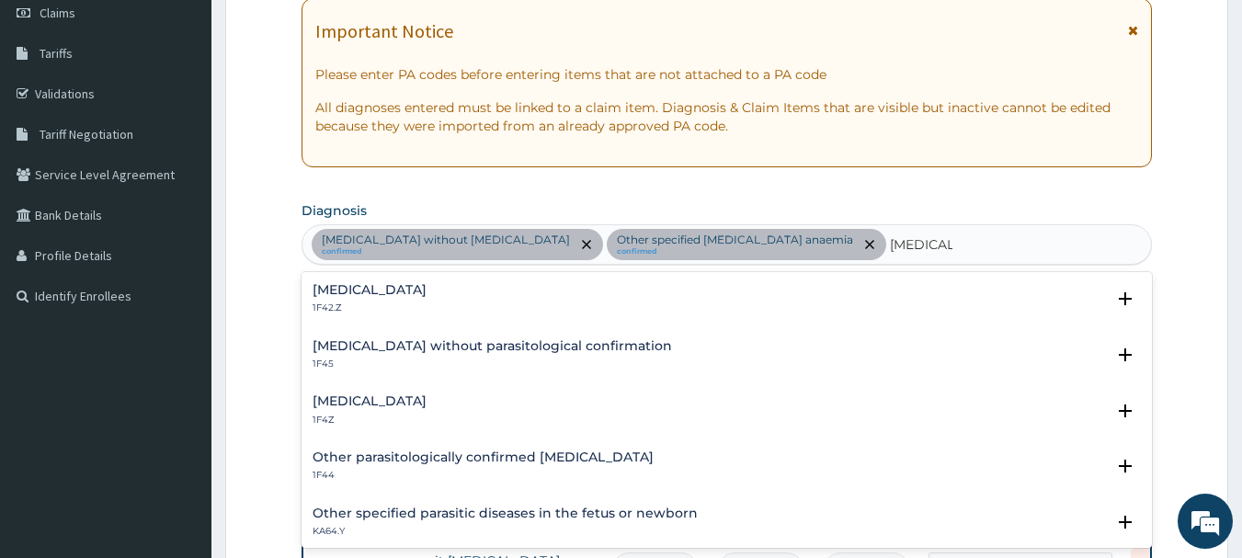
click at [510, 411] on div "[MEDICAL_DATA] 1F4Z" at bounding box center [727, 410] width 829 height 32
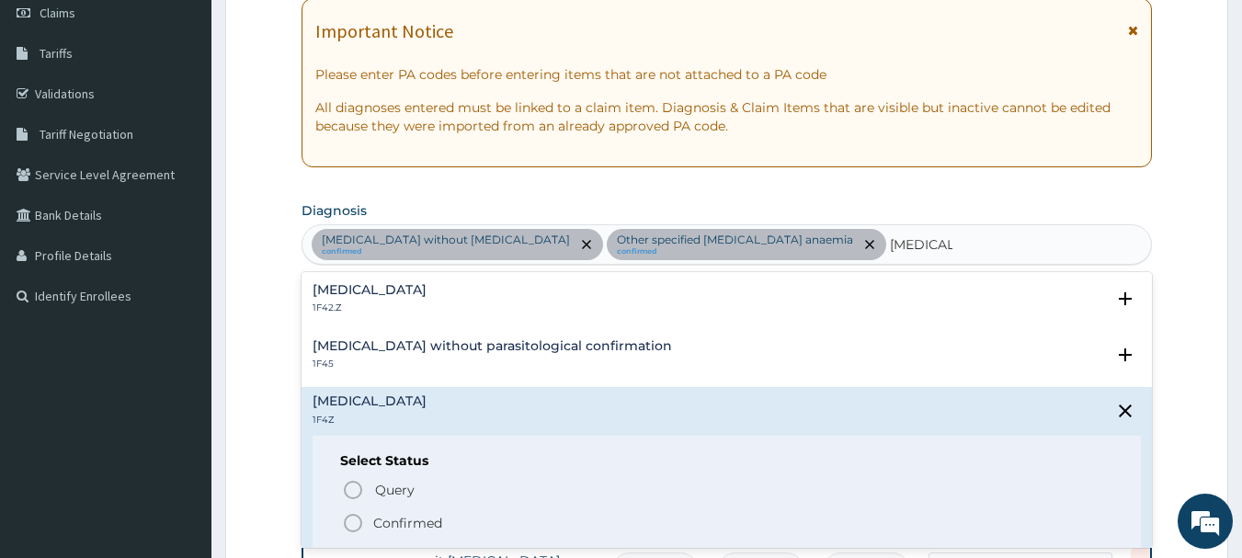
click at [488, 530] on span "Confirmed" at bounding box center [728, 523] width 772 height 22
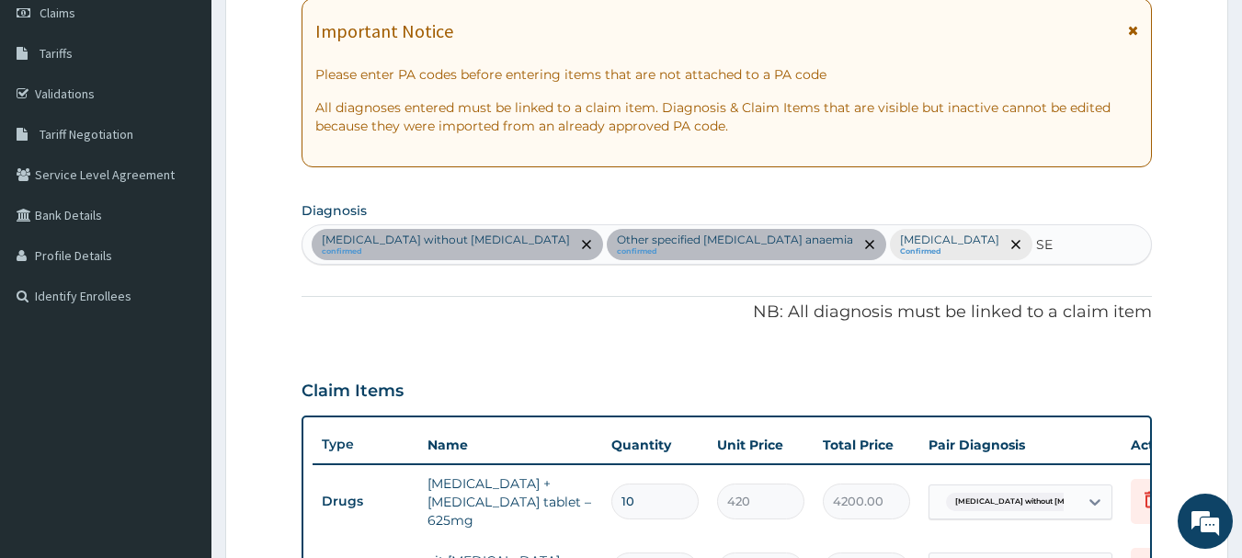
type input "S"
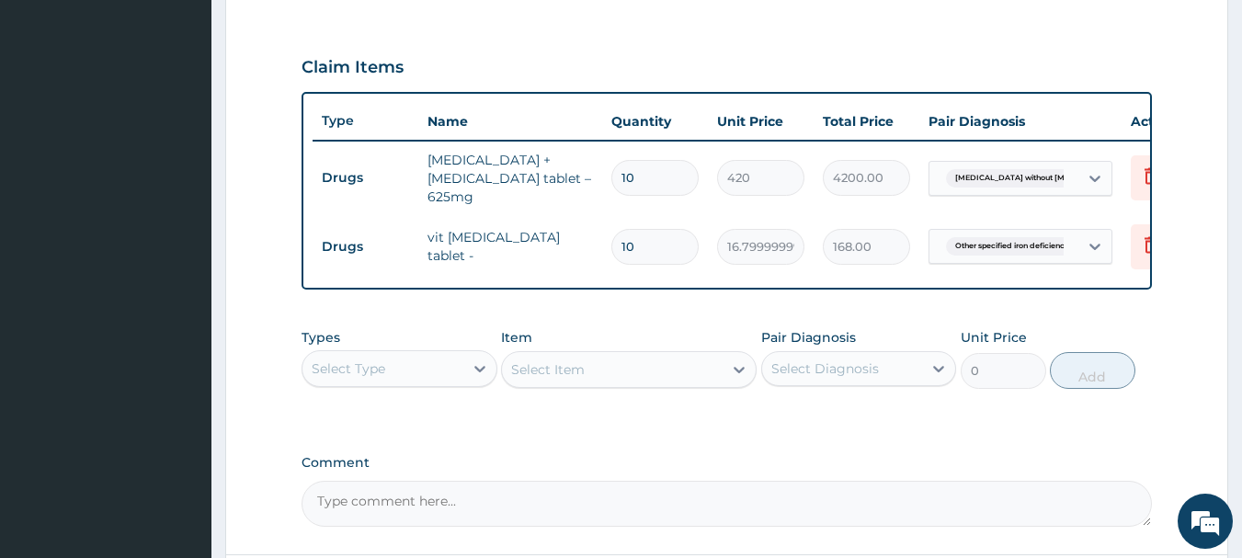
scroll to position [613, 0]
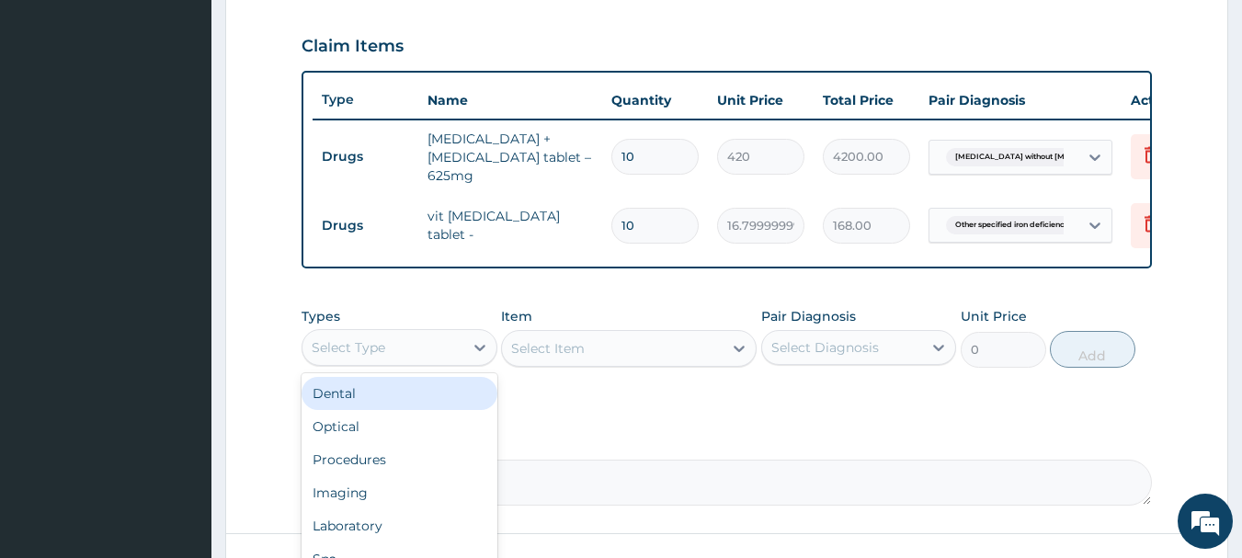
click at [425, 471] on div "Procedures" at bounding box center [400, 459] width 196 height 33
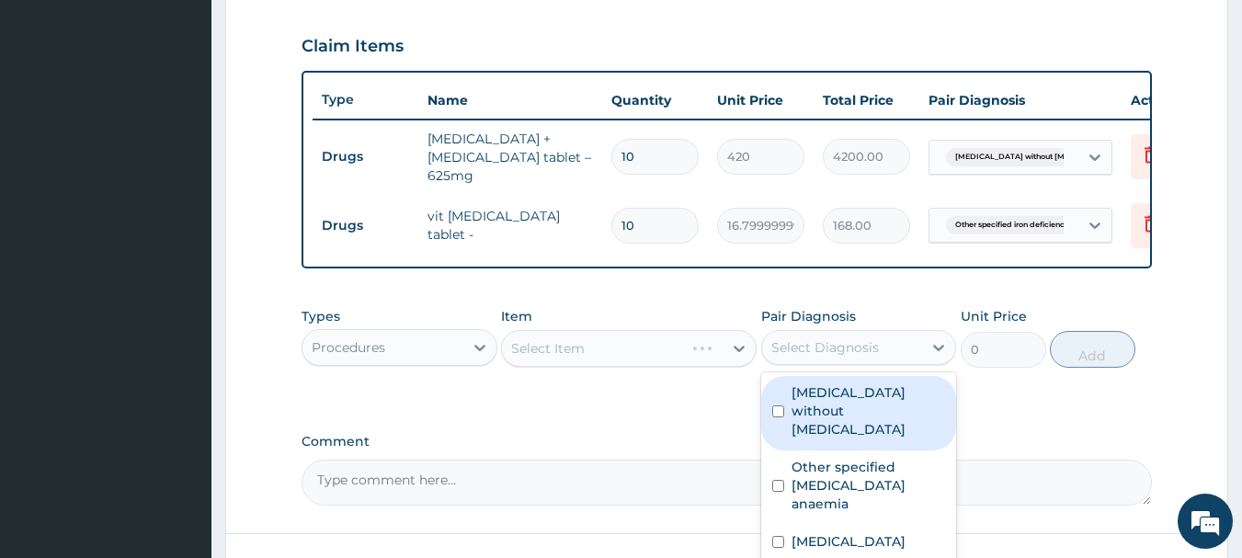
click at [884, 410] on label "[MEDICAL_DATA] without [MEDICAL_DATA]" at bounding box center [869, 410] width 154 height 55
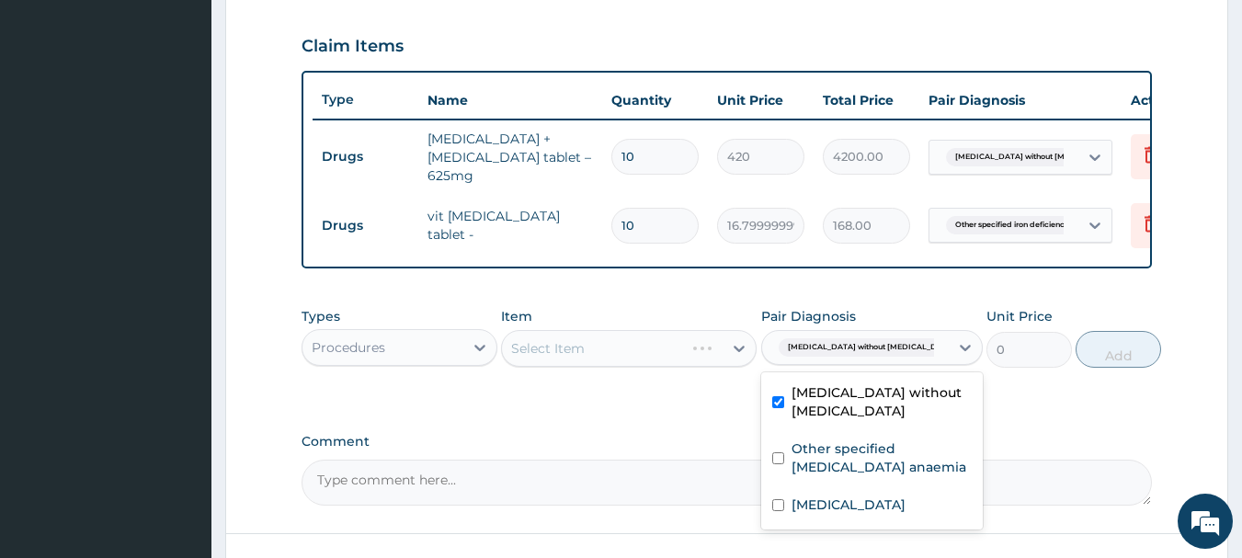
checkbox input "true"
click at [869, 474] on label "Other specified [MEDICAL_DATA] anaemia" at bounding box center [882, 457] width 180 height 37
checkbox input "true"
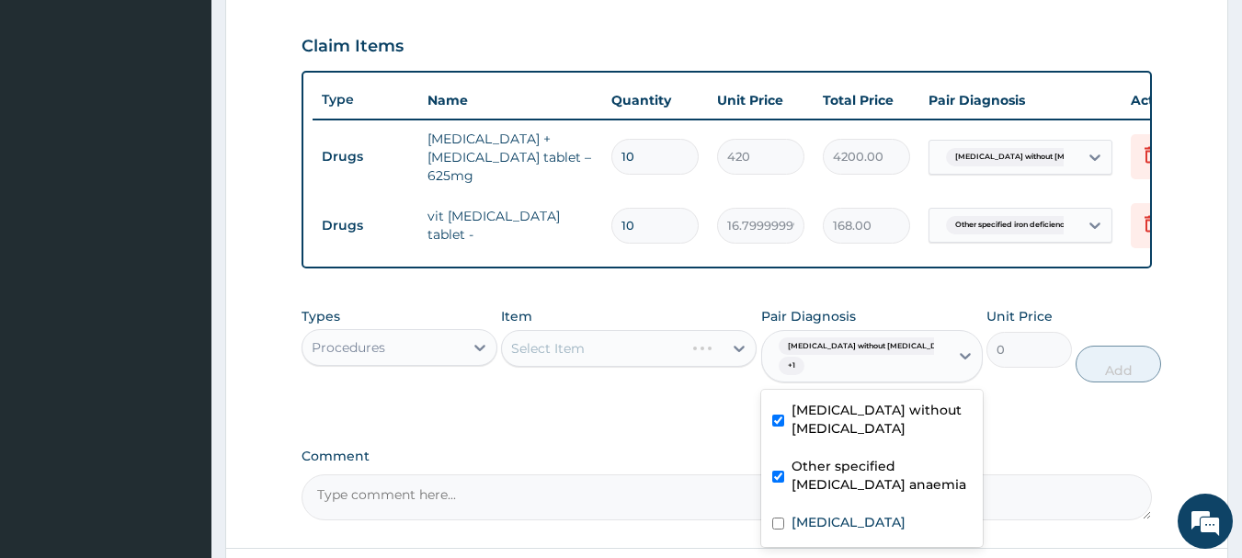
click at [829, 525] on label "[MEDICAL_DATA]" at bounding box center [849, 522] width 114 height 18
checkbox input "true"
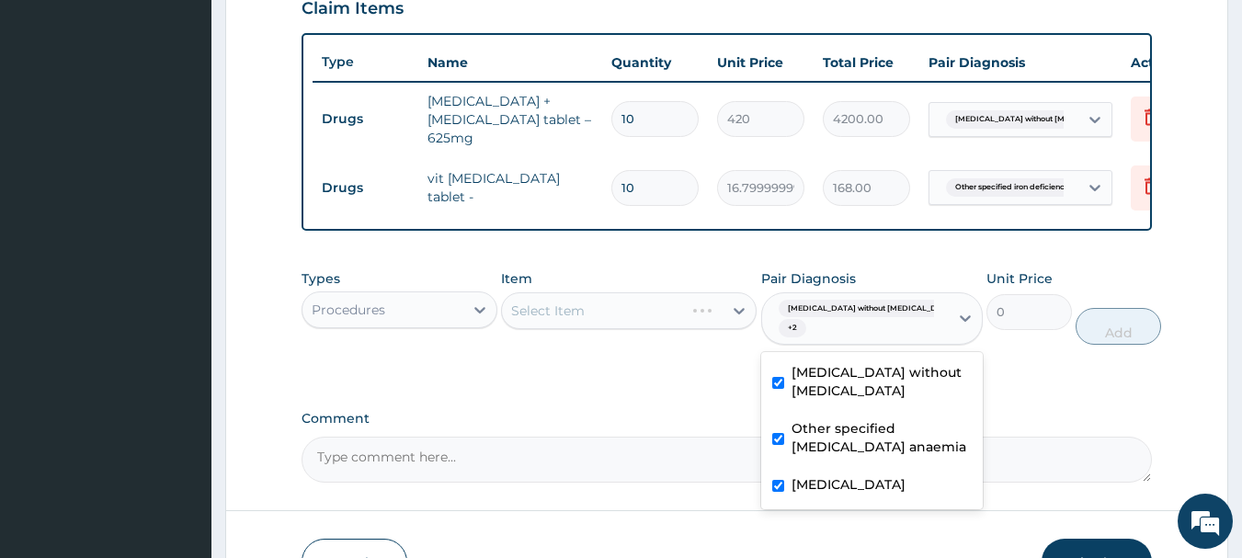
scroll to position [728, 0]
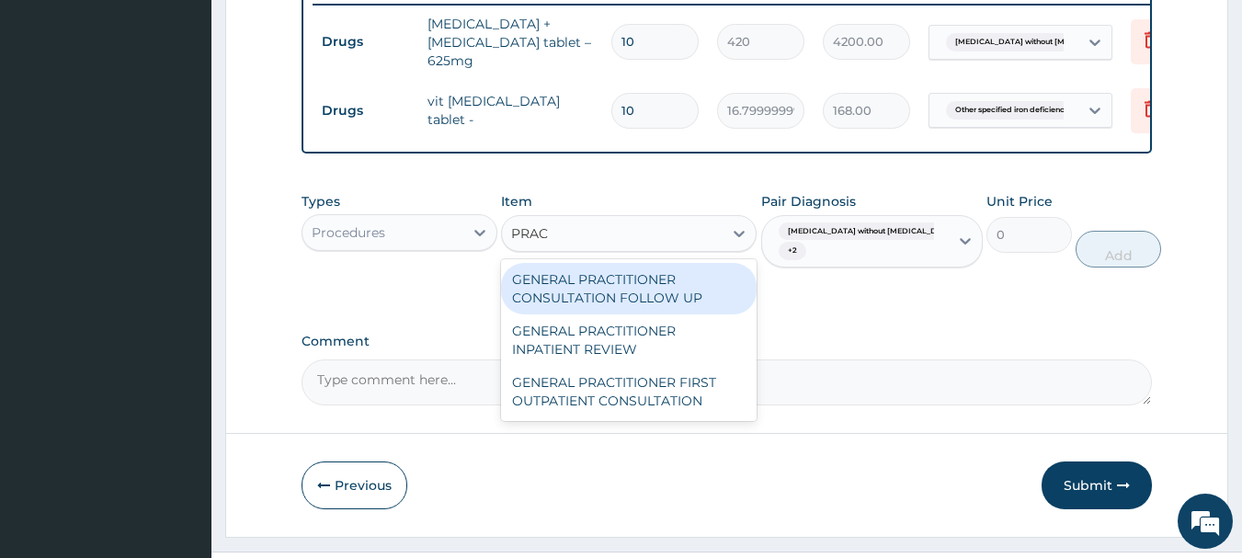
type input "PRACT"
click at [695, 407] on div "GENERAL PRACTITIONER FIRST OUTPATIENT CONSULTATION" at bounding box center [629, 391] width 256 height 51
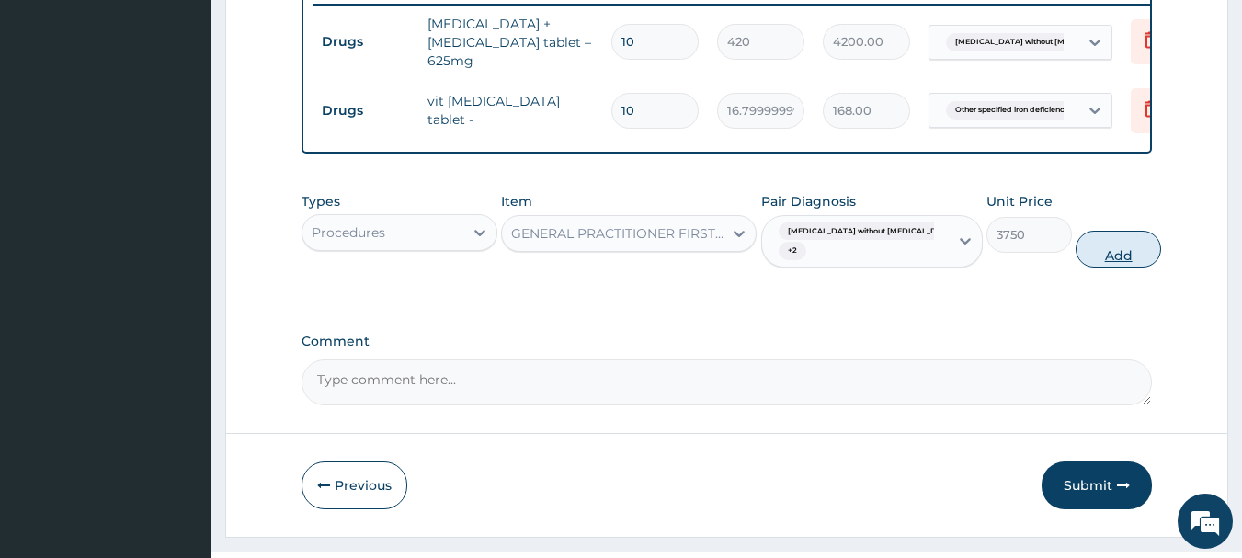
click at [1109, 248] on button "Add" at bounding box center [1119, 249] width 86 height 37
type input "0"
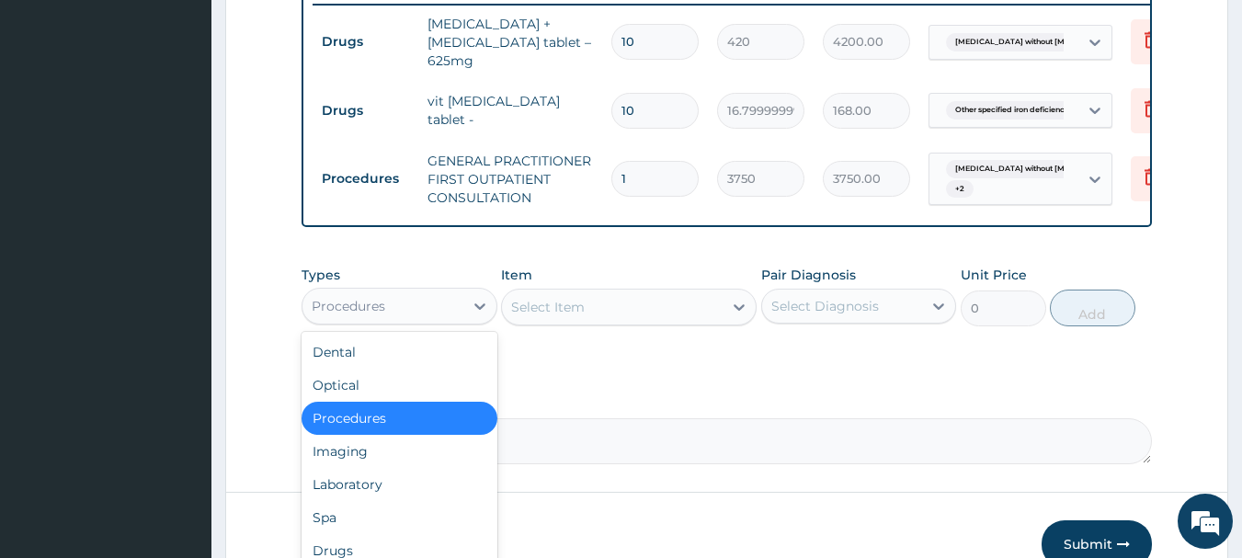
click at [386, 545] on div "Drugs" at bounding box center [400, 550] width 196 height 33
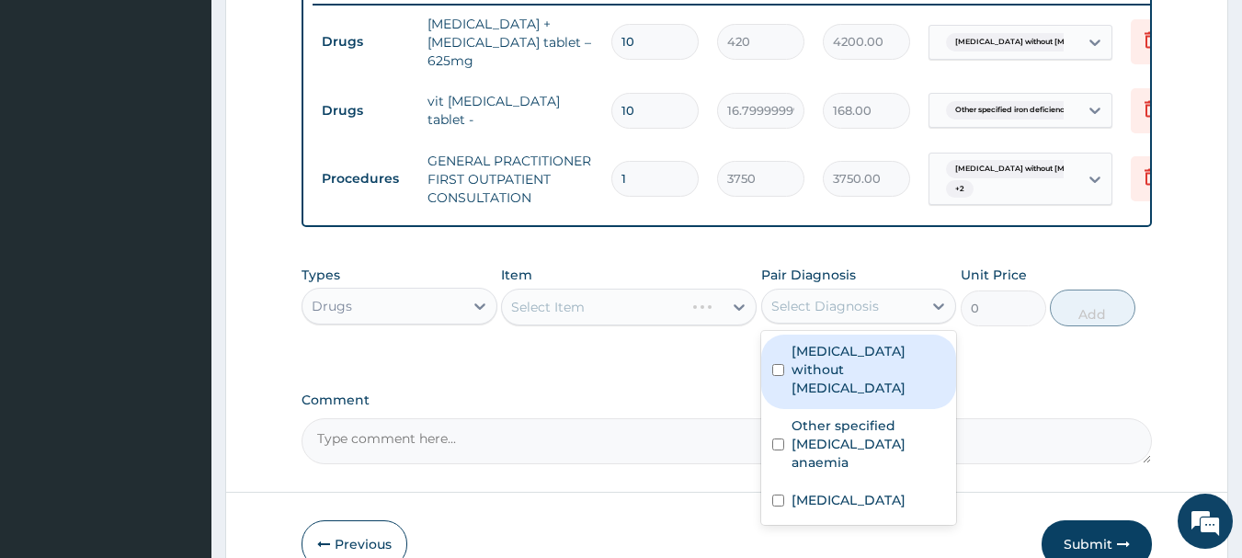
click at [869, 484] on div "Malaria, unspecified" at bounding box center [859, 503] width 196 height 38
checkbox input "true"
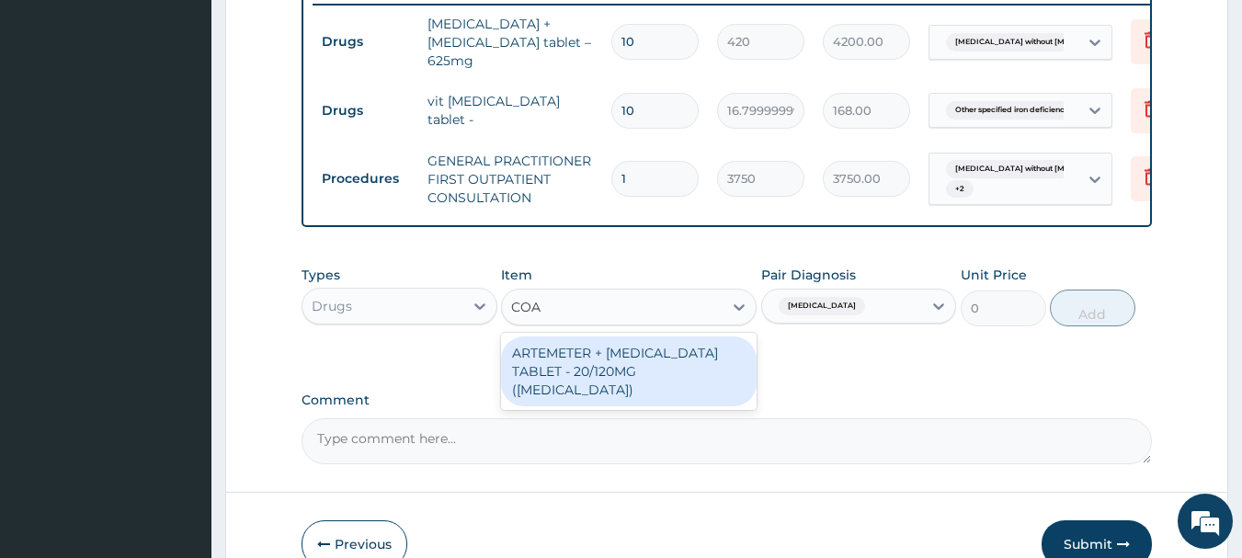
type input "COAR"
click at [669, 364] on div "ARTEMETER + LUMEFANTRINE TABLET - 20/120MG (COARTEM)" at bounding box center [629, 372] width 256 height 70
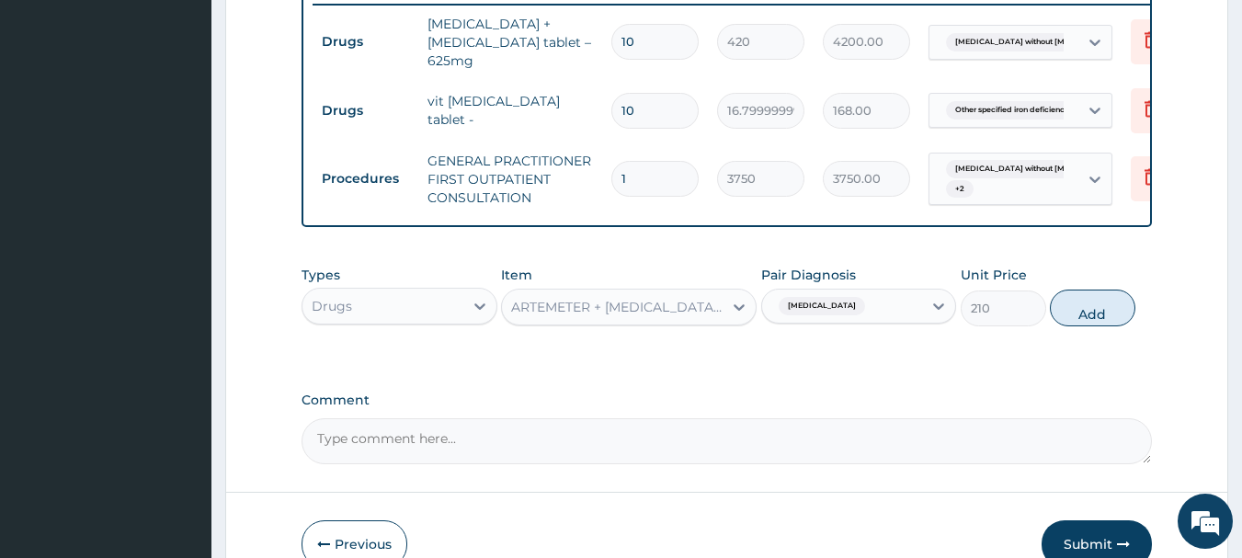
click at [1134, 320] on div "Types Drugs Item option ARTEMETER + LUMEFANTRINE TABLET - 20/120MG (COARTEM), s…" at bounding box center [727, 296] width 851 height 79
click at [1116, 325] on button "Add" at bounding box center [1093, 308] width 86 height 37
type input "0"
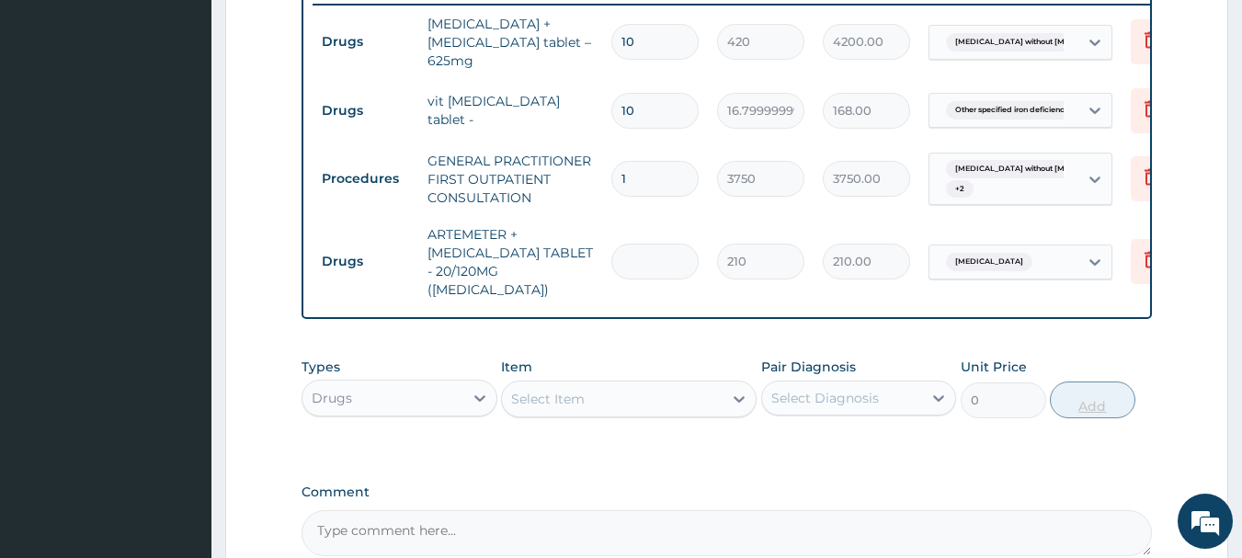
type input "0.00"
type input "2"
type input "420.00"
type input "24"
type input "5040.00"
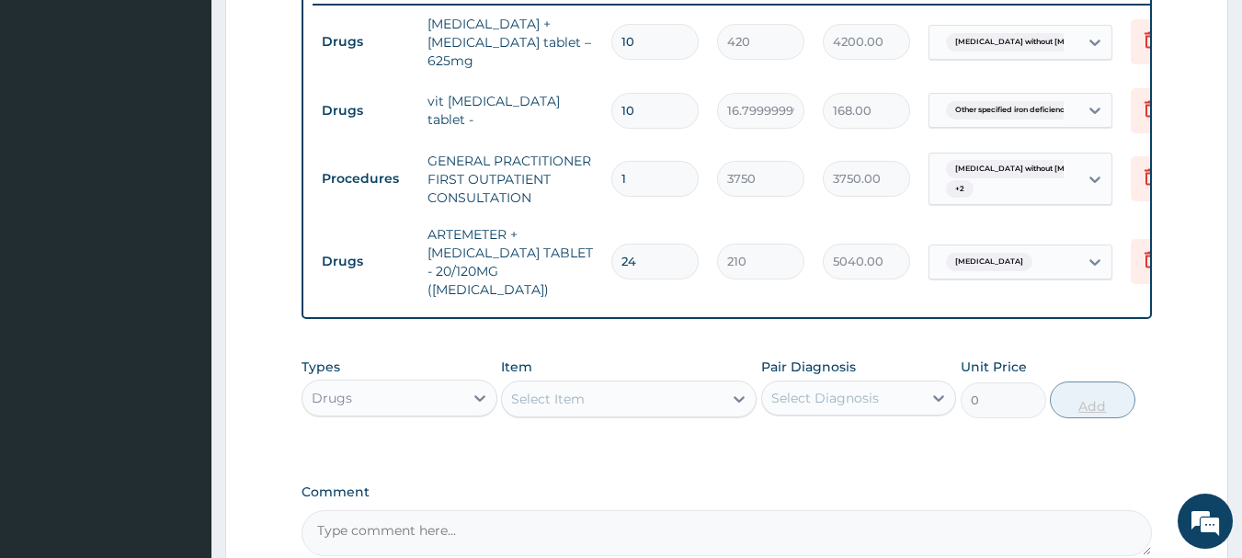
type input "24"
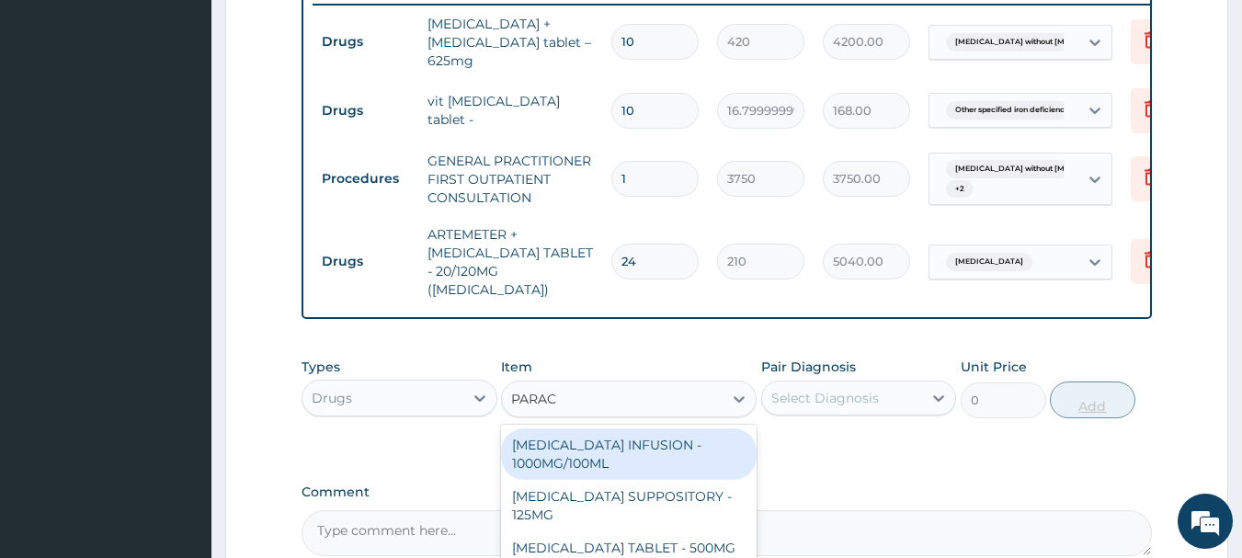
type input "PARACE"
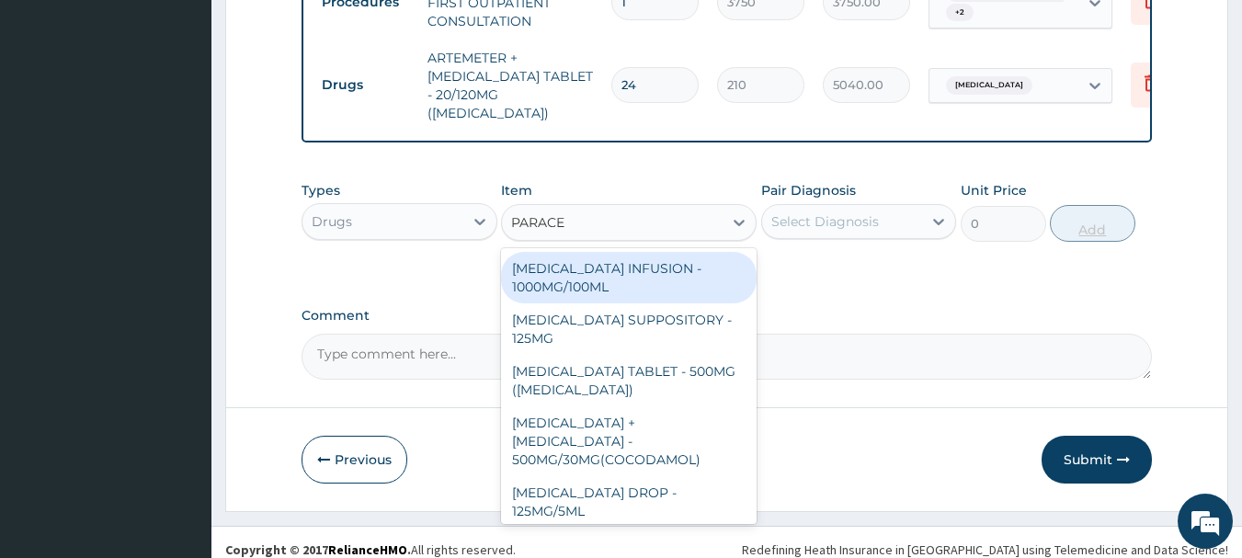
scroll to position [195, 0]
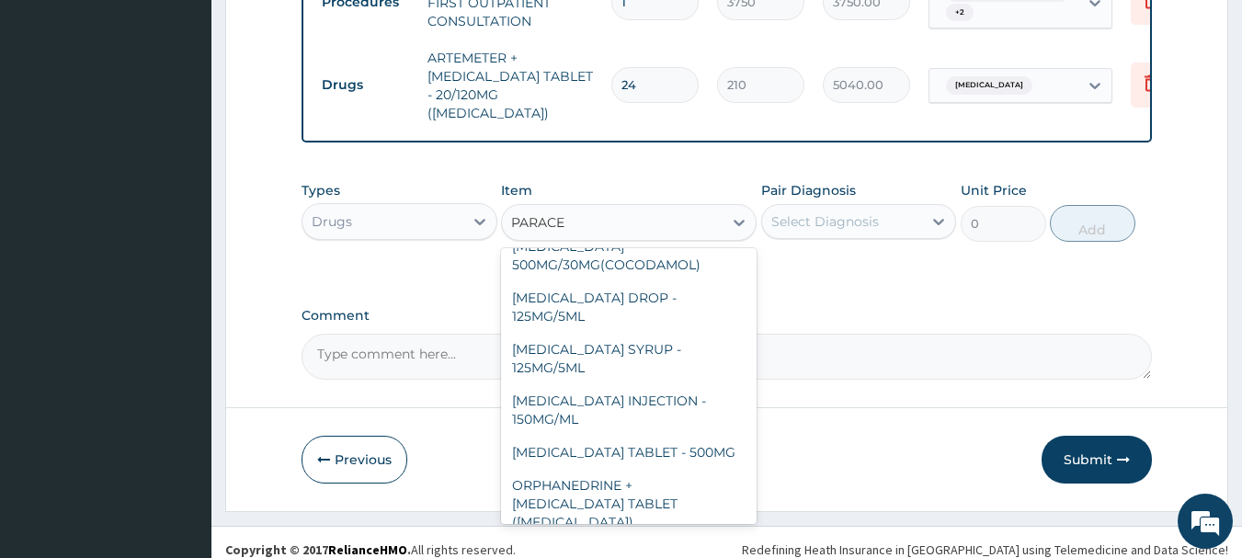
click at [682, 436] on div "PARACETAMOL TABLET - 500MG" at bounding box center [629, 452] width 256 height 33
type input "33.599999999999994"
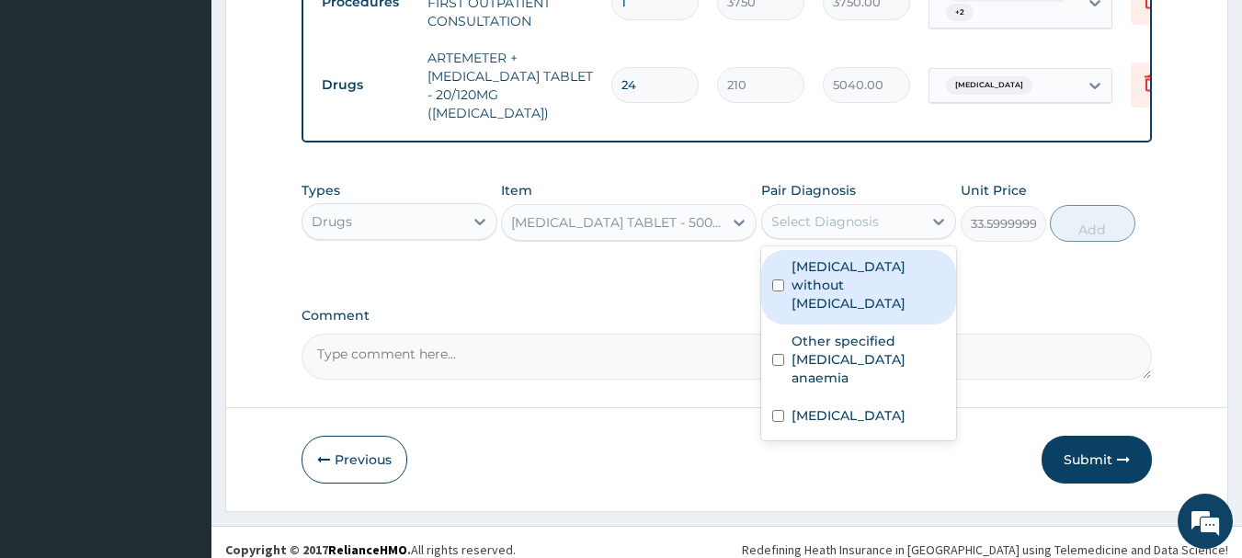
click at [837, 399] on div "Malaria, unspecified" at bounding box center [859, 418] width 196 height 38
checkbox input "true"
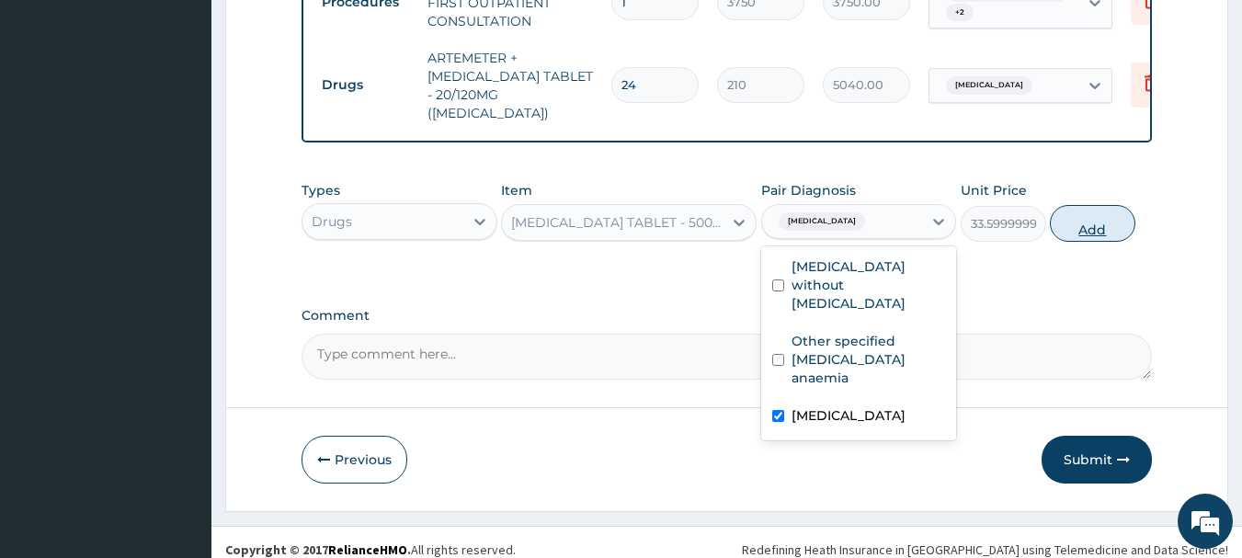
click at [1105, 207] on button "Add" at bounding box center [1093, 223] width 86 height 37
type input "0"
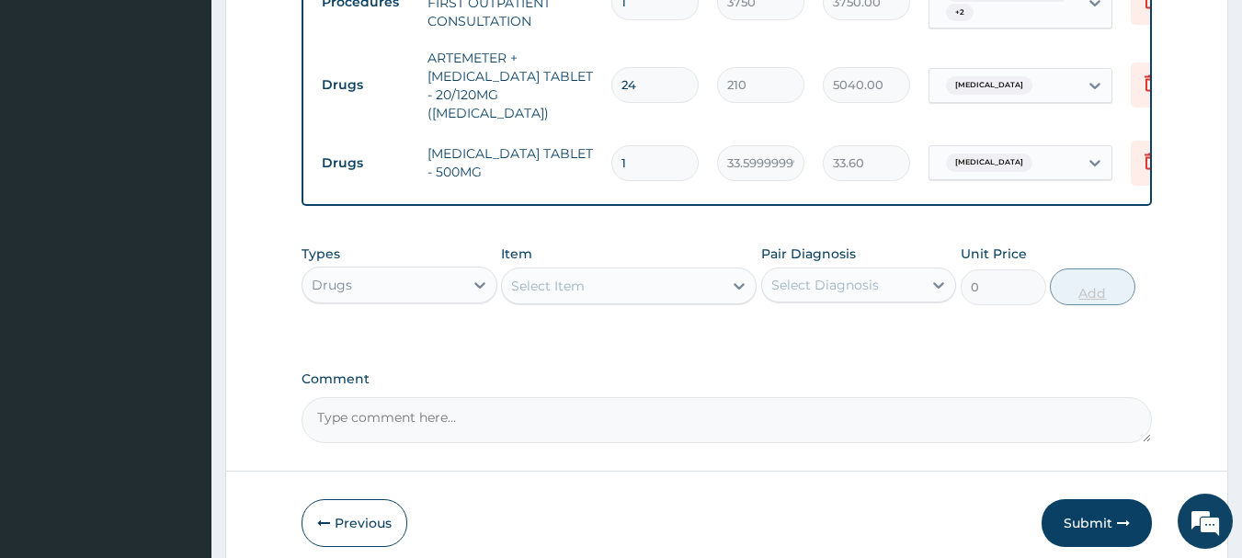
type input "18"
type input "604.80"
type input "18"
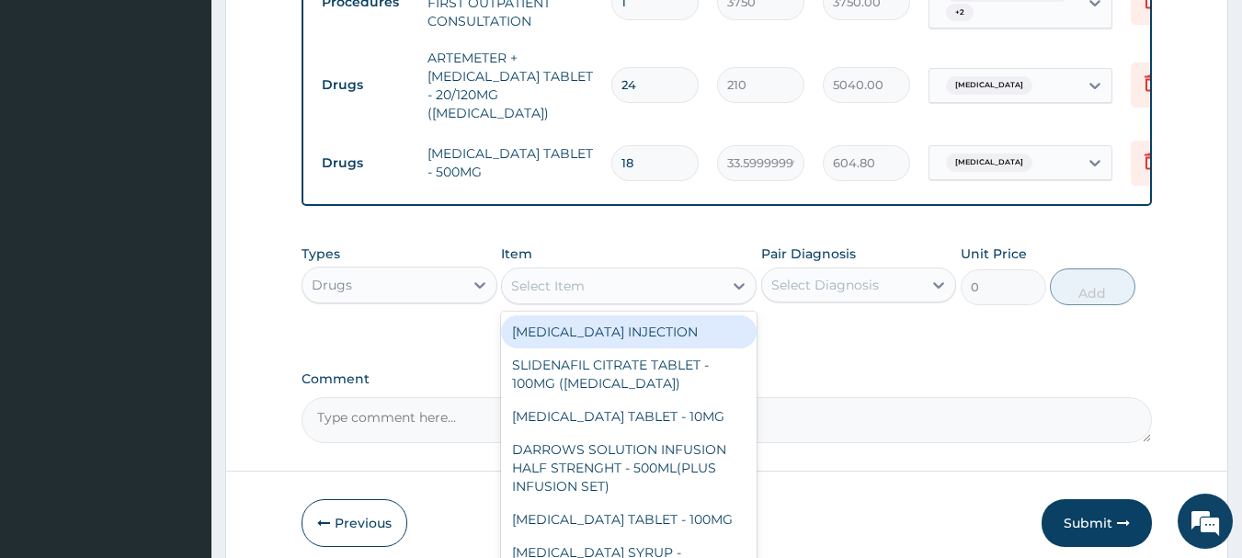
click at [839, 319] on div "Types Drugs Item option PARACETAMOL TABLET - 500MG, selected. option RIBAVIRIN …" at bounding box center [727, 288] width 851 height 107
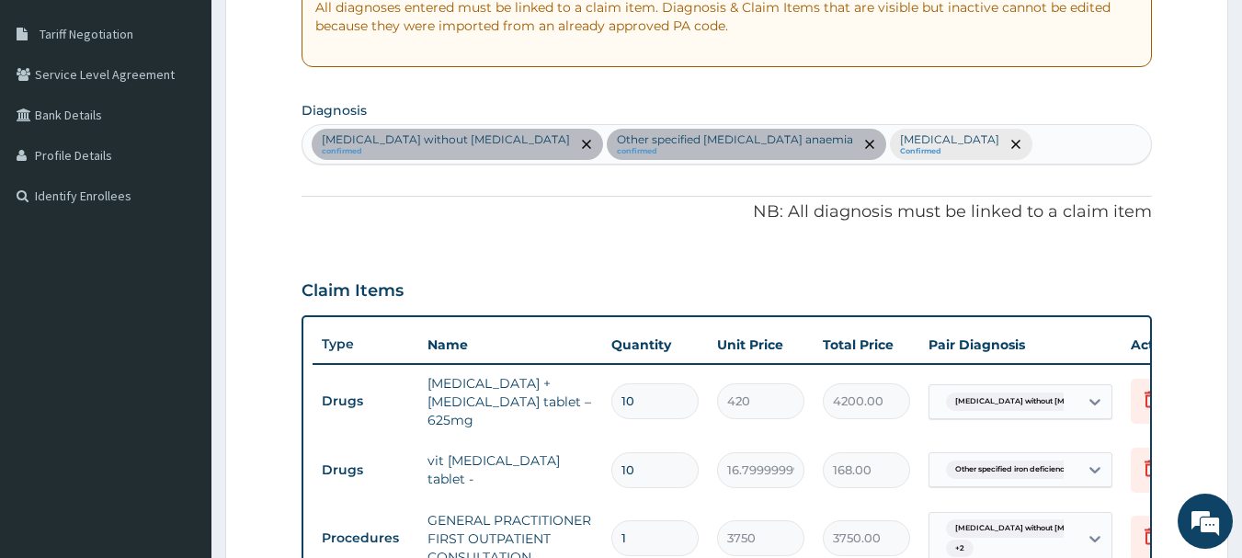
scroll to position [368, 0]
type input "UPPER"
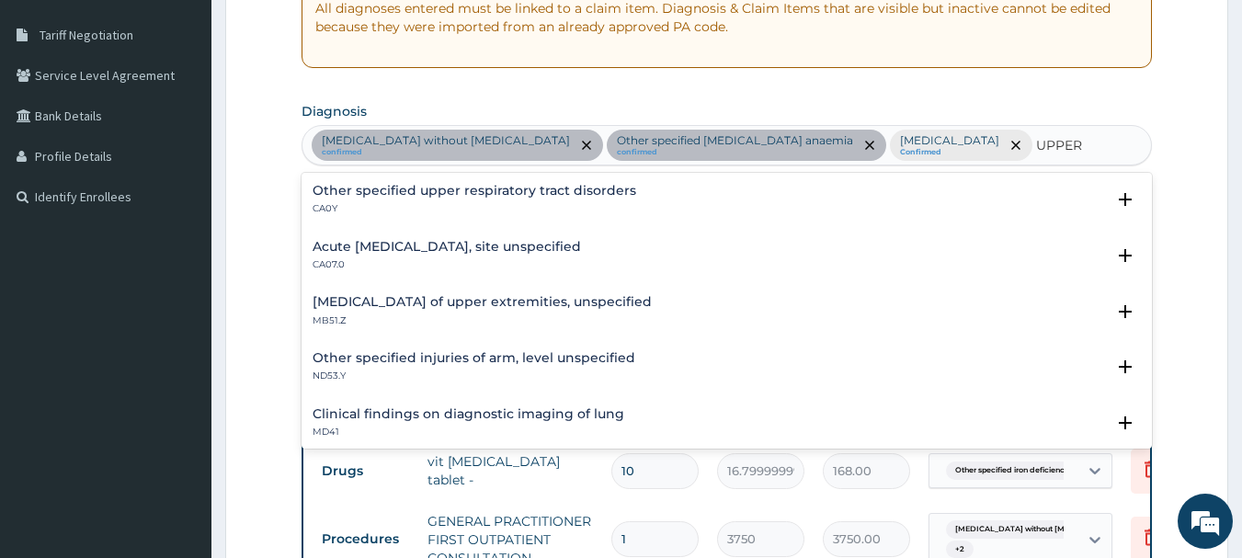
click at [581, 256] on div "Acute upper respiratory infection, site unspecified CA07.0" at bounding box center [447, 256] width 268 height 32
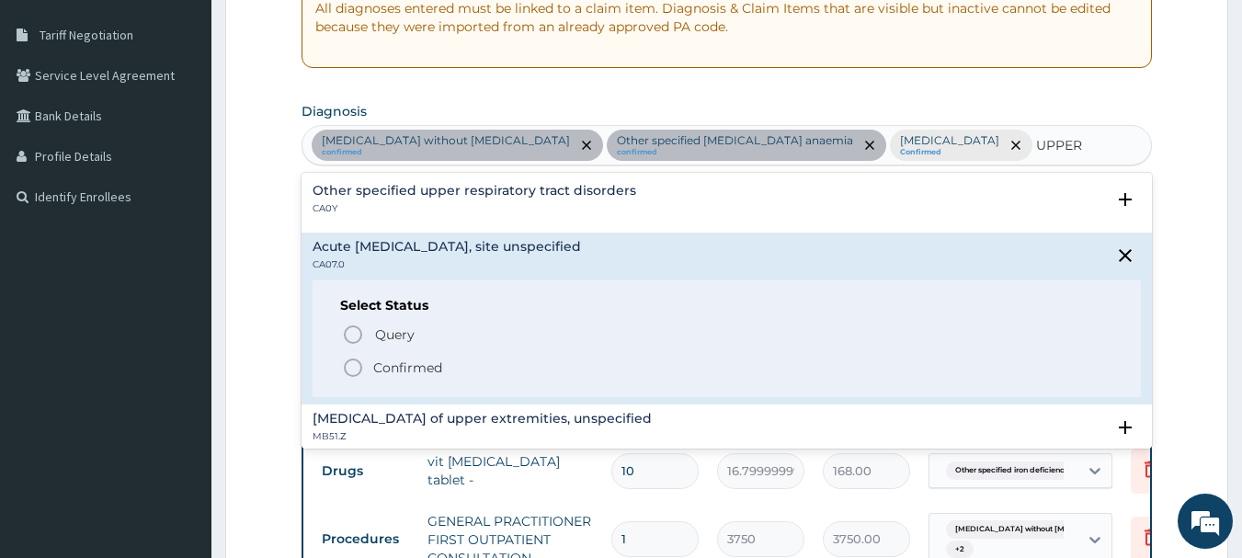
click at [550, 372] on span "Confirmed" at bounding box center [728, 368] width 772 height 22
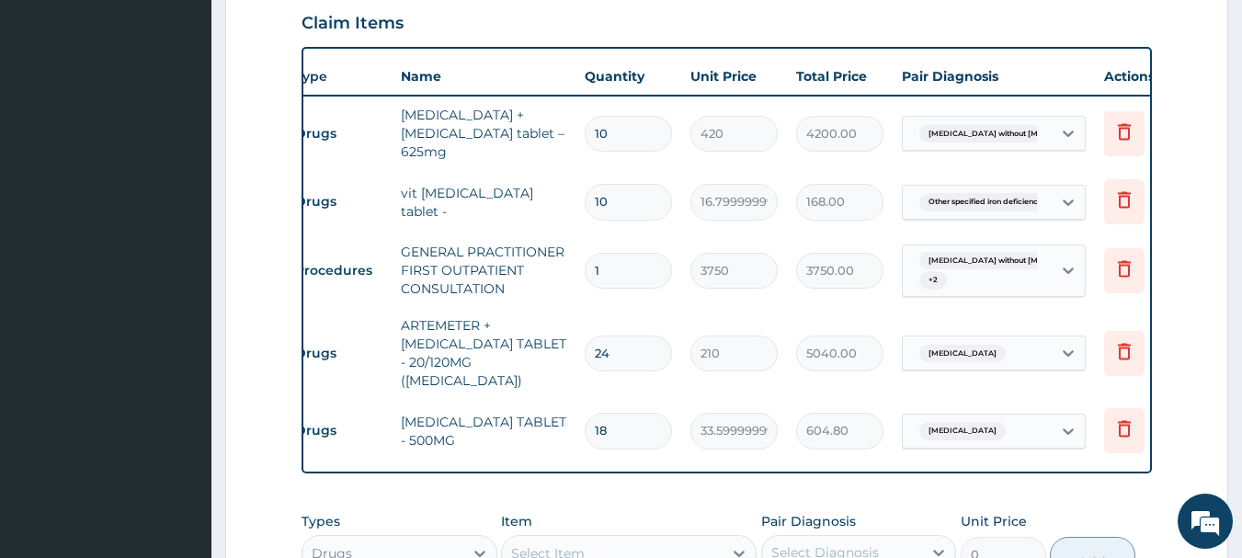
scroll to position [0, 0]
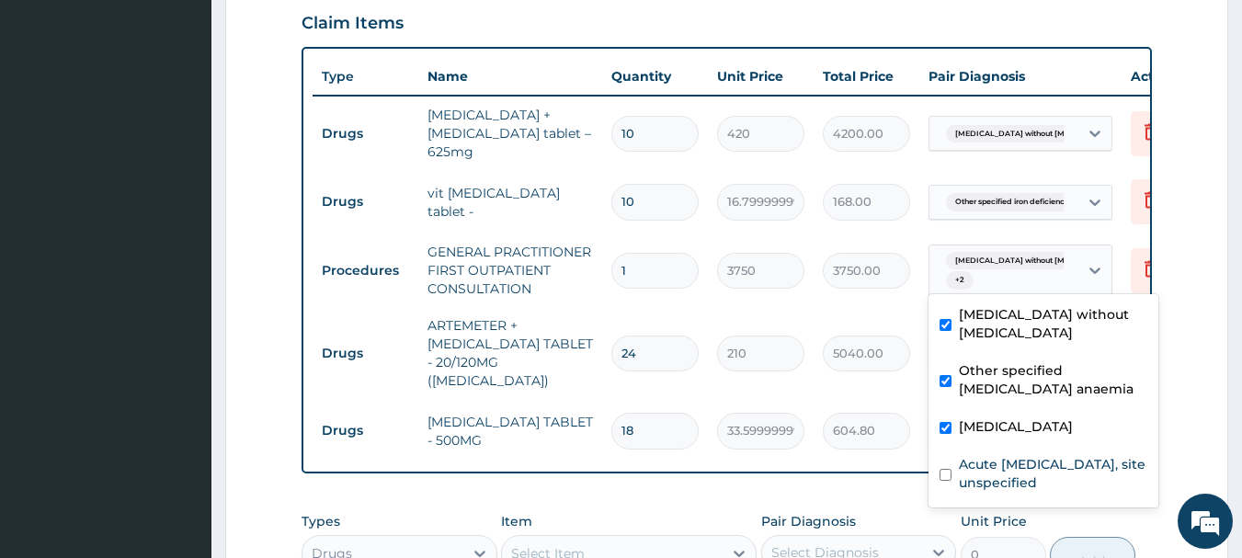
click at [1007, 474] on label "Acute upper respiratory infection, site unspecified" at bounding box center [1053, 473] width 188 height 37
checkbox input "true"
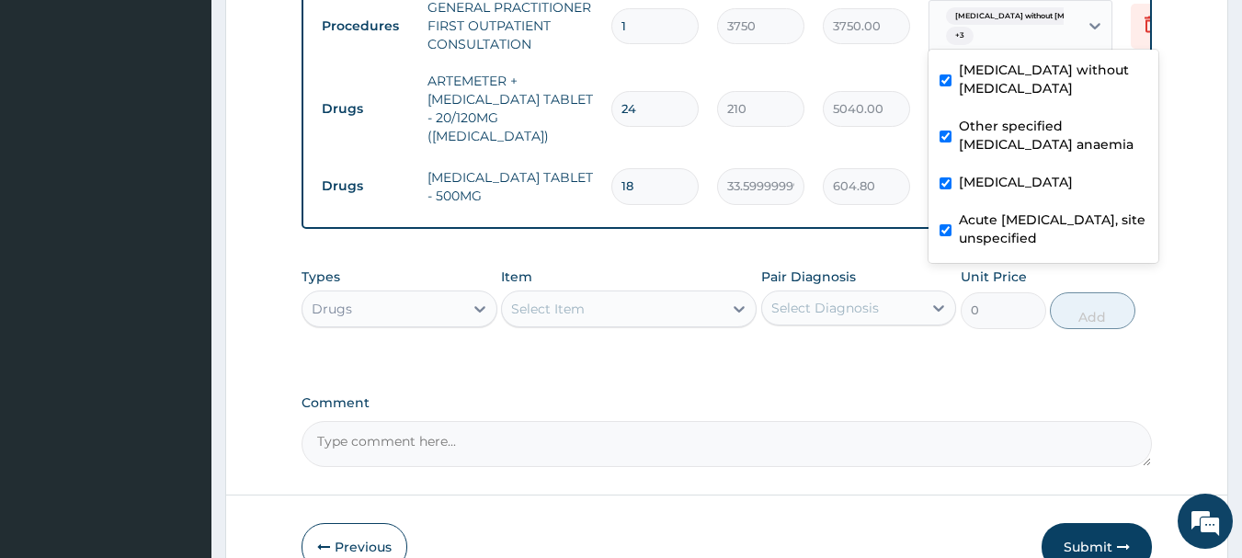
scroll to position [921, 0]
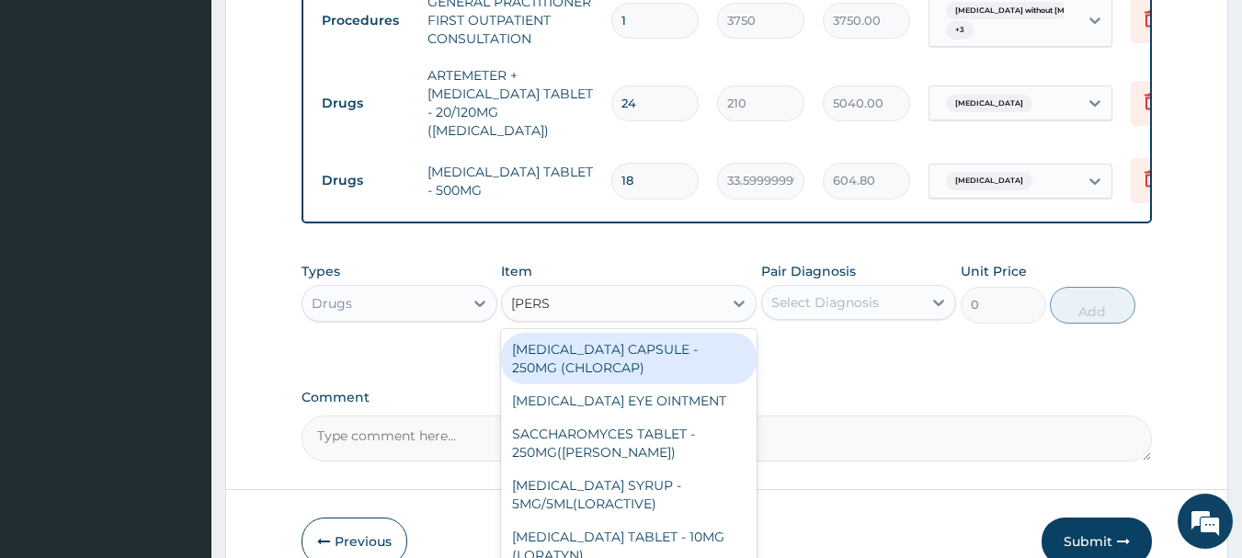
type input "LORAT"
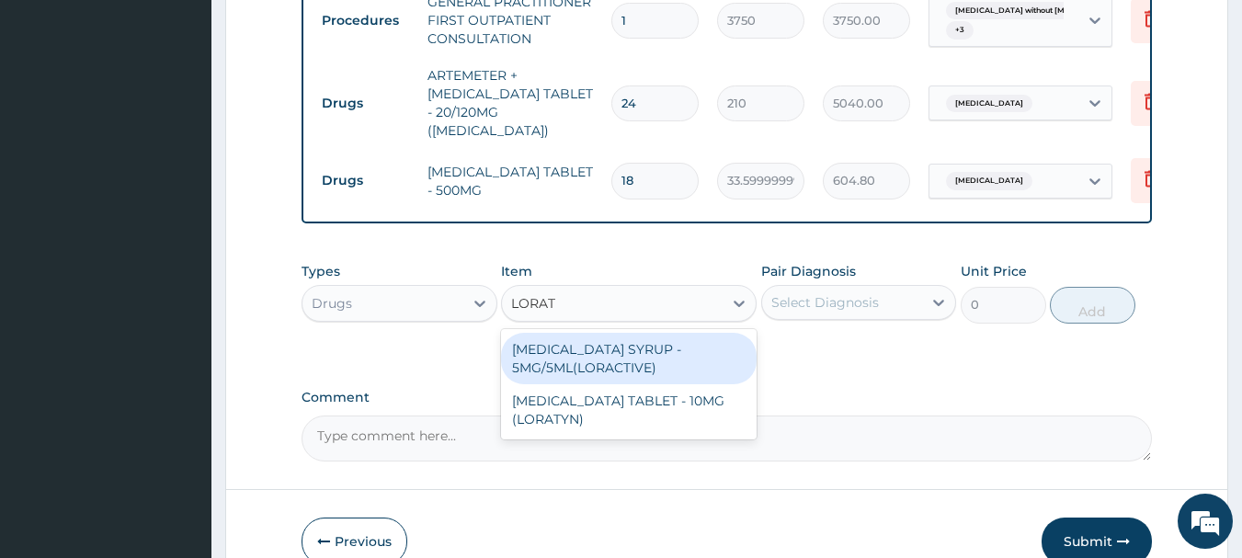
click at [636, 409] on div "LORATADINE TABLET - 10MG (LORATYN)" at bounding box center [629, 409] width 256 height 51
type input "98"
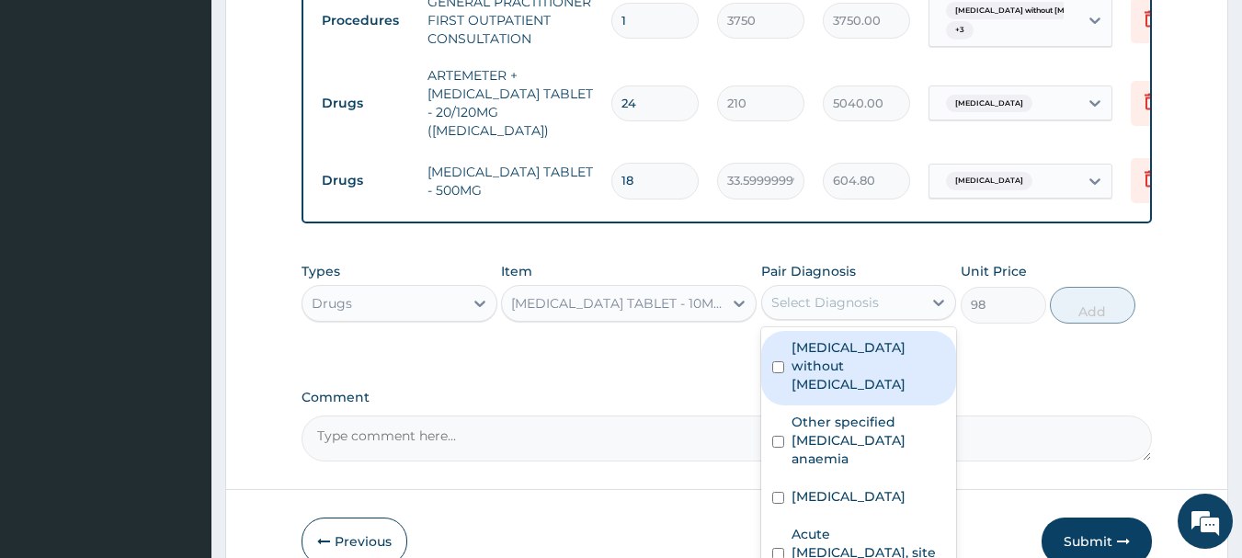
click at [866, 525] on label "Acute upper respiratory infection, site unspecified" at bounding box center [869, 552] width 154 height 55
checkbox input "true"
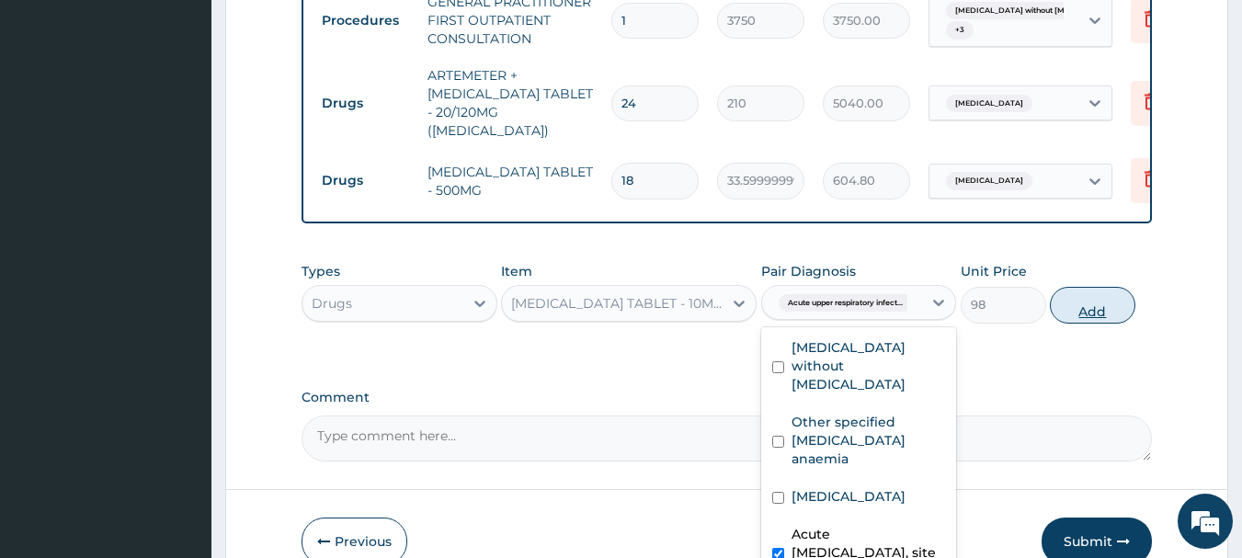
click at [1111, 298] on button "Add" at bounding box center [1093, 305] width 86 height 37
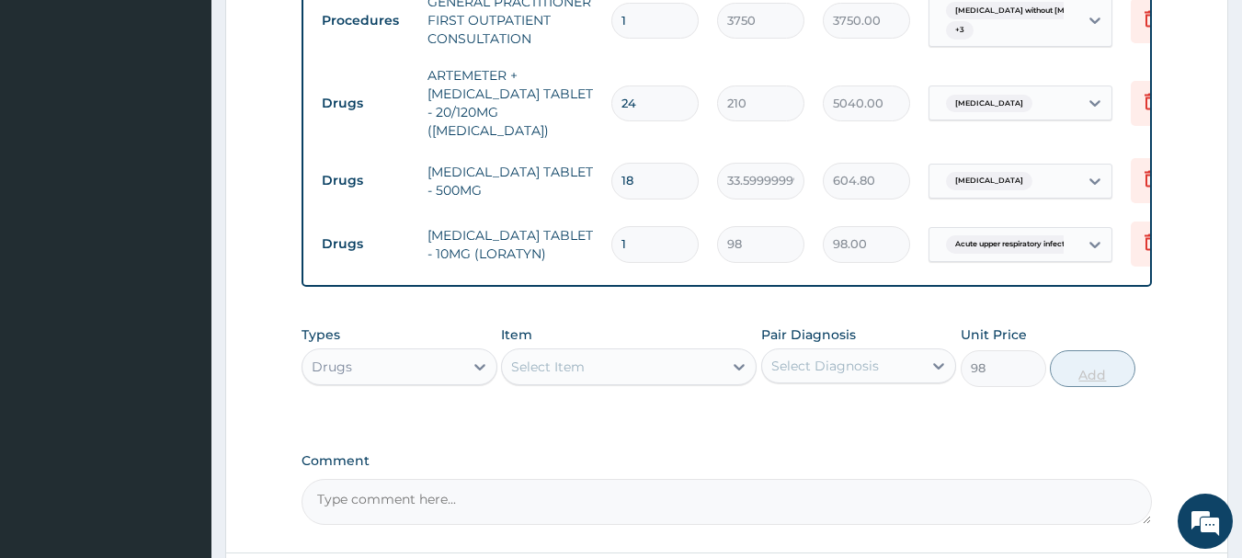
type input "0"
type input "0.00"
type input "5"
type input "490.00"
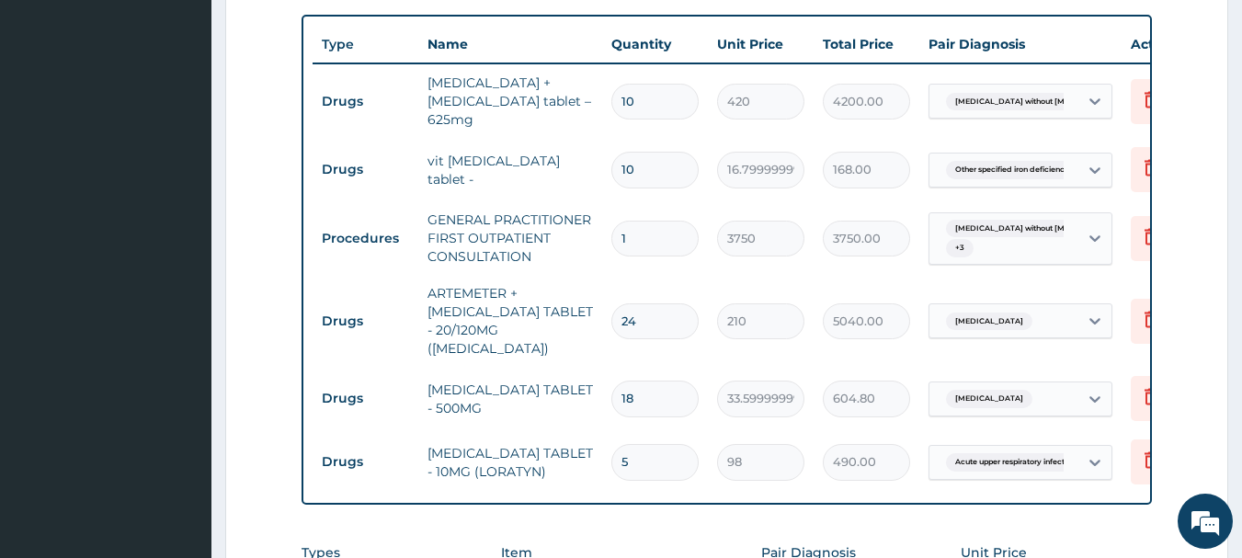
scroll to position [702, 0]
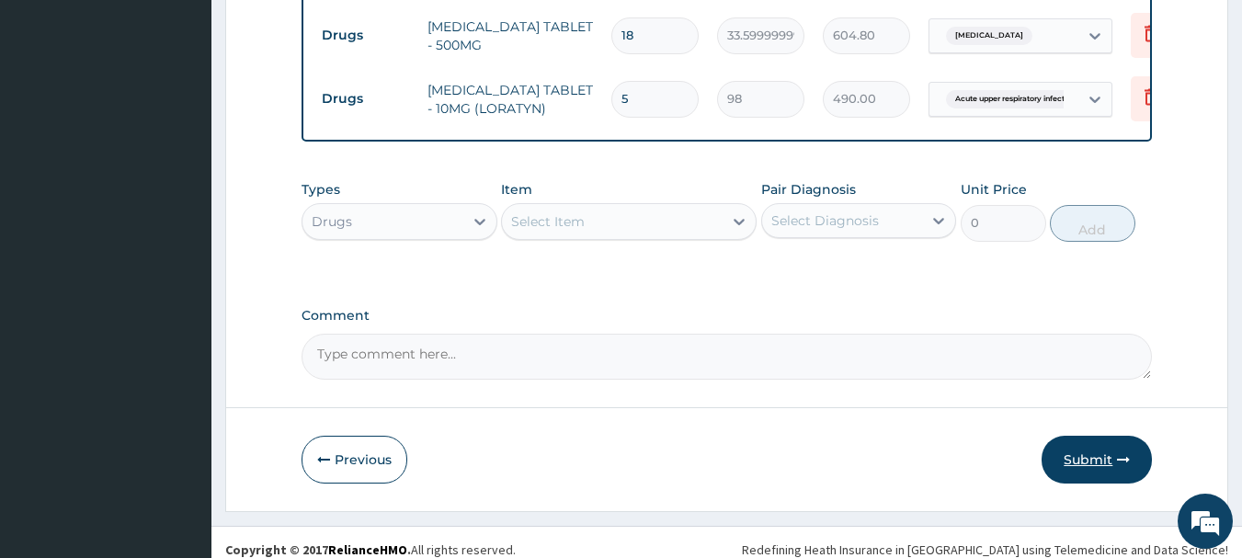
click at [1122, 453] on icon "button" at bounding box center [1123, 459] width 13 height 13
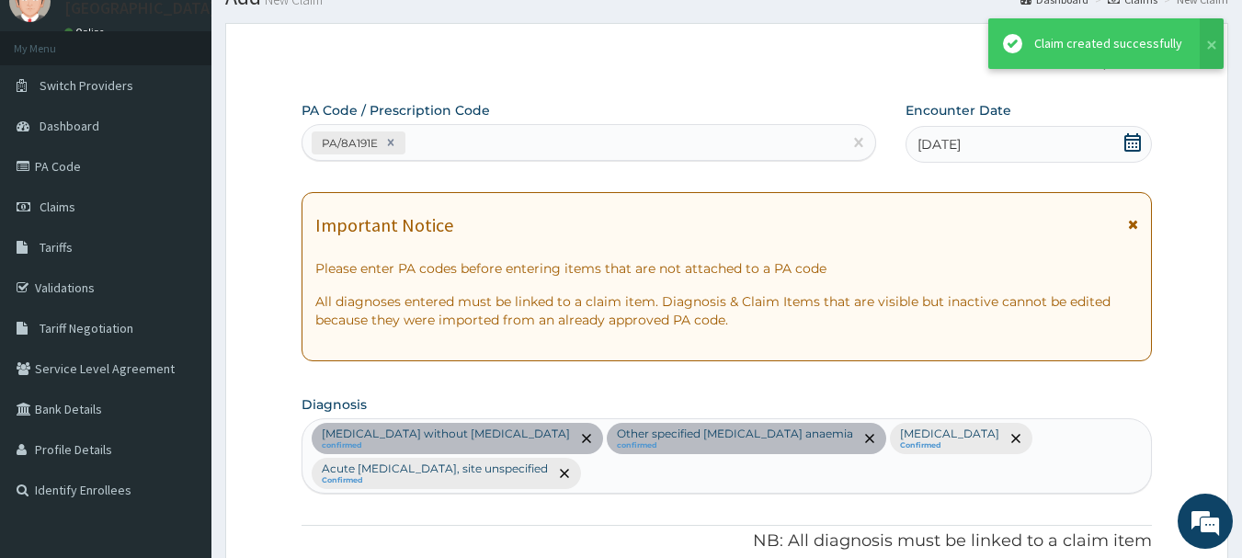
scroll to position [1067, 0]
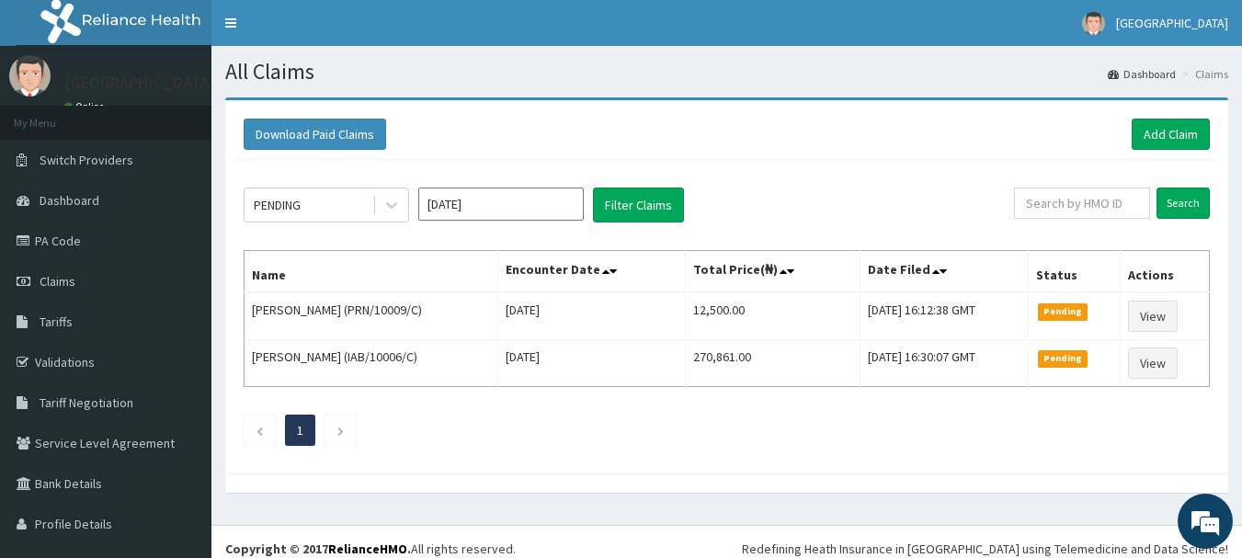
click at [428, 208] on input "[DATE]" at bounding box center [500, 204] width 165 height 33
click at [485, 115] on div "Download Paid Claims Add Claim" at bounding box center [726, 134] width 985 height 51
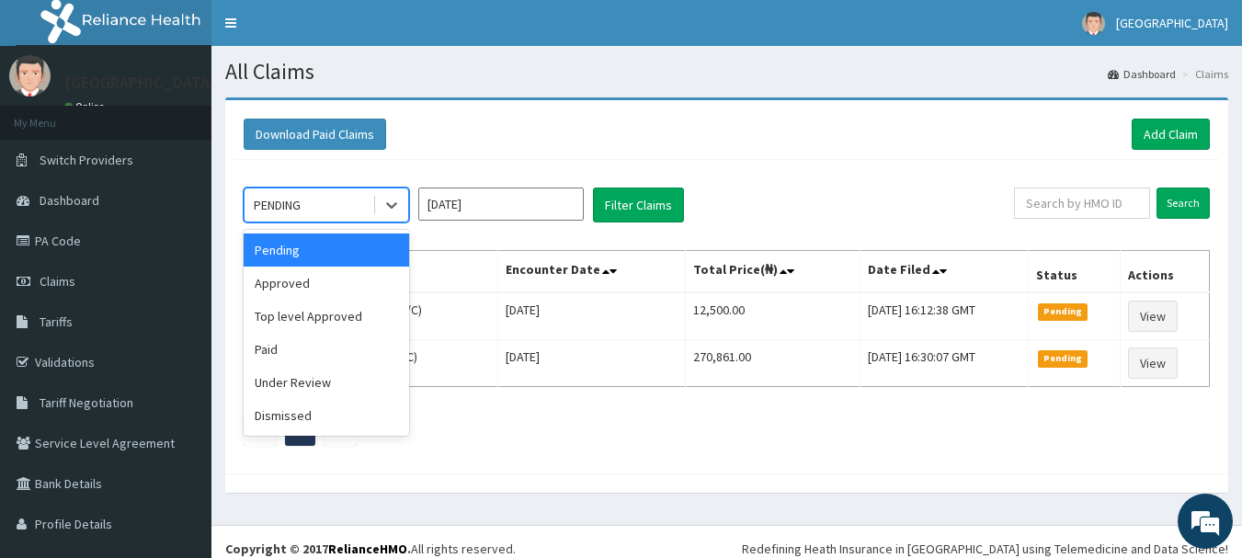
click at [370, 252] on div "Pending" at bounding box center [326, 250] width 165 height 33
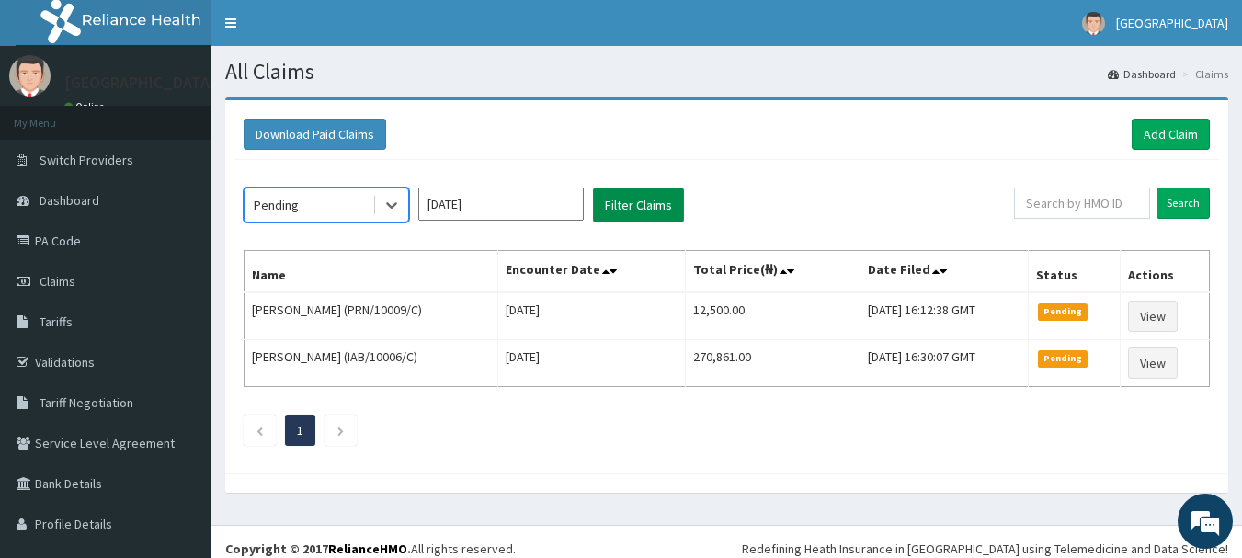
click at [644, 215] on button "Filter Claims" at bounding box center [638, 205] width 91 height 35
click at [654, 207] on button "Filter Claims" at bounding box center [638, 205] width 91 height 35
click at [651, 205] on button "Filter Claims" at bounding box center [638, 205] width 91 height 35
click at [651, 199] on button "Filter Claims" at bounding box center [638, 205] width 91 height 35
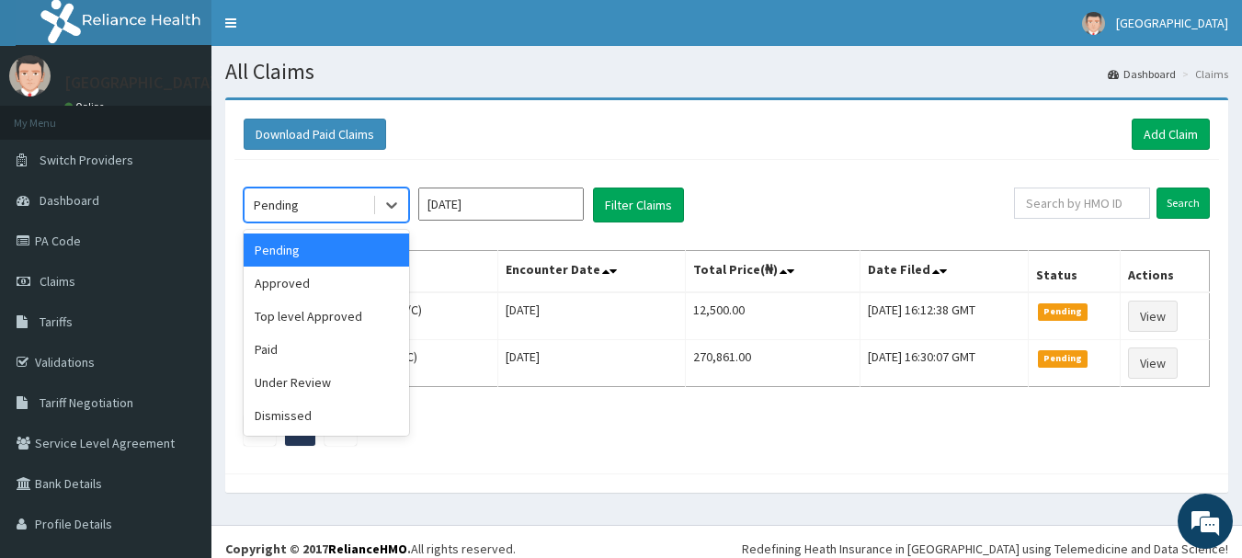
click at [351, 289] on div "Approved" at bounding box center [326, 283] width 165 height 33
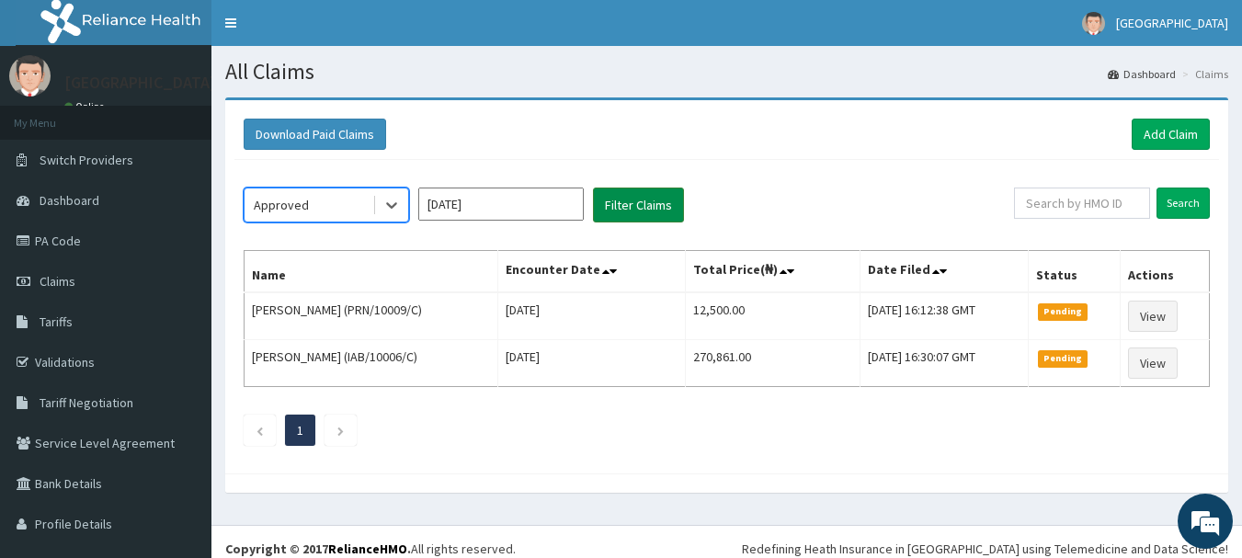
click at [644, 214] on button "Filter Claims" at bounding box center [638, 205] width 91 height 35
